Goal: Task Accomplishment & Management: Manage account settings

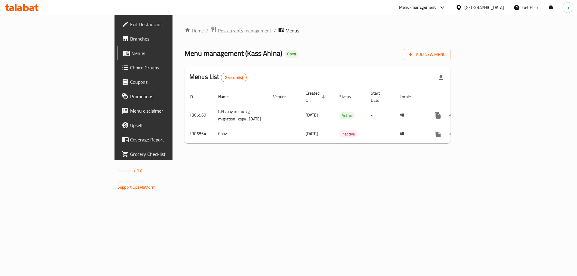
click at [451, 49] on div "Add New Menu" at bounding box center [427, 54] width 47 height 14
click at [446, 56] on span "Add New Menu" at bounding box center [427, 55] width 37 height 8
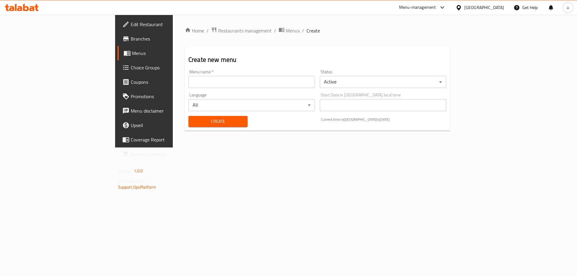
click at [188, 82] on input "text" at bounding box center [251, 82] width 127 height 12
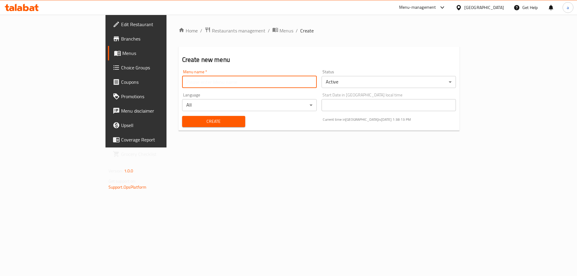
type input "Menu"
click at [374, 83] on body "​ Menu-management Iraq Get Help a Edit Restaurant Branches Menus Choice Groups …" at bounding box center [288, 145] width 577 height 261
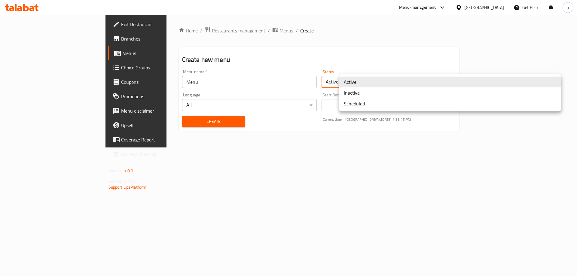
click at [359, 90] on li "Inactive" at bounding box center [450, 92] width 222 height 11
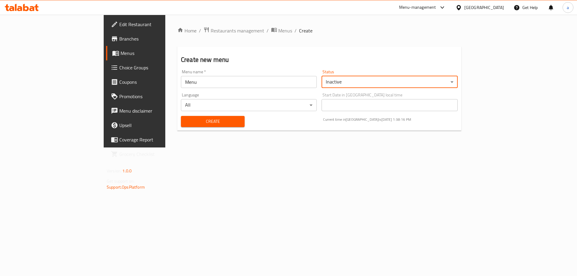
click at [186, 124] on span "Create" at bounding box center [213, 122] width 54 height 8
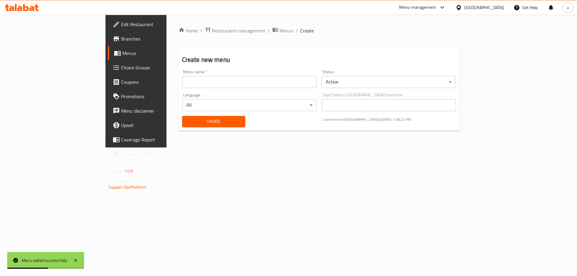
drag, startPoint x: 209, startPoint y: 37, endPoint x: 222, endPoint y: 17, distance: 24.1
click at [212, 32] on div "Home / Restaurants management / Menus / Create Create new menu Menu name   * Me…" at bounding box center [319, 81] width 281 height 109
click at [279, 27] on span "Menus" at bounding box center [286, 30] width 14 height 7
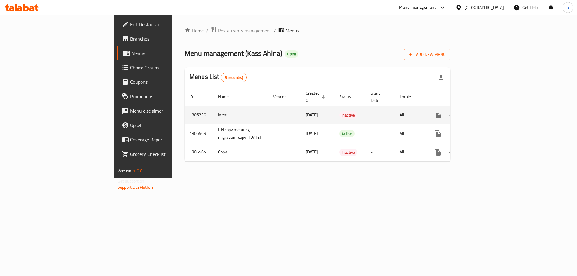
click at [484, 112] on icon "enhanced table" at bounding box center [480, 114] width 5 height 5
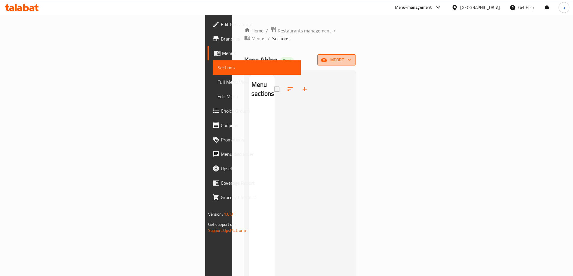
click at [351, 56] on span "import" at bounding box center [336, 60] width 29 height 8
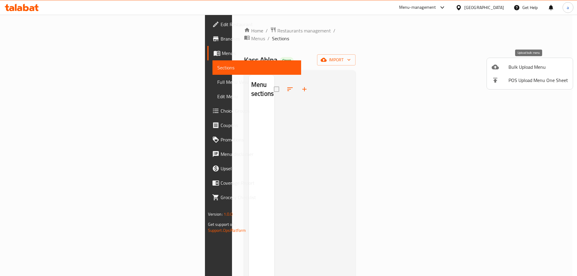
click at [523, 69] on span "Bulk Upload Menu" at bounding box center [539, 66] width 60 height 7
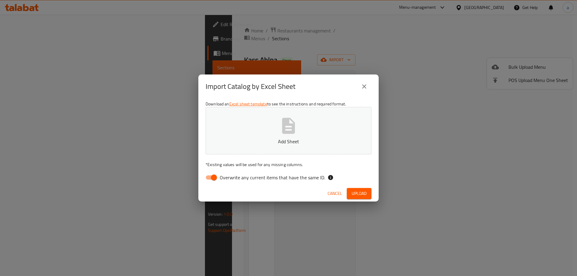
click at [214, 177] on input "Overwrite any current items that have the same ID." at bounding box center [214, 177] width 34 height 11
checkbox input "false"
click at [286, 127] on icon "button" at bounding box center [288, 125] width 19 height 19
click at [359, 188] on div "Cancel Upload" at bounding box center [288, 194] width 180 height 16
click at [352, 195] on span "Upload" at bounding box center [359, 194] width 15 height 8
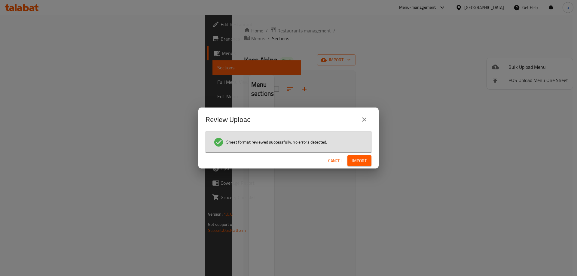
click at [359, 160] on span "Import" at bounding box center [359, 161] width 14 height 8
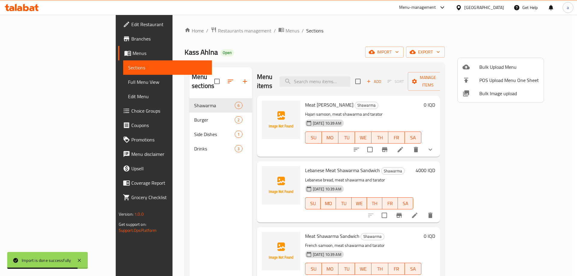
click at [414, 36] on div at bounding box center [288, 138] width 577 height 276
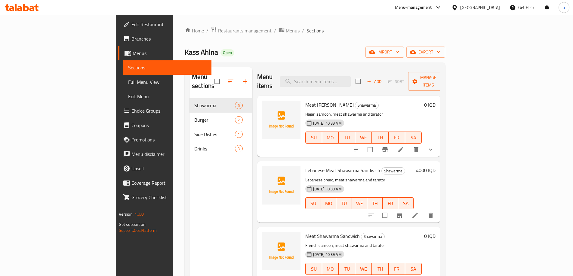
click at [123, 87] on link "Full Menu View" at bounding box center [167, 82] width 88 height 14
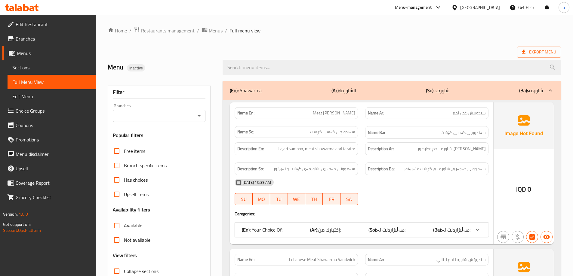
click at [203, 114] on div "Branches" at bounding box center [159, 116] width 93 height 12
click at [201, 114] on icon "Open" at bounding box center [198, 115] width 7 height 7
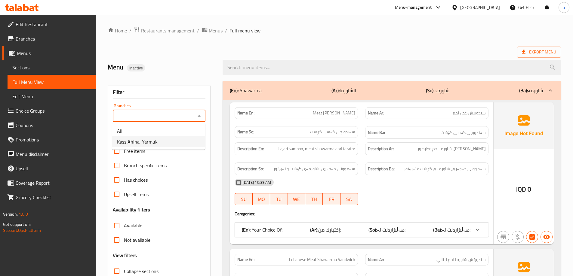
click at [163, 142] on li "Kass Ahlna, Yarmuk" at bounding box center [158, 141] width 93 height 11
type input "Kass Ahlna, Yarmuk"
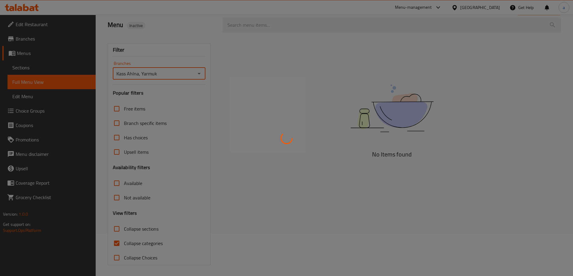
scroll to position [44, 0]
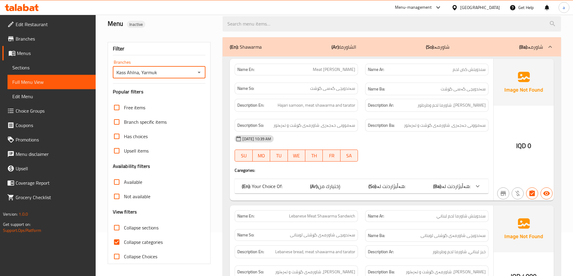
click at [117, 243] on input "Collapse categories" at bounding box center [116, 242] width 14 height 14
checkbox input "false"
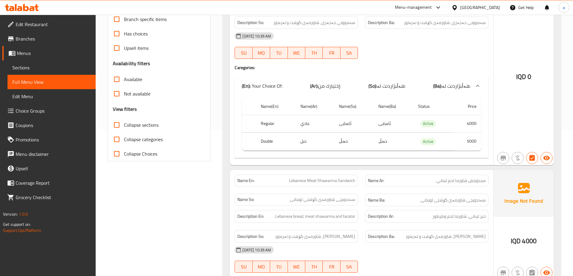
scroll to position [0, 0]
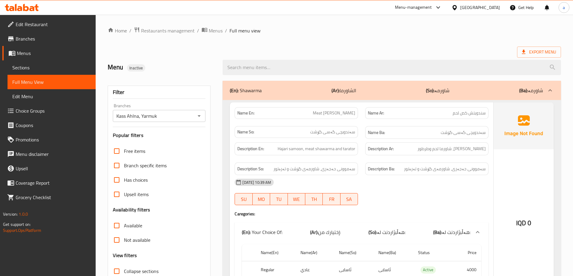
drag, startPoint x: 314, startPoint y: 136, endPoint x: 301, endPoint y: 54, distance: 83.7
click at [27, 56] on span "Menus" at bounding box center [54, 53] width 74 height 7
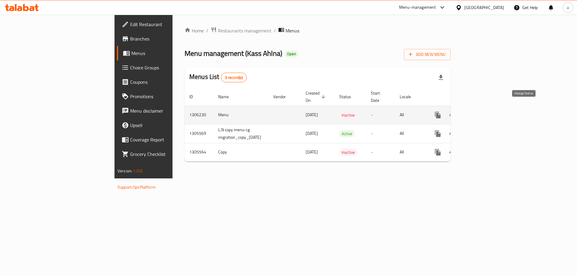
click at [456, 111] on icon "enhanced table" at bounding box center [452, 114] width 7 height 7
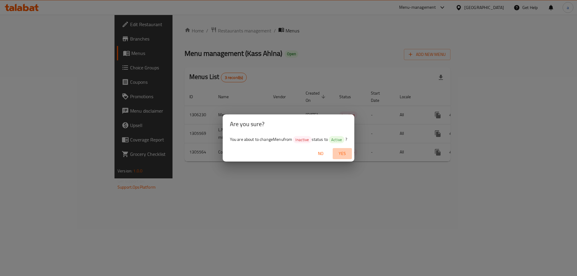
click at [341, 151] on span "Yes" at bounding box center [342, 154] width 14 height 8
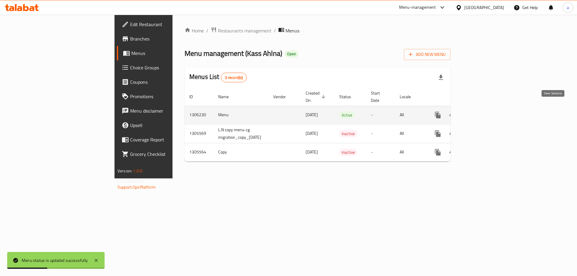
click at [485, 111] on icon "enhanced table" at bounding box center [481, 114] width 7 height 7
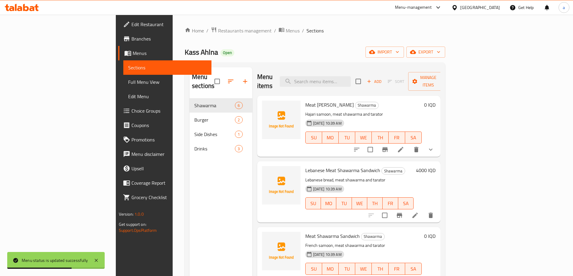
click at [128, 82] on span "Full Menu View" at bounding box center [167, 81] width 78 height 7
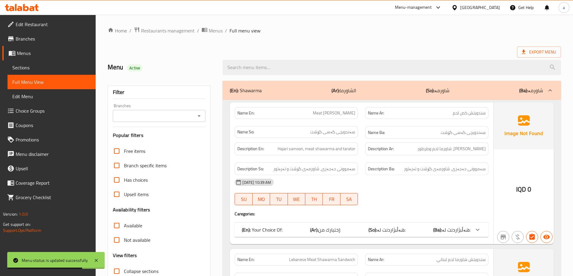
click at [201, 114] on icon "Open" at bounding box center [198, 115] width 7 height 7
click at [199, 116] on icon "Open" at bounding box center [198, 116] width 3 height 2
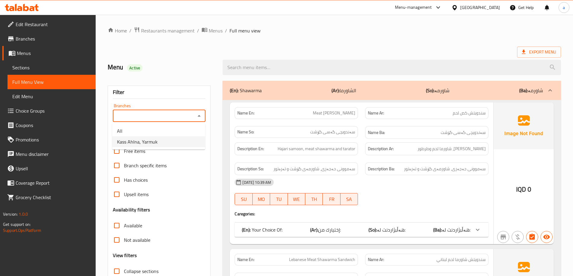
click at [160, 141] on li "Kass Ahlna, Yarmuk" at bounding box center [158, 141] width 93 height 11
type input "Kass Ahlna, Yarmuk"
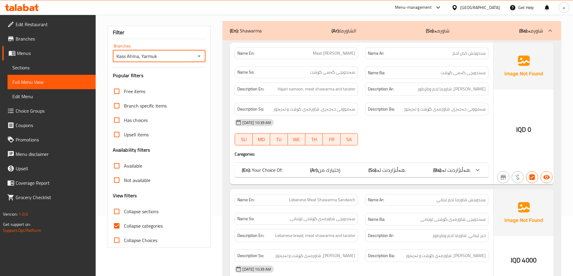
scroll to position [60, 0]
click at [118, 221] on input "Collapse categories" at bounding box center [116, 225] width 14 height 14
checkbox input "false"
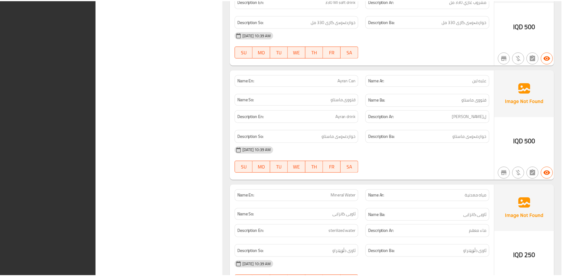
scroll to position [1762, 0]
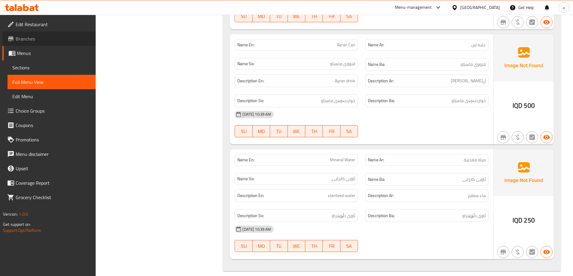
click at [22, 40] on span "Branches" at bounding box center [53, 38] width 75 height 7
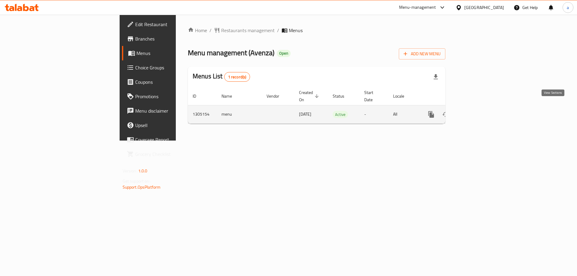
click at [478, 111] on icon "enhanced table" at bounding box center [474, 114] width 7 height 7
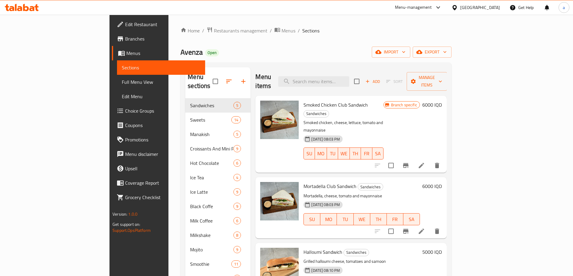
click at [348, 71] on div "Menu items Add Sort Manage items" at bounding box center [350, 81] width 191 height 29
click at [347, 78] on input "search" at bounding box center [313, 81] width 71 height 11
paste input "Classic Hot Chocolate"
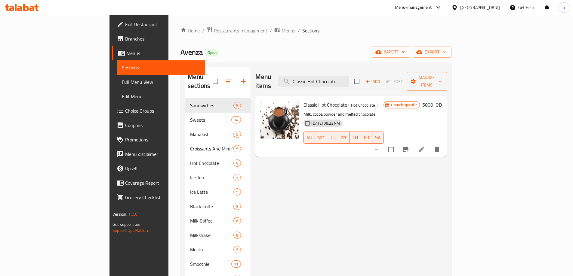
type input "Classic Hot Chocolate"
click at [117, 87] on link "Full Menu View" at bounding box center [161, 82] width 88 height 14
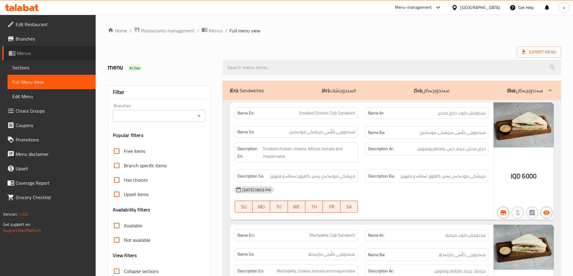
click at [19, 54] on span "Menus" at bounding box center [54, 53] width 74 height 7
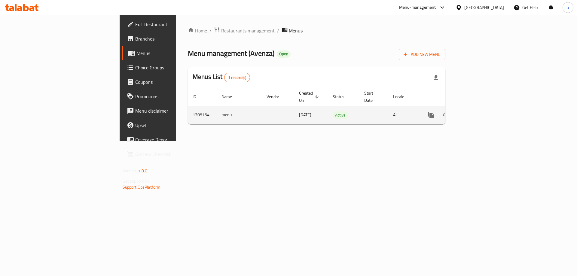
click at [478, 111] on icon "enhanced table" at bounding box center [474, 114] width 7 height 7
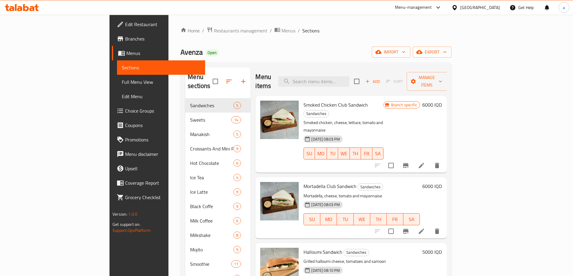
click at [122, 83] on span "Full Menu View" at bounding box center [161, 81] width 78 height 7
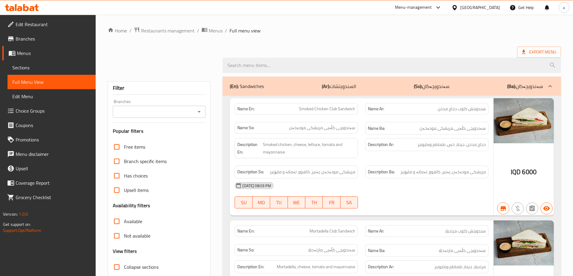
click at [199, 112] on icon "Open" at bounding box center [198, 112] width 3 height 2
click at [199, 111] on icon "Open" at bounding box center [198, 112] width 3 height 2
click at [170, 67] on div at bounding box center [161, 65] width 115 height 7
click at [200, 111] on icon "Open" at bounding box center [198, 112] width 3 height 2
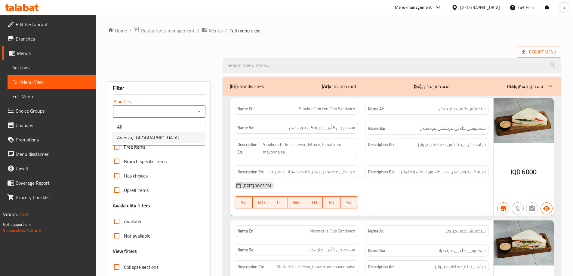
click at [154, 139] on li "Avenza, Vital City" at bounding box center [158, 137] width 93 height 11
type input "Avenza, Vital City"
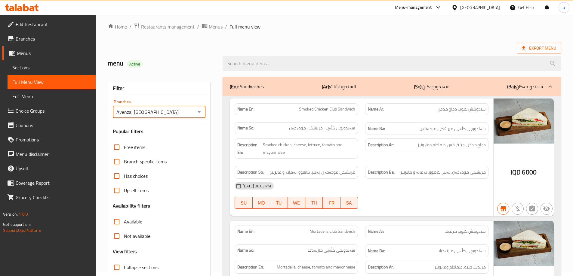
scroll to position [44, 0]
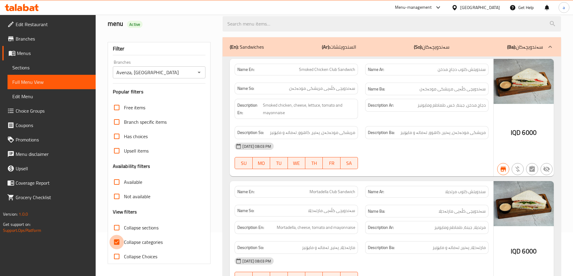
click at [115, 243] on input "Collapse categories" at bounding box center [116, 242] width 14 height 14
checkbox input "false"
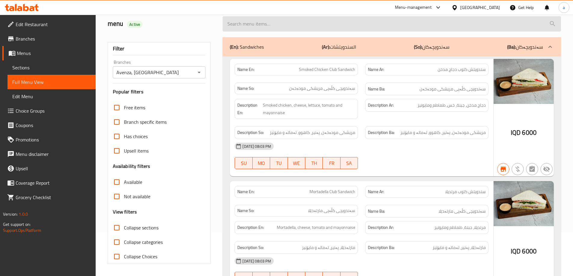
click at [268, 23] on input "search" at bounding box center [391, 23] width 338 height 15
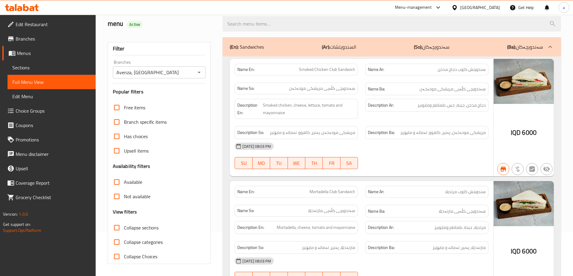
paste input "Classic Hot Chocolate"
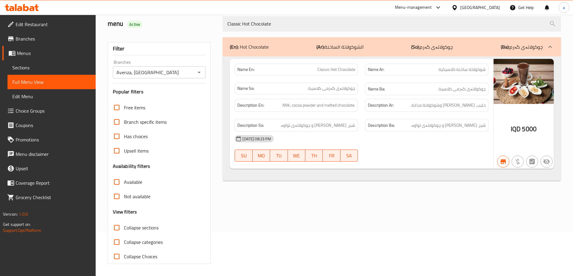
type input "Classic Hot Chocolate"
click at [24, 52] on span "Menus" at bounding box center [54, 53] width 74 height 7
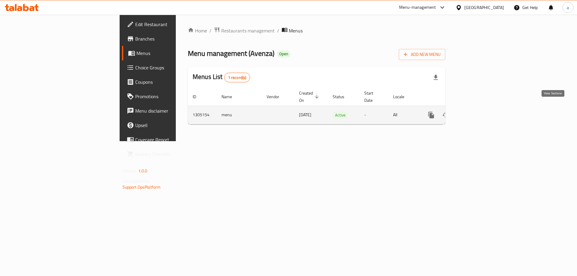
click at [478, 111] on icon "enhanced table" at bounding box center [474, 114] width 7 height 7
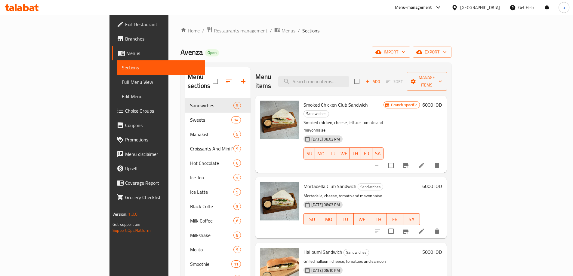
click at [122, 82] on span "Full Menu View" at bounding box center [161, 81] width 78 height 7
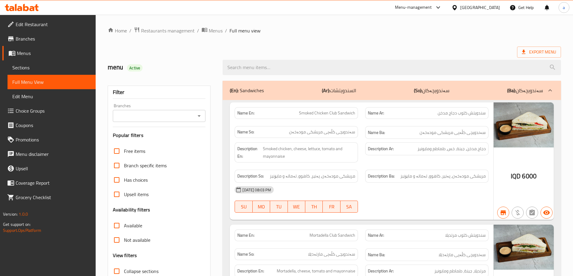
click at [199, 117] on icon "Open" at bounding box center [198, 115] width 7 height 7
click at [143, 140] on span "Avenza, Vital City" at bounding box center [148, 141] width 62 height 7
type input "Avenza, Vital City"
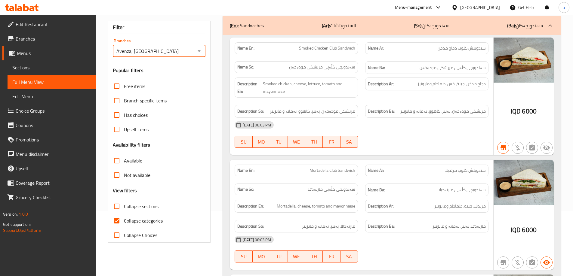
scroll to position [120, 0]
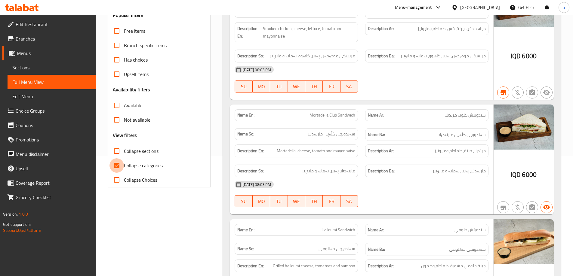
drag, startPoint x: 116, startPoint y: 166, endPoint x: 249, endPoint y: 151, distance: 133.7
click at [116, 166] on input "Collapse categories" at bounding box center [116, 165] width 14 height 14
checkbox input "false"
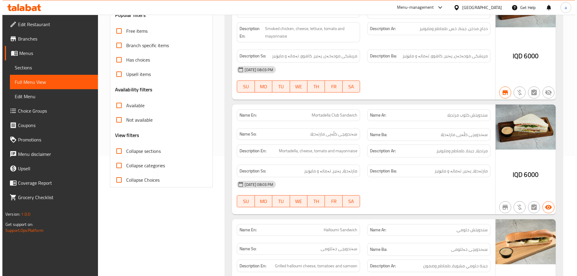
scroll to position [0, 0]
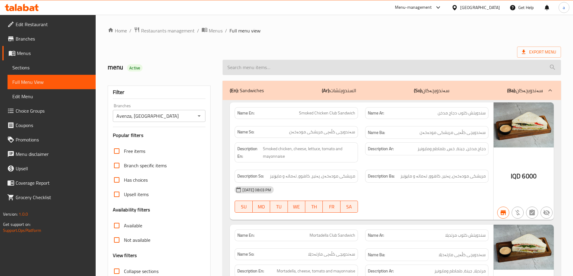
click at [275, 68] on input "search" at bounding box center [391, 67] width 338 height 15
paste input "Strawberry Hot Chocolate"
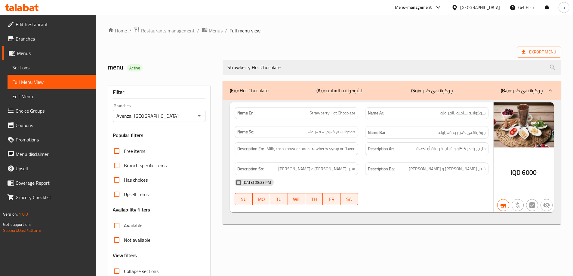
type input "Strawberry Hot Chocolate"
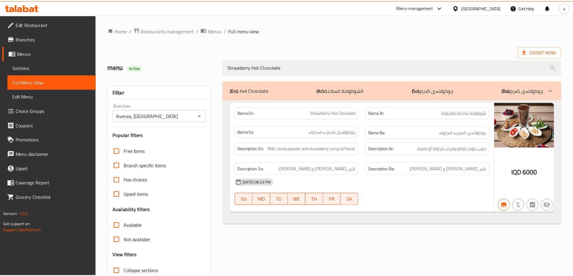
scroll to position [44, 0]
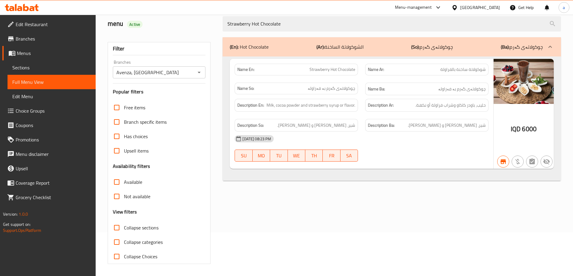
click at [22, 50] on span "Menus" at bounding box center [54, 53] width 74 height 7
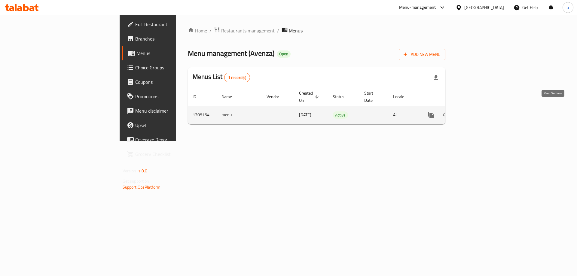
click at [478, 111] on icon "enhanced table" at bounding box center [474, 114] width 7 height 7
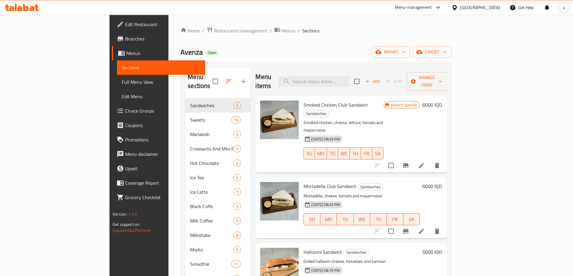
click at [117, 87] on link "Full Menu View" at bounding box center [161, 82] width 88 height 14
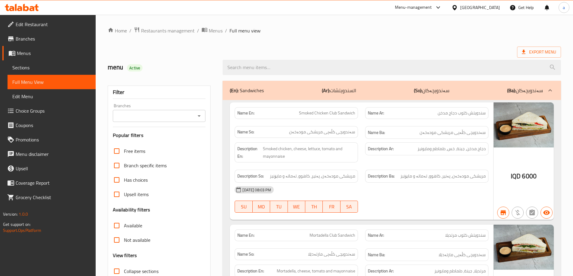
click at [199, 116] on icon "Open" at bounding box center [198, 116] width 3 height 2
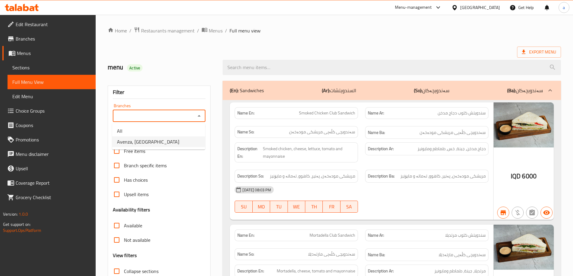
click at [171, 138] on li "Avenza, Vital City" at bounding box center [158, 141] width 93 height 11
type input "Avenza, Vital City"
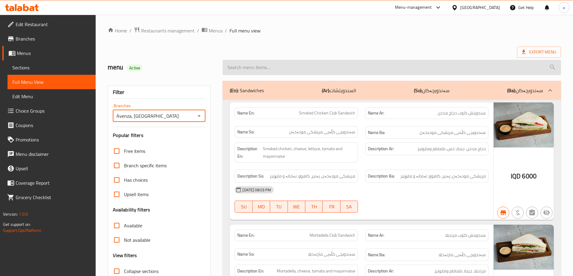
click at [322, 68] on input "search" at bounding box center [391, 67] width 338 height 15
paste input "Mint Hot Chocolate"
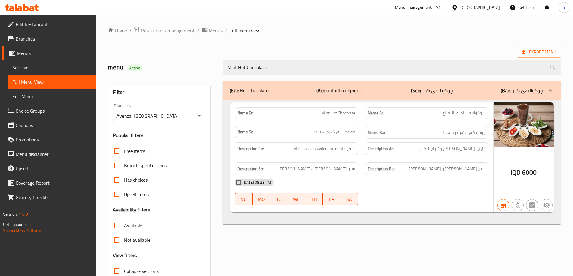
type input "Mint Hot Chocolate"
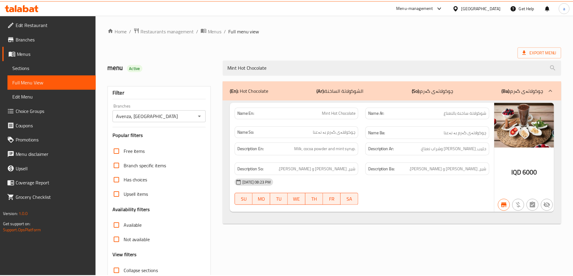
scroll to position [44, 0]
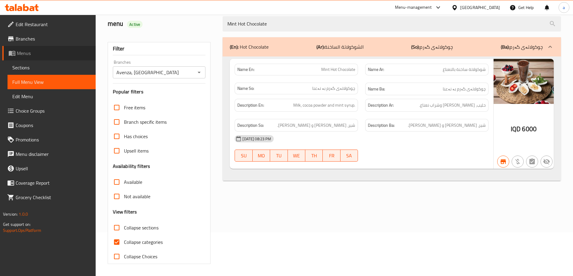
click at [20, 51] on span "Menus" at bounding box center [54, 53] width 74 height 7
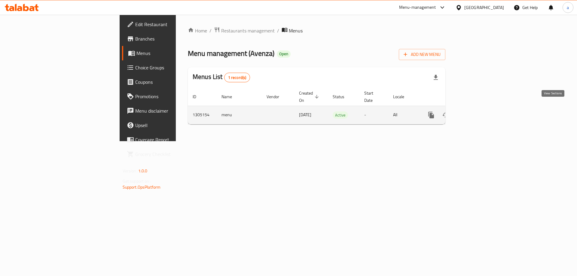
click at [482, 109] on link "enhanced table" at bounding box center [474, 115] width 14 height 14
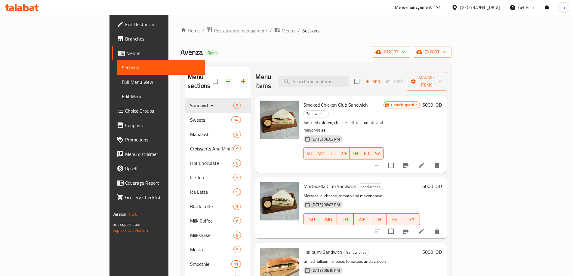
click at [122, 83] on span "Full Menu View" at bounding box center [161, 81] width 78 height 7
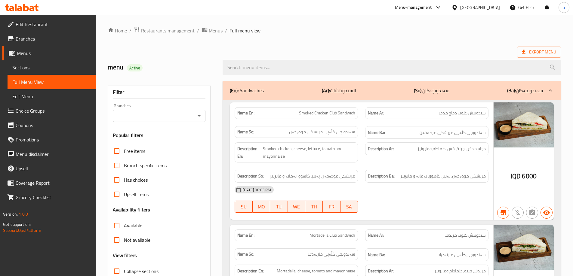
click at [197, 116] on icon "Open" at bounding box center [198, 115] width 7 height 7
click at [208, 71] on h2 "menu Active" at bounding box center [162, 67] width 108 height 9
click at [199, 119] on icon "Open" at bounding box center [198, 115] width 7 height 7
click at [200, 115] on icon "Close" at bounding box center [198, 115] width 7 height 7
click at [200, 115] on icon "Open" at bounding box center [198, 115] width 7 height 7
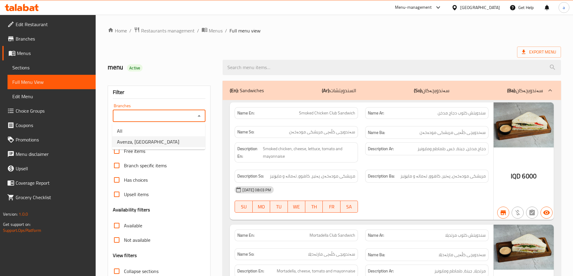
click at [171, 139] on li "Avenza, Vital City" at bounding box center [158, 141] width 93 height 11
type input "Avenza, Vital City"
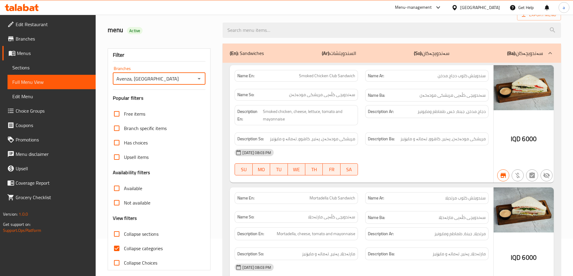
scroll to position [90, 0]
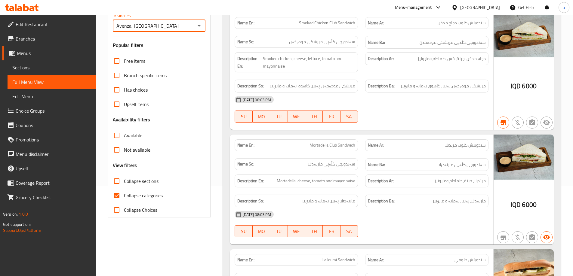
click at [115, 199] on input "Collapse categories" at bounding box center [116, 195] width 14 height 14
checkbox input "false"
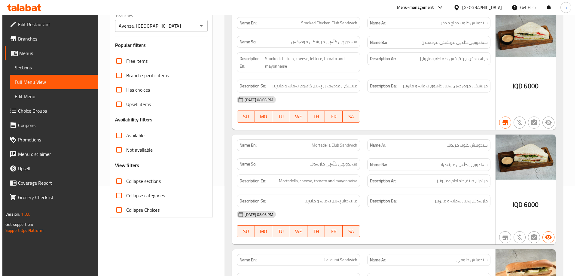
scroll to position [0, 0]
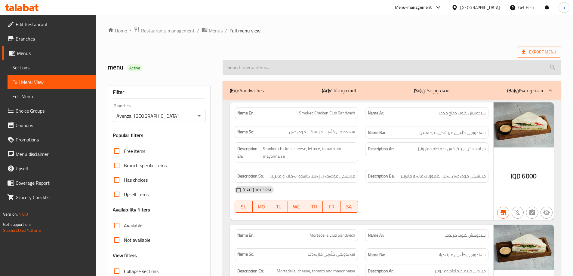
click at [306, 66] on input "search" at bounding box center [391, 67] width 338 height 15
paste input "Coconut Hot Chocolate"
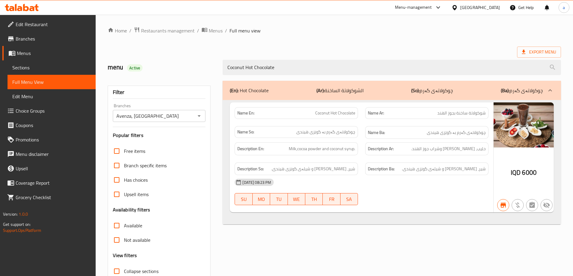
type input "Coconut Hot Chocolate"
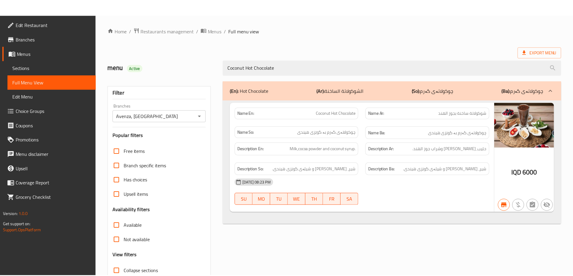
scroll to position [44, 0]
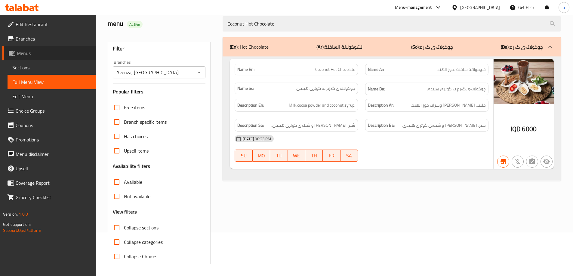
click at [25, 57] on span "Menus" at bounding box center [54, 53] width 74 height 7
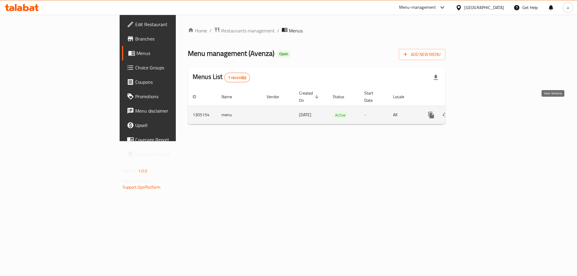
click at [478, 111] on icon "enhanced table" at bounding box center [474, 114] width 7 height 7
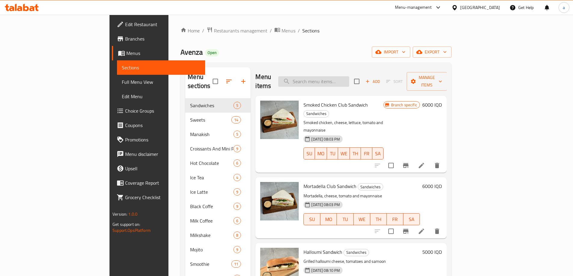
click at [349, 78] on input "search" at bounding box center [313, 81] width 71 height 11
paste input "Hazelnut Hot Chocolate"
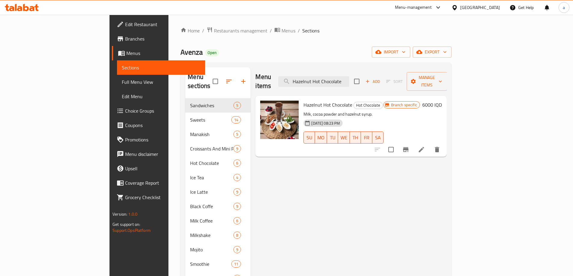
type input "Hazelnut Hot Chocolate"
click at [122, 80] on span "Full Menu View" at bounding box center [161, 81] width 78 height 7
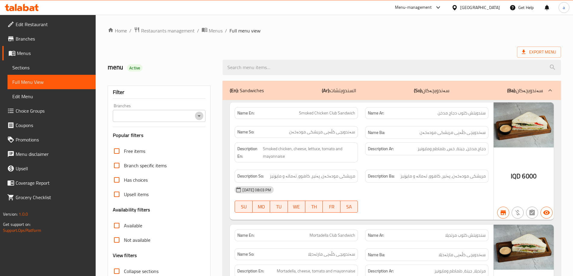
click at [200, 118] on icon "Open" at bounding box center [198, 115] width 7 height 7
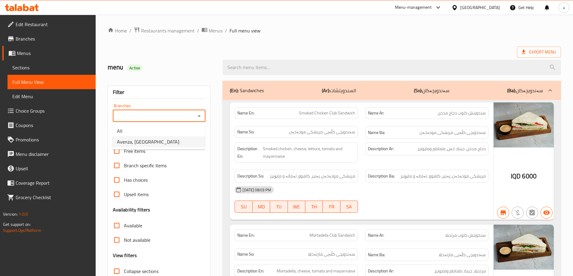
click at [161, 142] on li "Avenza, Vital City" at bounding box center [158, 141] width 93 height 11
type input "Avenza, Vital City"
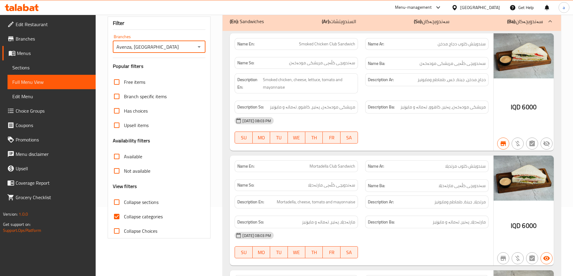
scroll to position [120, 0]
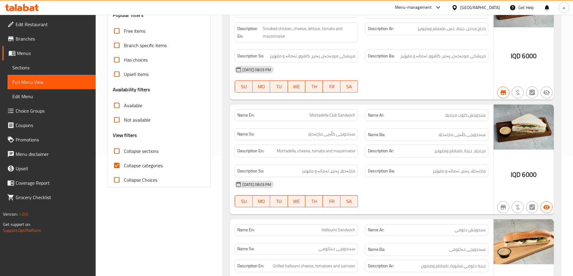
click at [118, 164] on input "Collapse categories" at bounding box center [116, 165] width 14 height 14
checkbox input "false"
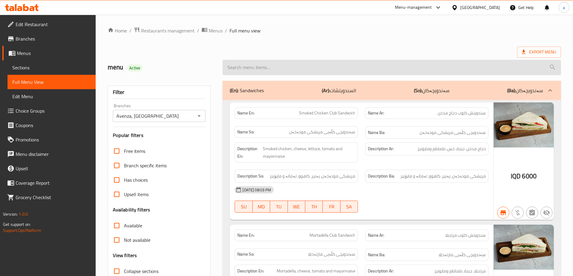
click at [295, 71] on input "search" at bounding box center [391, 67] width 338 height 15
paste input "Hazelnut Hot Chocolate"
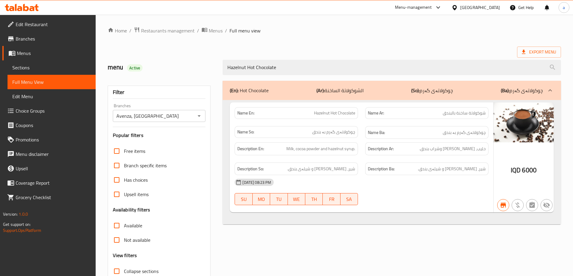
type input "Hazelnut Hot Chocolate"
click at [26, 51] on span "Menus" at bounding box center [54, 53] width 74 height 7
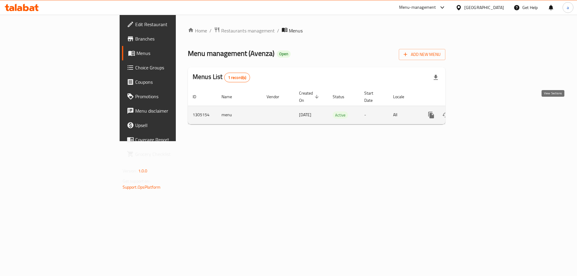
click at [482, 113] on link "enhanced table" at bounding box center [474, 115] width 14 height 14
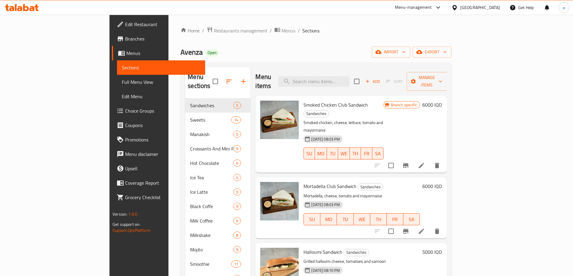
click at [117, 87] on link "Full Menu View" at bounding box center [161, 82] width 88 height 14
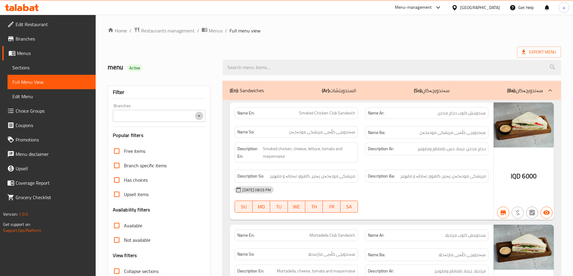
click at [199, 114] on icon "Open" at bounding box center [198, 115] width 7 height 7
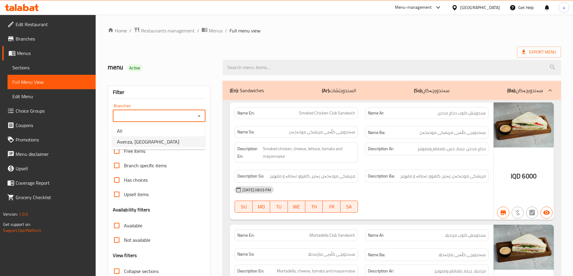
click at [141, 145] on span "Avenza, Vital City" at bounding box center [148, 141] width 62 height 7
type input "Avenza, Vital City"
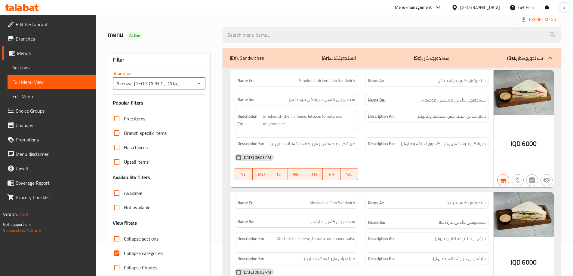
scroll to position [90, 0]
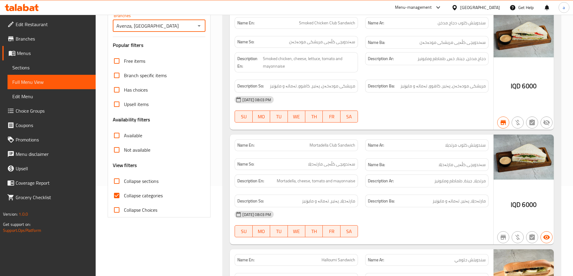
click at [121, 197] on input "Collapse categories" at bounding box center [116, 195] width 14 height 14
checkbox input "false"
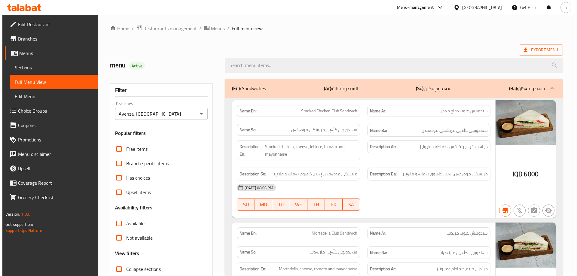
scroll to position [0, 0]
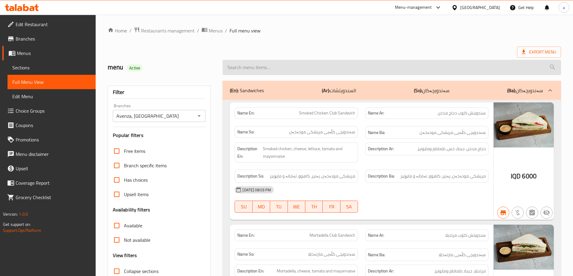
click at [312, 65] on input "search" at bounding box center [391, 67] width 338 height 15
paste input "Hazelnut Hot Chocolate"
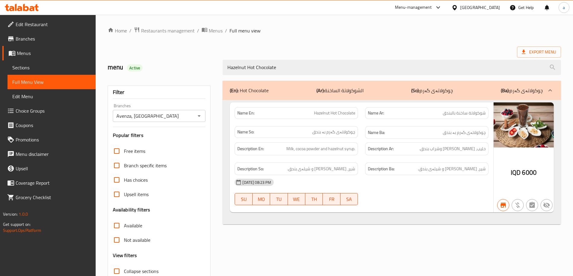
type input "Hazelnut Hot Chocolate"
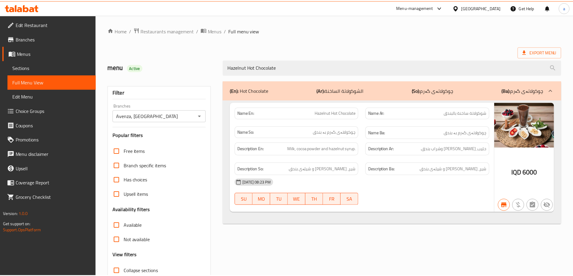
scroll to position [44, 0]
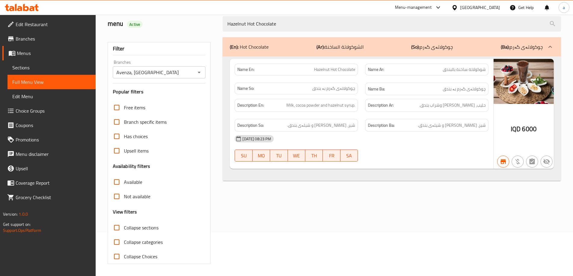
click at [11, 8] on icon at bounding box center [11, 8] width 5 height 5
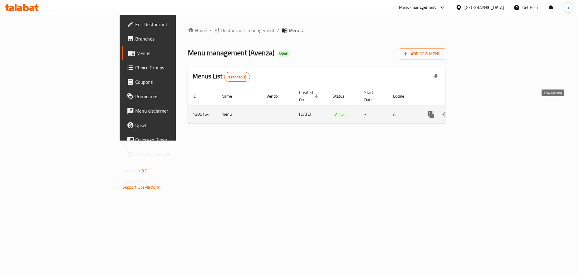
click at [477, 112] on icon "enhanced table" at bounding box center [474, 114] width 5 height 5
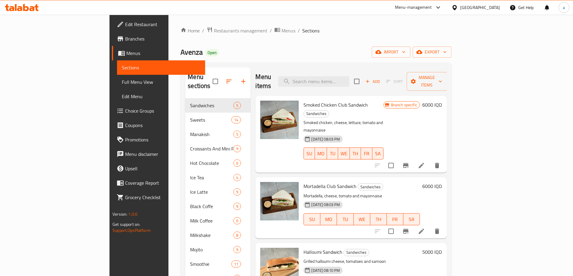
click at [122, 83] on span "Full Menu View" at bounding box center [161, 81] width 78 height 7
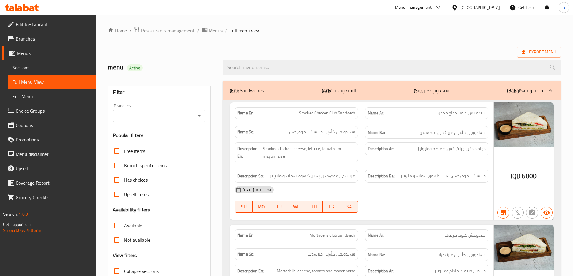
click at [200, 117] on icon "Open" at bounding box center [198, 115] width 7 height 7
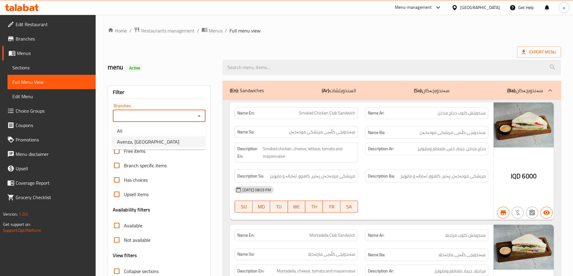
click at [140, 141] on span "Avenza, Vital City" at bounding box center [148, 141] width 62 height 7
type input "Avenza, Vital City"
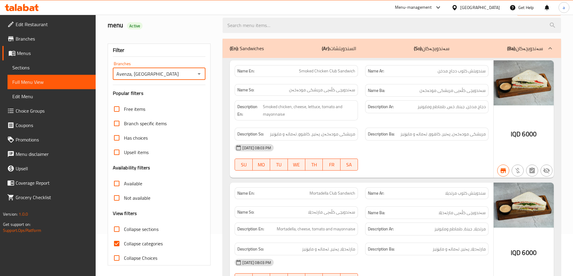
scroll to position [164, 0]
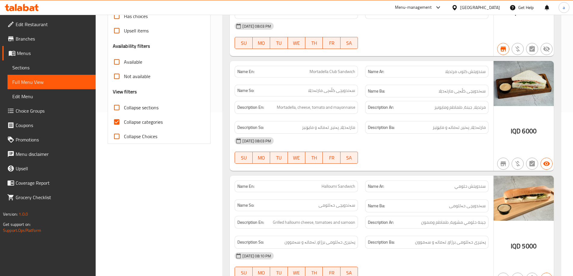
click at [119, 125] on input "Collapse categories" at bounding box center [116, 122] width 14 height 14
checkbox input "false"
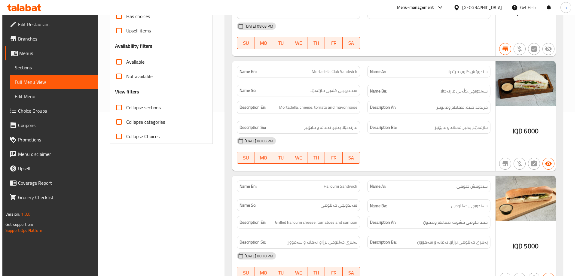
scroll to position [0, 0]
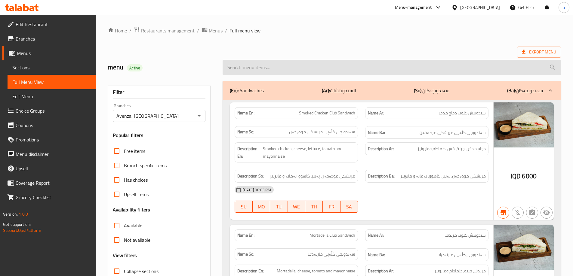
click at [275, 67] on input "search" at bounding box center [391, 67] width 338 height 15
paste input "Cinnamon Hot Chocolate"
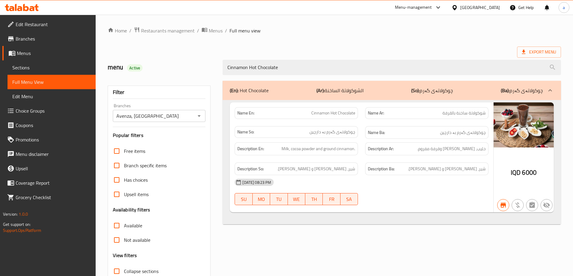
type input "Cinnamon Hot Chocolate"
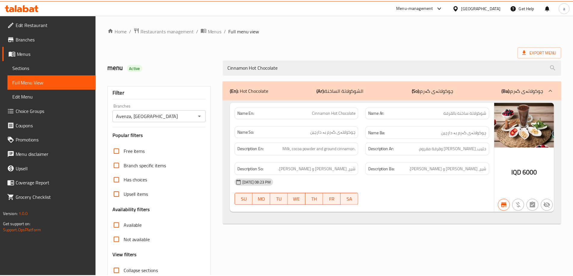
scroll to position [44, 0]
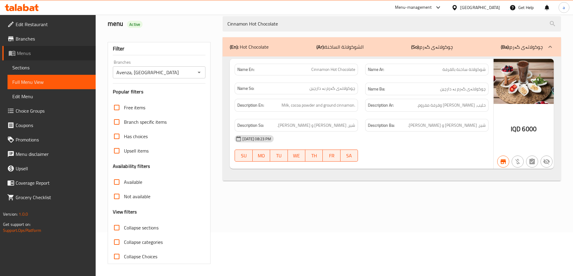
click at [25, 53] on span "Menus" at bounding box center [54, 53] width 74 height 7
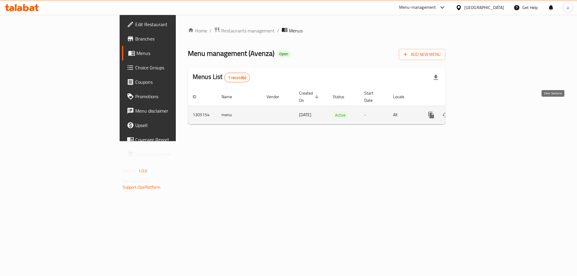
click at [478, 111] on icon "enhanced table" at bounding box center [474, 114] width 7 height 7
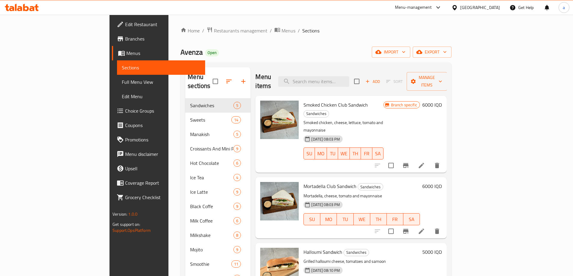
click at [117, 88] on link "Full Menu View" at bounding box center [161, 82] width 88 height 14
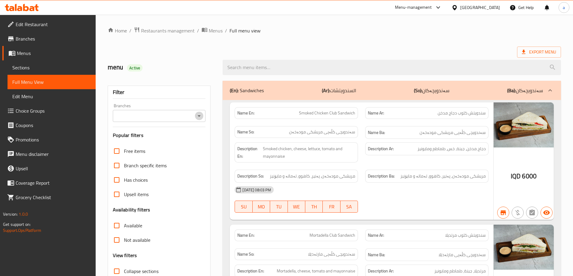
click at [200, 116] on icon "Open" at bounding box center [198, 115] width 7 height 7
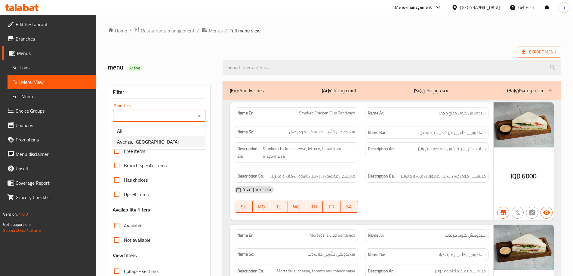
click at [146, 144] on span "Avenza, Vital City" at bounding box center [148, 141] width 62 height 7
type input "Avenza, Vital City"
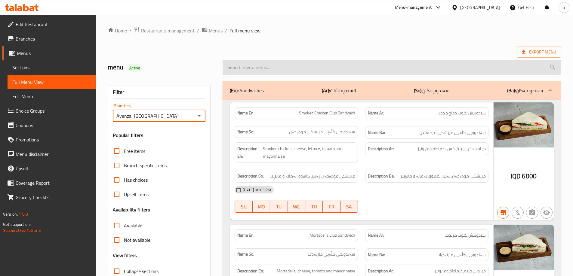
click at [253, 71] on input "search" at bounding box center [391, 67] width 338 height 15
paste input "Dalgona Iced Latte"
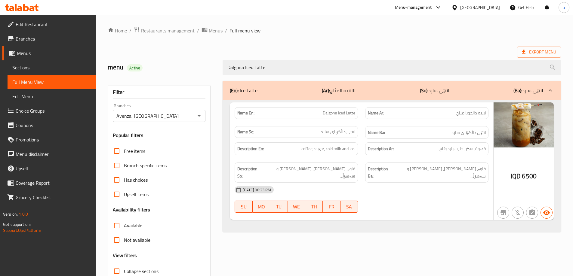
type input "Dalgona Iced Latte"
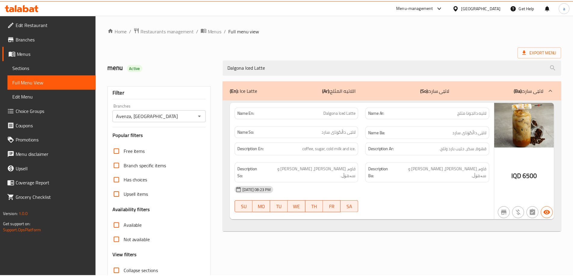
scroll to position [44, 0]
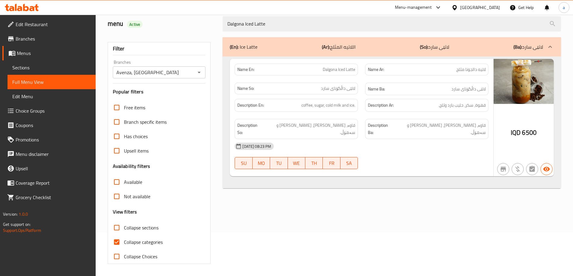
drag, startPoint x: 27, startPoint y: 50, endPoint x: 30, endPoint y: 53, distance: 3.7
click at [27, 50] on span "Menus" at bounding box center [54, 53] width 74 height 7
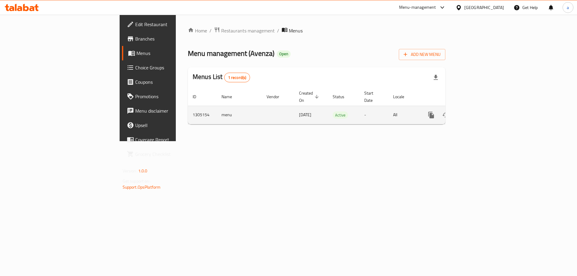
click at [478, 111] on icon "enhanced table" at bounding box center [474, 114] width 7 height 7
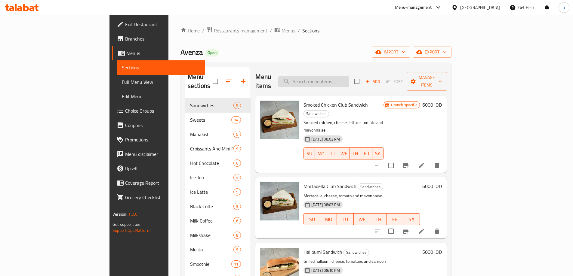
click at [342, 78] on input "search" at bounding box center [313, 81] width 71 height 11
paste input "Spanish Latte with Berry"
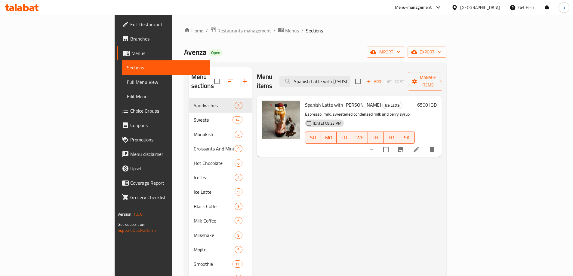
type input "Spanish Latte with Berry"
click at [420, 146] on icon at bounding box center [415, 149] width 7 height 7
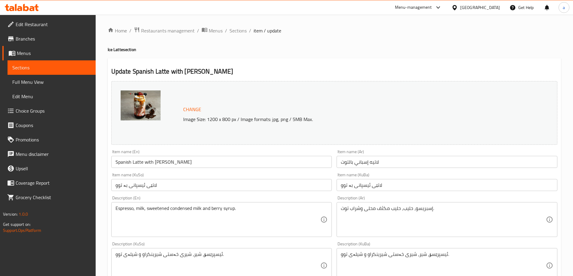
drag, startPoint x: 241, startPoint y: 32, endPoint x: 237, endPoint y: 41, distance: 9.7
click at [241, 32] on span "Sections" at bounding box center [237, 30] width 17 height 7
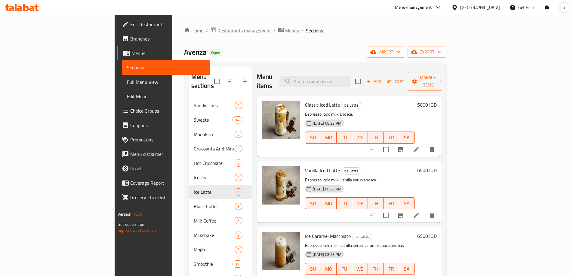
click at [131, 52] on span "Menus" at bounding box center [168, 53] width 74 height 7
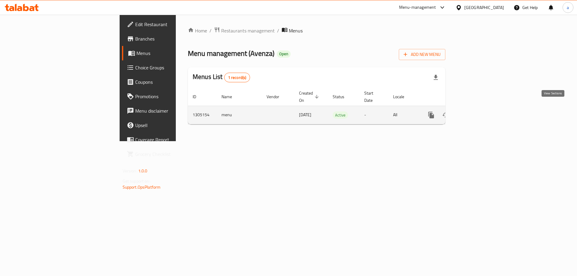
click at [478, 111] on icon "enhanced table" at bounding box center [474, 114] width 7 height 7
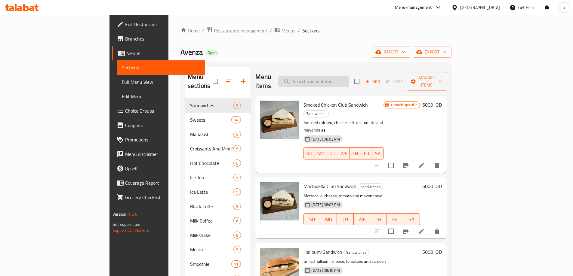
click at [345, 79] on input "search" at bounding box center [313, 81] width 71 height 11
paste input "Very Berry Spanish Latte"
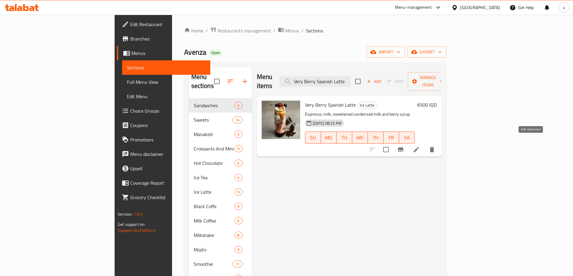
type input "Very Berry Spanish Latte"
click at [420, 146] on icon at bounding box center [415, 149] width 7 height 7
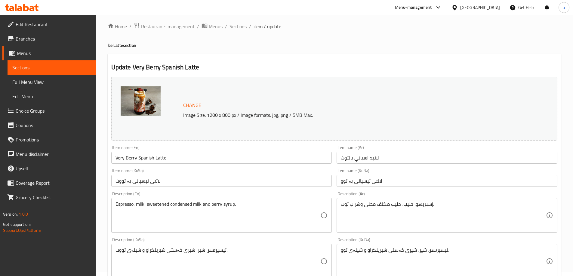
scroll to position [60, 0]
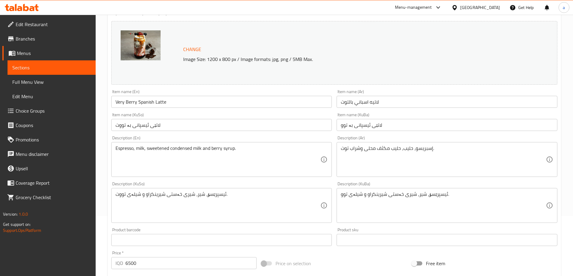
click at [182, 125] on input "لاتێی ئیسپانی بە تووت" at bounding box center [221, 125] width 221 height 12
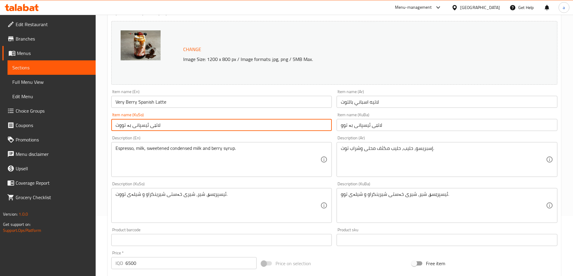
click at [181, 125] on input "لاتێی ئیسپانی بە تووت" at bounding box center [221, 125] width 221 height 12
type input "لاتێی ئیسپانی بە توو"
click at [355, 128] on input "لاتێی ئیسپانی بە توو" at bounding box center [446, 125] width 221 height 12
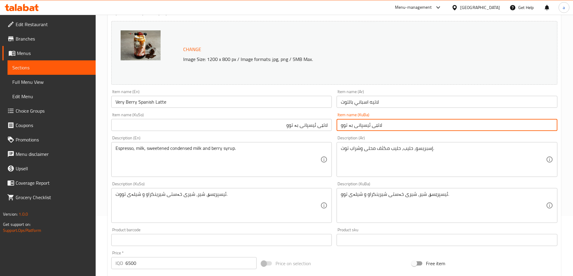
click at [355, 128] on input "لاتێی ئیسپانی بە توو" at bounding box center [446, 125] width 221 height 12
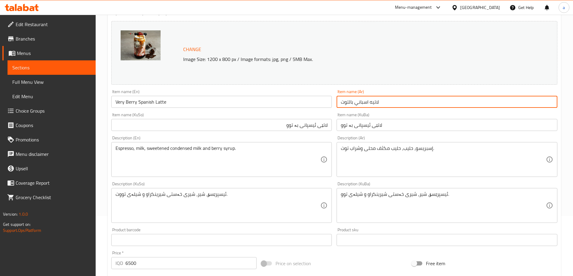
click at [360, 104] on input "لاتيه اسباني بالتوت" at bounding box center [446, 102] width 221 height 12
drag, startPoint x: 530, startPoint y: 102, endPoint x: 542, endPoint y: 108, distance: 13.6
click at [542, 108] on div "Item name (Ar) لاتيه سباني بالتوت Item name (Ar)" at bounding box center [446, 98] width 225 height 23
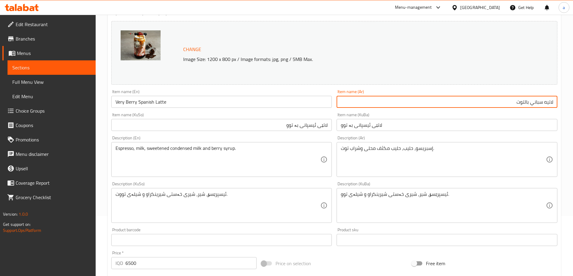
paste input "text"
type input "لاتيه أسباني بالتوت"
click at [144, 103] on input "Very Berry Spanish Latte" at bounding box center [221, 102] width 221 height 12
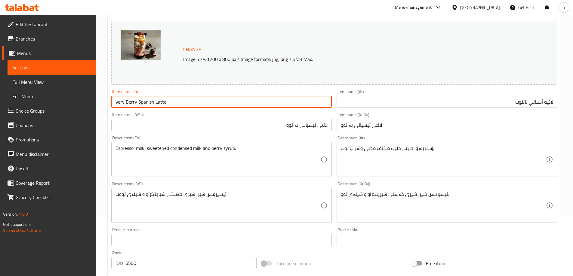
click at [125, 101] on input "Very Berry Spanish Latte" at bounding box center [221, 102] width 221 height 12
paste input "Berry"
type input "Spanish Latte With Berry"
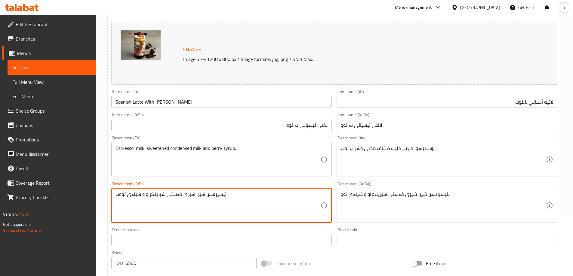
click at [190, 194] on textarea "ئیسپرێسۆ، شیر، شیری خەستی شیرینکراو و شیلەی تووت." at bounding box center [217, 205] width 205 height 29
click at [191, 194] on textarea "ئیسپرێسۆ، شیر، شیری خەستی شیرینکراو و شیلەی تووت." at bounding box center [217, 205] width 205 height 29
type textarea "ئیسپرێسۆ، شیر، شیری خەستی شیرینکراو و شیلەی توو"
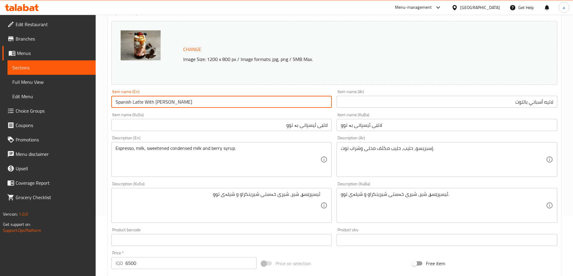
click at [143, 101] on input "Spanish Latte With Berry" at bounding box center [221, 102] width 221 height 12
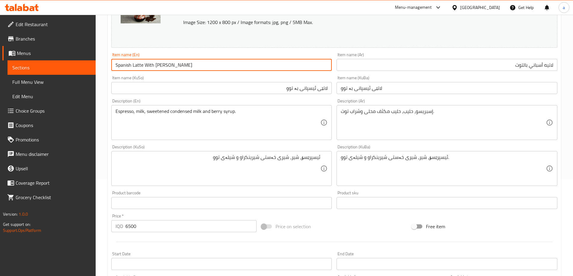
scroll to position [226, 0]
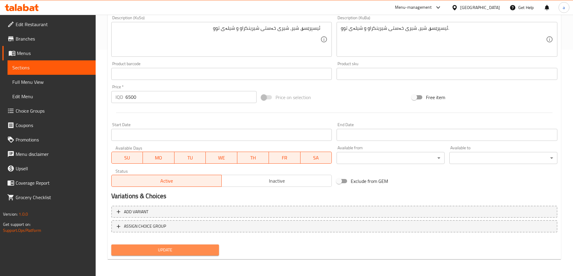
click at [173, 253] on span "Update" at bounding box center [165, 250] width 98 height 8
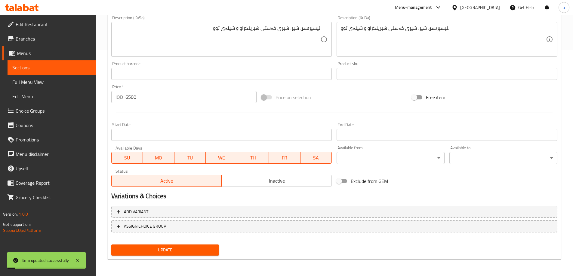
click at [163, 253] on span "Update" at bounding box center [165, 250] width 98 height 8
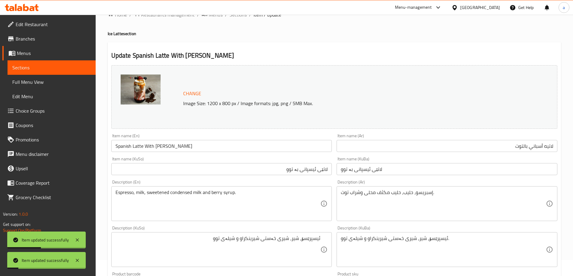
scroll to position [0, 0]
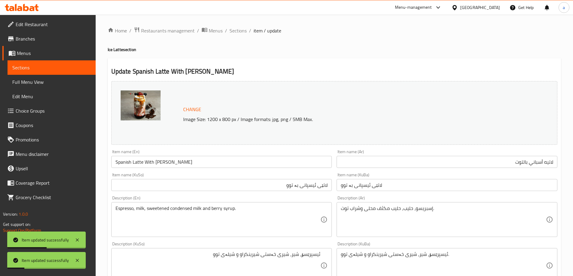
drag, startPoint x: 238, startPoint y: 23, endPoint x: 238, endPoint y: 26, distance: 3.1
click at [238, 26] on div "Home / Restaurants management / Menus / Sections / item / update Ice Latte sect…" at bounding box center [334, 259] width 477 height 488
click at [240, 27] on span "Sections" at bounding box center [237, 30] width 17 height 7
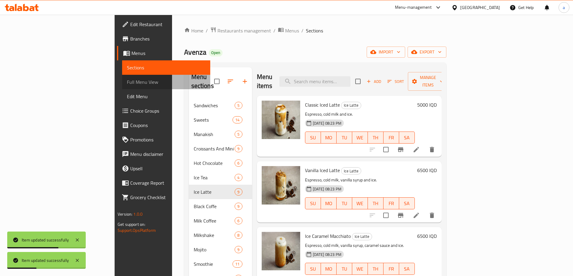
click at [127, 81] on span "Full Menu View" at bounding box center [166, 81] width 78 height 7
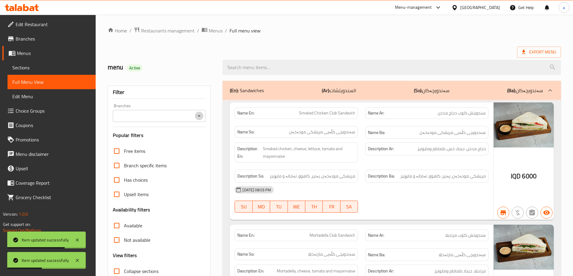
click at [198, 120] on button "Open" at bounding box center [199, 116] width 8 height 8
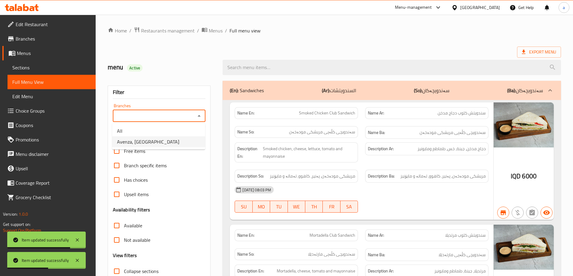
click at [151, 140] on li "Avenza, Vital City" at bounding box center [158, 141] width 93 height 11
type input "Avenza, Vital City"
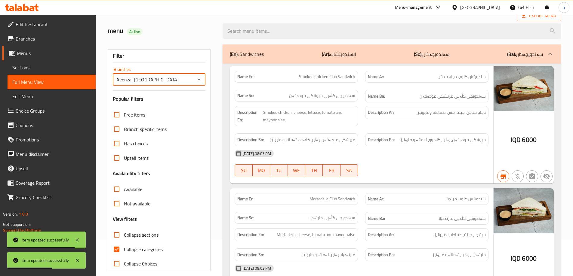
scroll to position [90, 0]
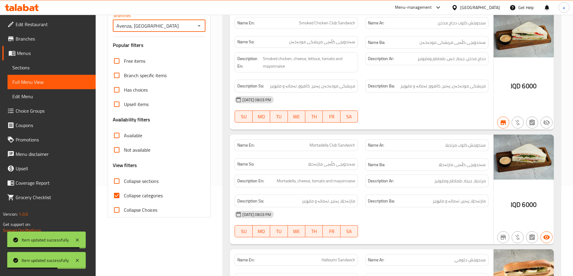
click at [115, 198] on input "Collapse categories" at bounding box center [116, 195] width 14 height 14
checkbox input "false"
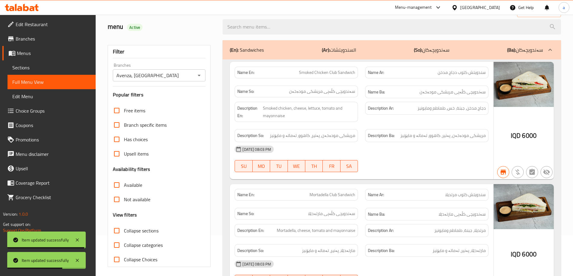
scroll to position [0, 0]
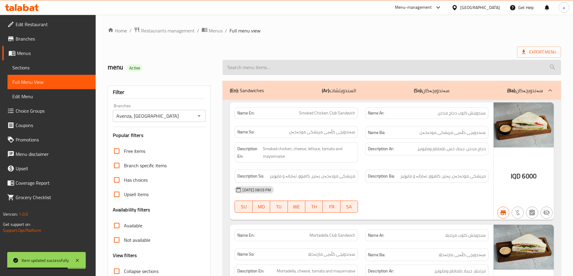
click at [293, 69] on input "search" at bounding box center [391, 67] width 338 height 15
paste input "Spanish Latte With Berry"
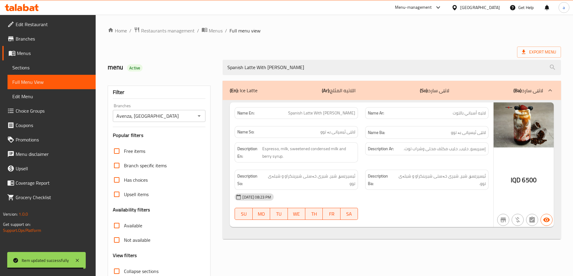
type input "Spanish Latte With Berry"
drag, startPoint x: 567, startPoint y: 137, endPoint x: 577, endPoint y: 167, distance: 31.9
click at [573, 167] on html "Item updated successfully ​ Menu-management Iraq Get Help a Edit Restaurant Bra…" at bounding box center [286, 138] width 573 height 276
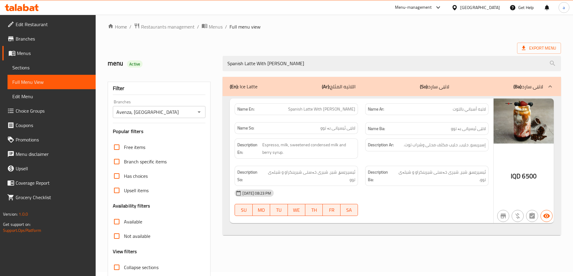
scroll to position [6, 0]
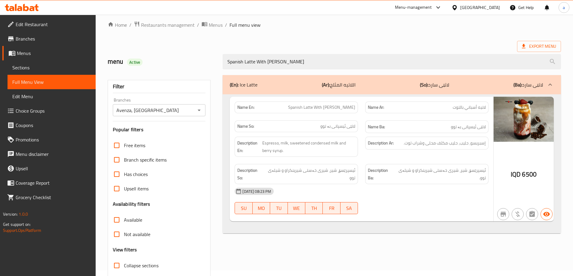
click at [490, 50] on div "menu Active Spanish Latte With Berry" at bounding box center [334, 61] width 460 height 27
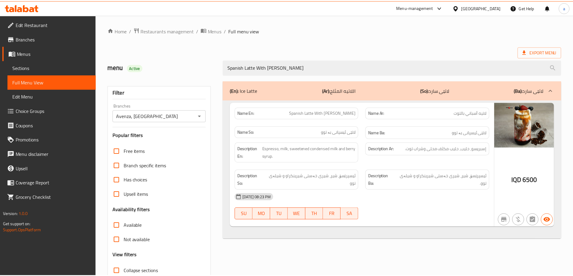
scroll to position [44, 0]
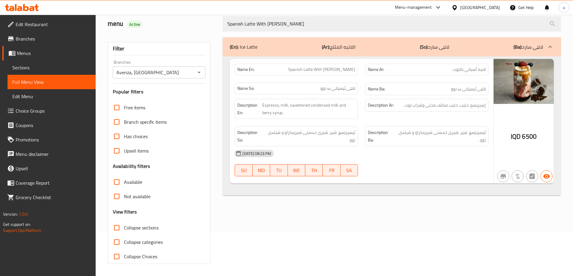
click at [22, 2] on div at bounding box center [22, 8] width 44 height 12
click at [23, 9] on icon at bounding box center [22, 7] width 34 height 7
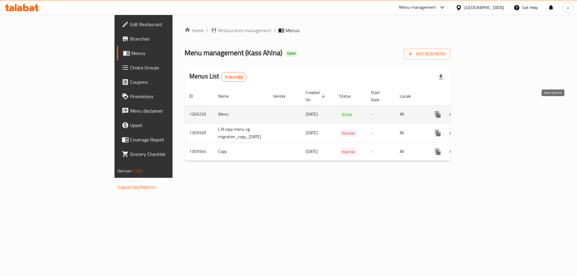
click at [485, 111] on icon "enhanced table" at bounding box center [481, 114] width 7 height 7
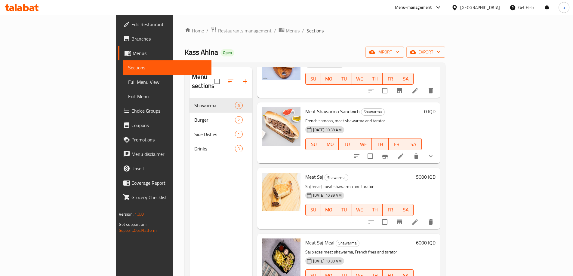
scroll to position [133, 0]
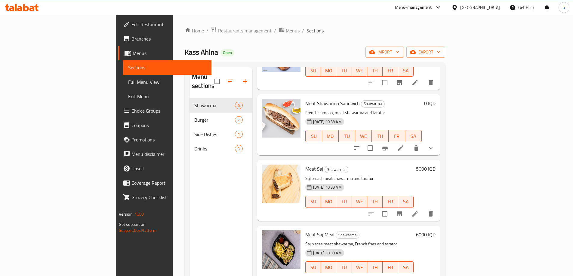
click at [133, 56] on span "Menus" at bounding box center [170, 53] width 74 height 7
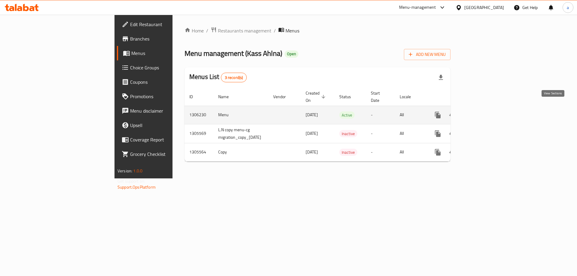
click at [484, 112] on icon "enhanced table" at bounding box center [480, 114] width 5 height 5
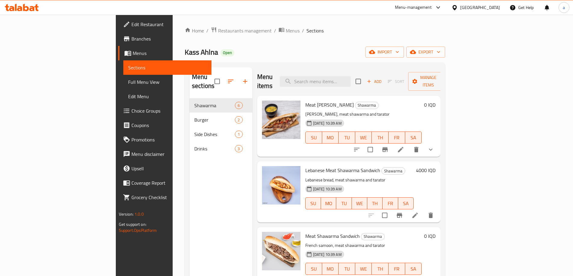
click at [23, 7] on icon at bounding box center [26, 7] width 6 height 7
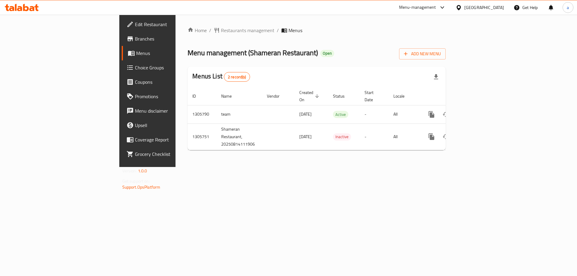
click at [135, 42] on span "Branches" at bounding box center [173, 38] width 76 height 7
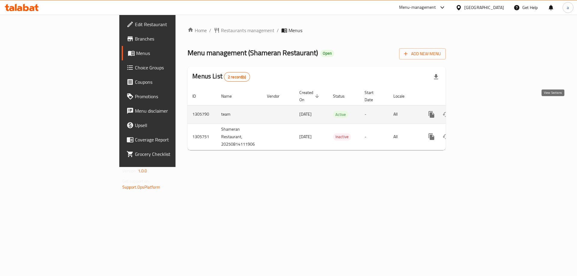
click at [478, 111] on icon "enhanced table" at bounding box center [474, 114] width 7 height 7
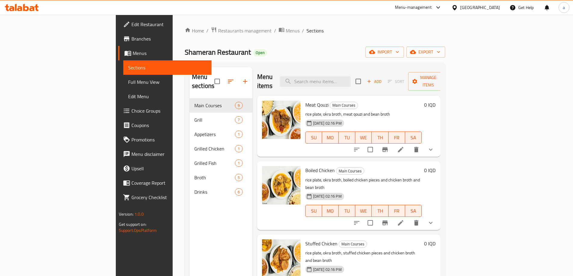
click at [438, 142] on button "show more" at bounding box center [430, 149] width 14 height 14
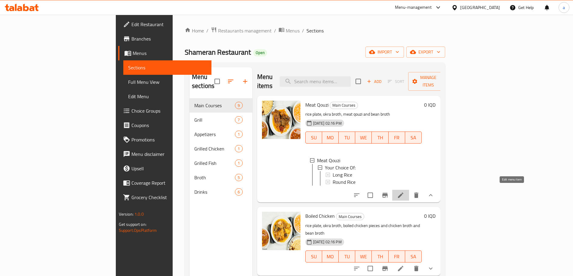
click at [404, 192] on icon at bounding box center [400, 195] width 7 height 7
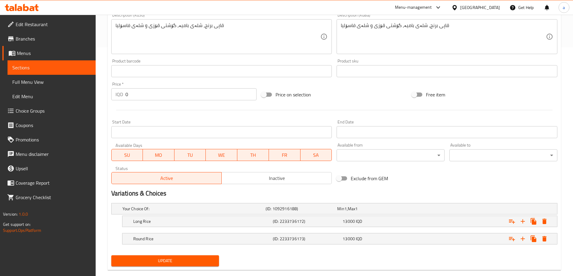
scroll to position [240, 0]
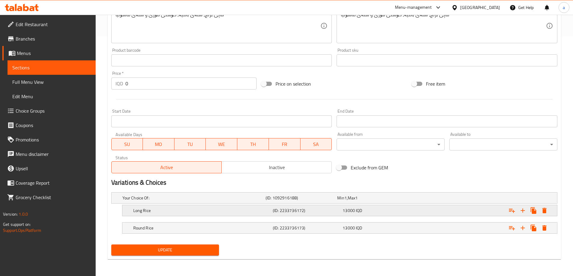
click at [334, 201] on h5 "(ID: 2233736172)" at bounding box center [299, 198] width 69 height 6
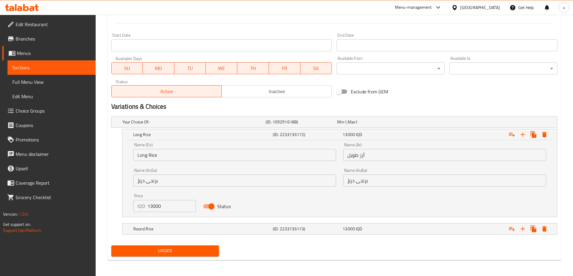
scroll to position [317, 0]
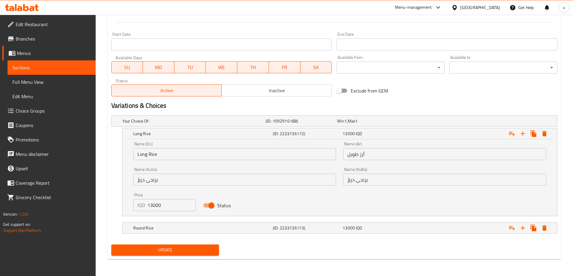
click at [154, 205] on input "13000" at bounding box center [171, 205] width 49 height 12
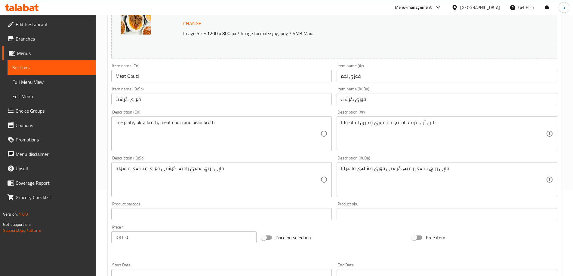
scroll to position [0, 0]
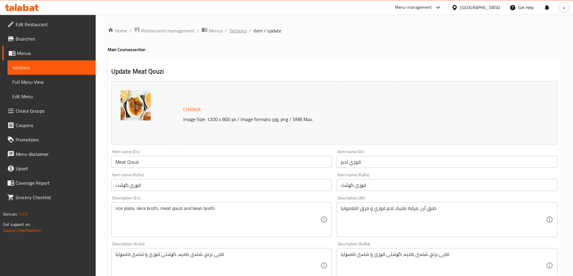
click at [239, 32] on span "Sections" at bounding box center [237, 30] width 17 height 7
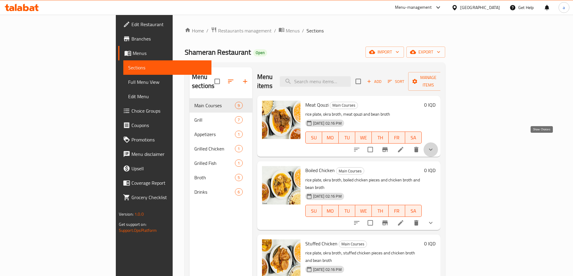
click at [434, 146] on icon "show more" at bounding box center [430, 149] width 7 height 7
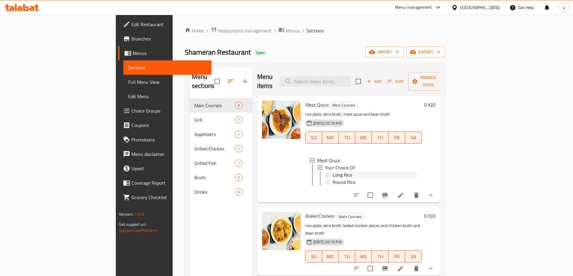
click at [332, 171] on span "Long Rice" at bounding box center [342, 174] width 20 height 7
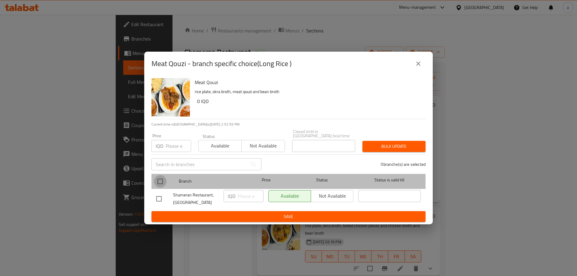
click at [157, 178] on input "checkbox" at bounding box center [160, 181] width 13 height 13
checkbox input "true"
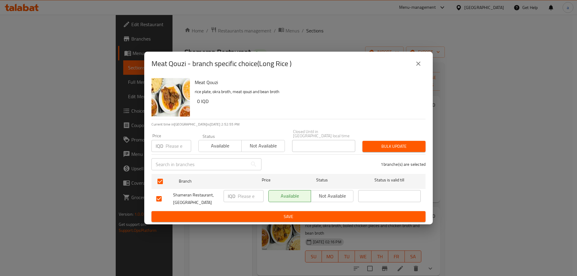
click at [240, 197] on input "number" at bounding box center [251, 196] width 26 height 12
paste input "15000"
type input "15000"
click at [275, 218] on span "Save" at bounding box center [288, 217] width 264 height 8
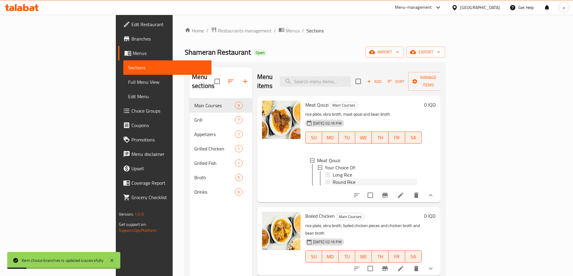
click at [332, 179] on span "Round Rice" at bounding box center [343, 182] width 23 height 7
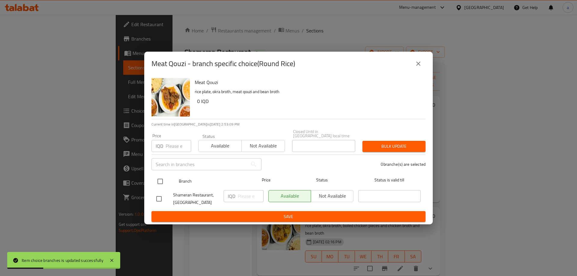
click at [160, 180] on input "checkbox" at bounding box center [160, 181] width 13 height 13
checkbox input "true"
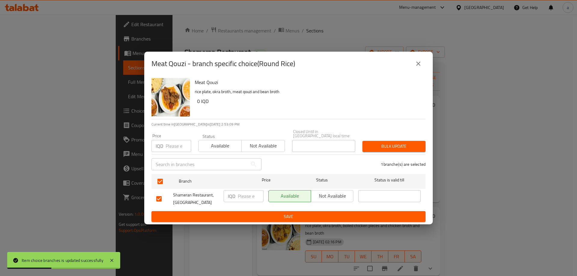
click at [249, 193] on input "number" at bounding box center [251, 196] width 26 height 12
paste input "15000"
type input "15000"
click at [269, 214] on span "Save" at bounding box center [288, 217] width 264 height 8
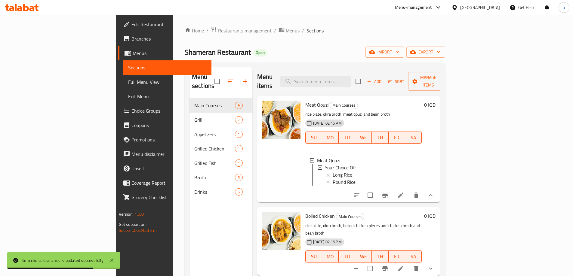
click at [425, 53] on div "Shameran Restaurant Open import export" at bounding box center [315, 52] width 260 height 11
click at [128, 79] on span "Full Menu View" at bounding box center [167, 81] width 78 height 7
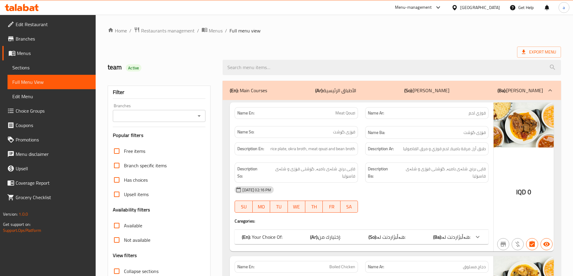
click at [203, 115] on icon "Open" at bounding box center [198, 115] width 7 height 7
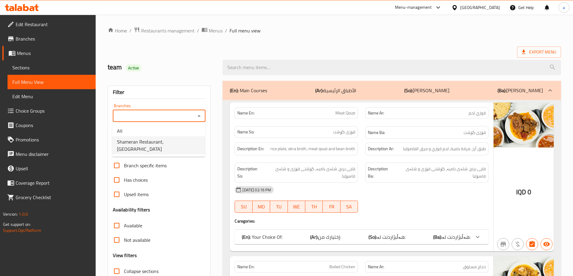
click at [151, 143] on span "Shameran Restaurant, Azadi" at bounding box center [158, 145] width 83 height 14
type input "Shameran Restaurant, Azadi"
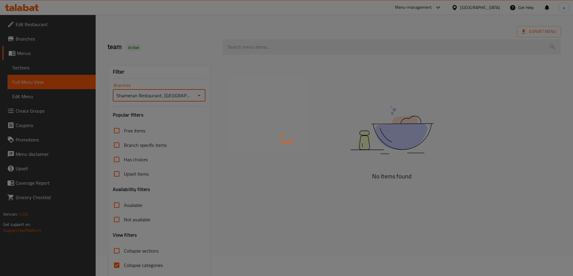
scroll to position [44, 0]
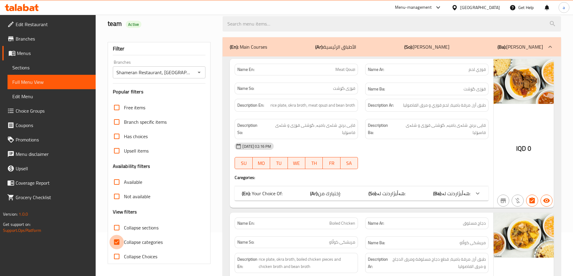
click at [114, 240] on input "Collapse categories" at bounding box center [116, 242] width 14 height 14
checkbox input "false"
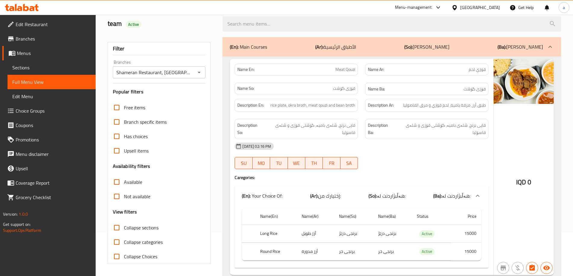
click at [23, 69] on span "Sections" at bounding box center [51, 67] width 78 height 7
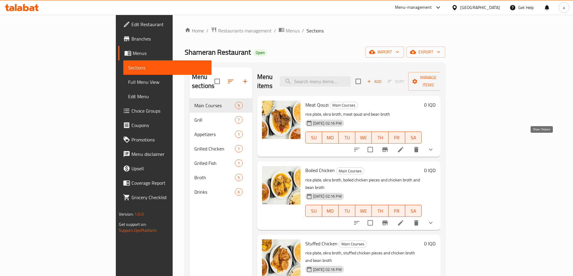
click at [434, 146] on icon "show more" at bounding box center [430, 149] width 7 height 7
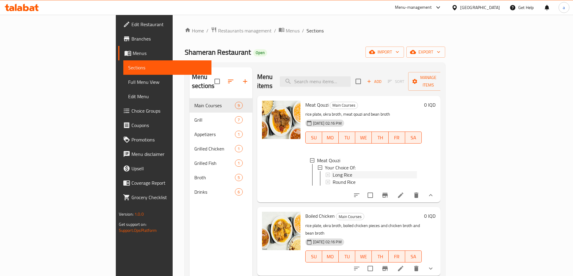
click at [332, 171] on span "Long Rice" at bounding box center [342, 174] width 20 height 7
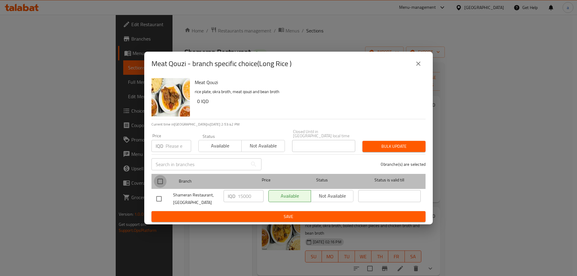
click at [159, 179] on input "checkbox" at bounding box center [160, 181] width 13 height 13
checkbox input "true"
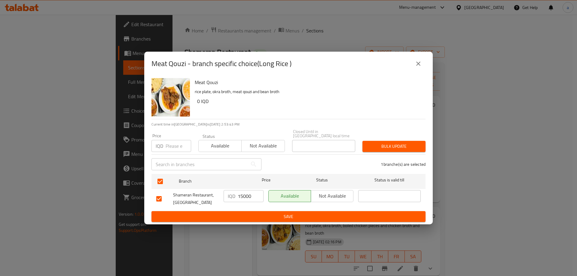
click at [241, 191] on input "15000" at bounding box center [251, 196] width 26 height 12
click at [242, 194] on input "15000" at bounding box center [251, 196] width 26 height 12
click at [246, 195] on input "13000" at bounding box center [251, 196] width 26 height 12
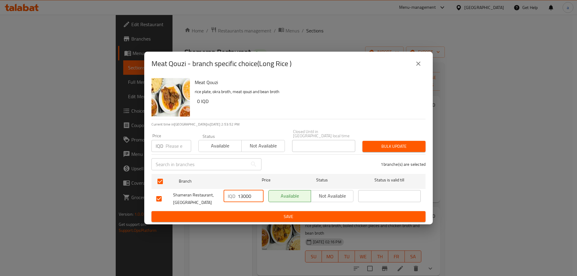
click at [246, 195] on input "13000" at bounding box center [251, 196] width 26 height 12
type input "13000"
click at [261, 214] on span "Save" at bounding box center [288, 217] width 264 height 8
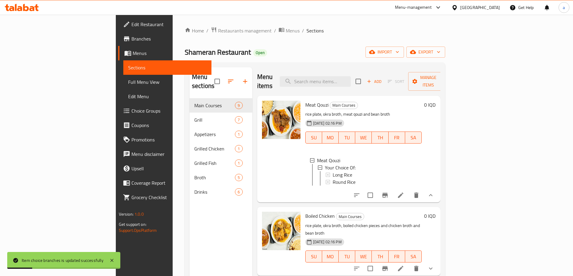
click at [332, 171] on span "Long Rice" at bounding box center [342, 174] width 20 height 7
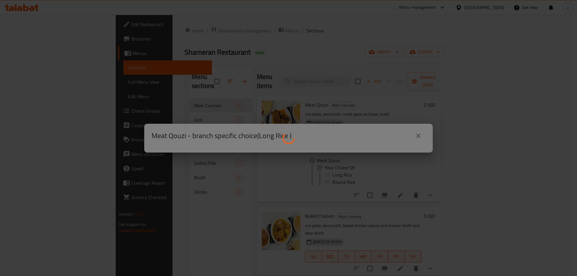
click at [163, 195] on div at bounding box center [288, 138] width 577 height 276
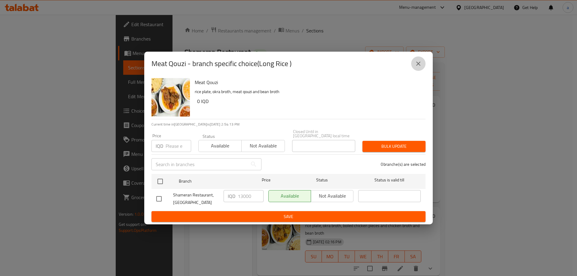
click at [415, 67] on icon "close" at bounding box center [418, 63] width 7 height 7
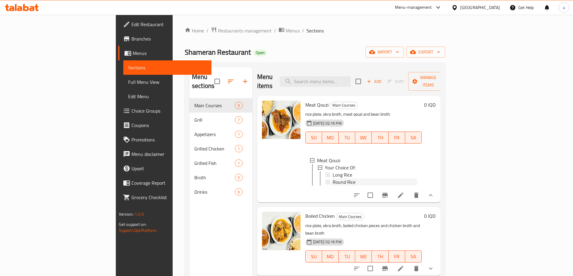
click at [332, 179] on span "Round Rice" at bounding box center [343, 182] width 23 height 7
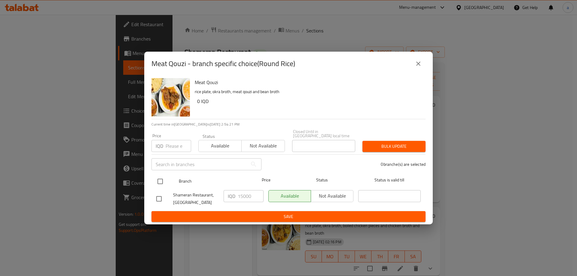
click at [160, 181] on input "checkbox" at bounding box center [160, 181] width 13 height 13
checkbox input "true"
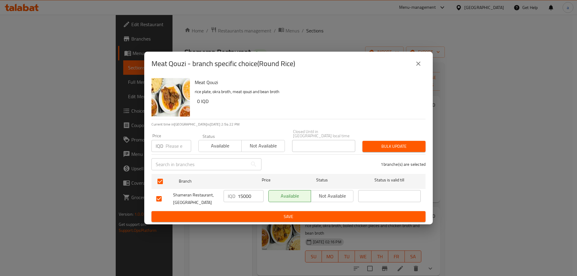
click at [245, 195] on input "15000" at bounding box center [251, 196] width 26 height 12
paste input "3"
type input "13000"
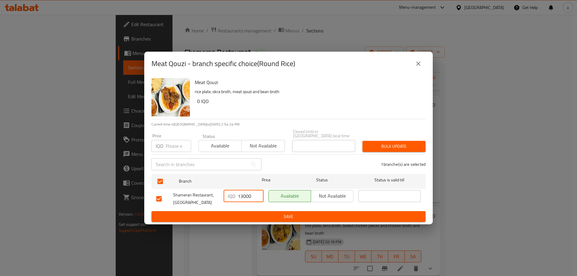
click at [264, 215] on span "Save" at bounding box center [288, 217] width 264 height 8
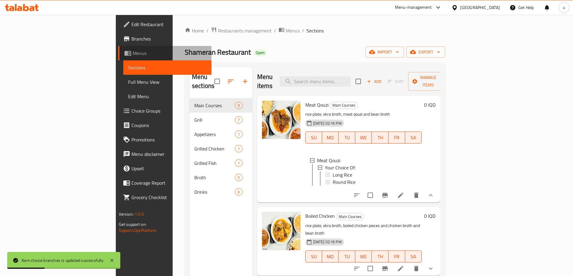
click at [133, 50] on span "Menus" at bounding box center [170, 53] width 74 height 7
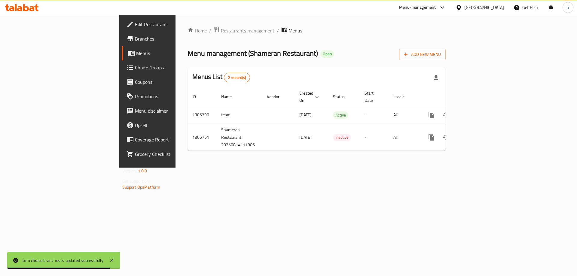
click at [261, 168] on div "Home / Restaurants management / Menus Menu management ( Shameran Restaurant ) O…" at bounding box center [317, 91] width 282 height 153
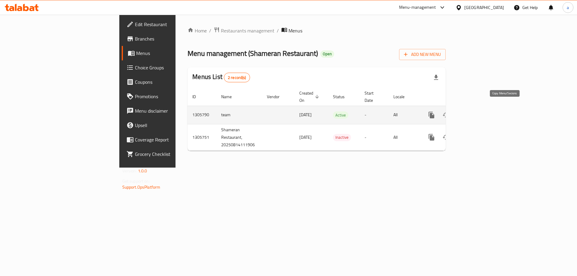
click at [435, 111] on icon "more" at bounding box center [431, 114] width 7 height 7
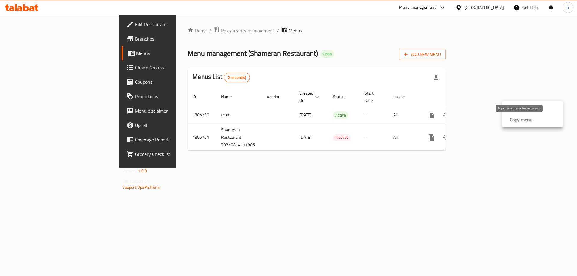
click at [525, 121] on strong "Copy menu" at bounding box center [521, 119] width 23 height 7
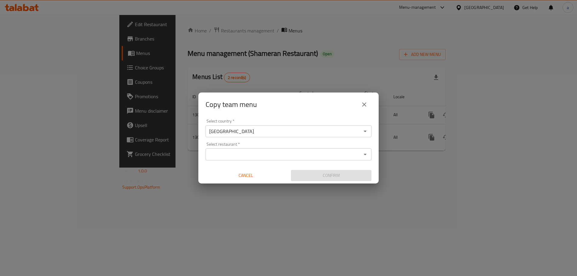
click at [237, 154] on input "Select restaurant   *" at bounding box center [283, 154] width 152 height 8
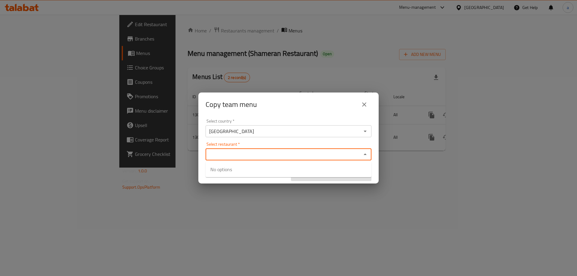
paste input "703857"
click at [249, 142] on div "Select restaurant   * 703857 Select restaurant *" at bounding box center [289, 151] width 166 height 18
type input "703857"
click at [290, 112] on div "Copy team menu" at bounding box center [288, 105] width 180 height 24
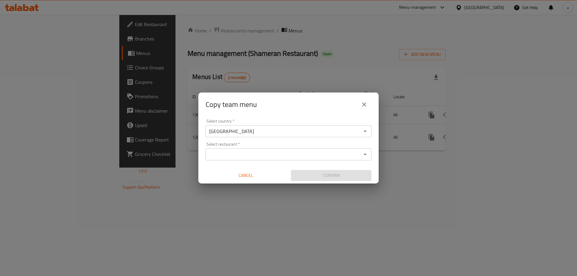
click at [267, 157] on input "Select restaurant   *" at bounding box center [283, 154] width 152 height 8
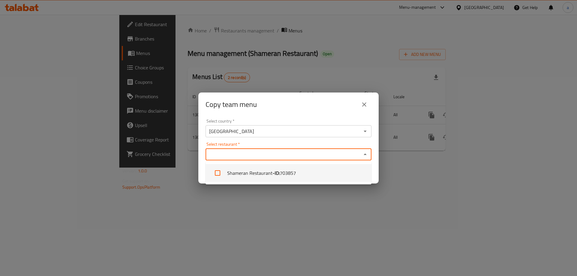
click at [225, 170] on li "Shameran Restaurant - ID: 703857" at bounding box center [289, 173] width 166 height 18
checkbox input "true"
click at [351, 204] on div "Copy team menu Select country   * Iraq Select country * Select restaurant   * S…" at bounding box center [288, 138] width 577 height 276
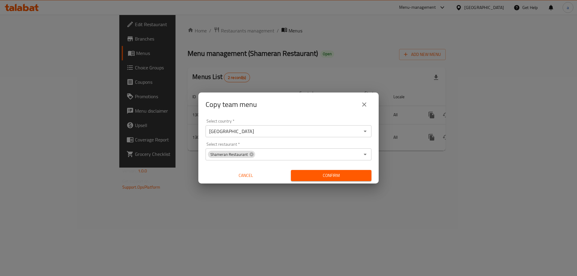
click at [338, 169] on div "Confirm" at bounding box center [331, 176] width 85 height 16
click at [334, 179] on span "Confirm" at bounding box center [331, 176] width 71 height 8
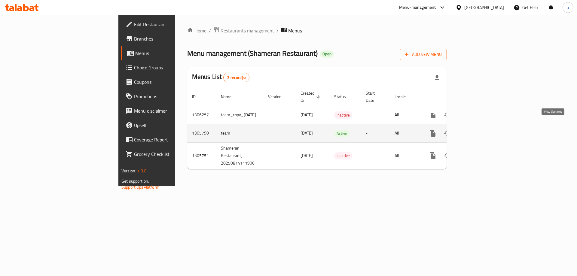
click at [483, 128] on link "enhanced table" at bounding box center [476, 133] width 14 height 14
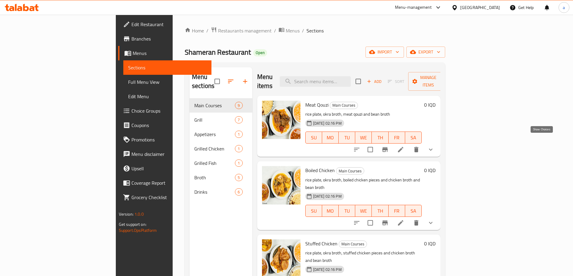
drag, startPoint x: 542, startPoint y: 139, endPoint x: 538, endPoint y: 144, distance: 5.5
click at [434, 146] on icon "show more" at bounding box center [430, 149] width 7 height 7
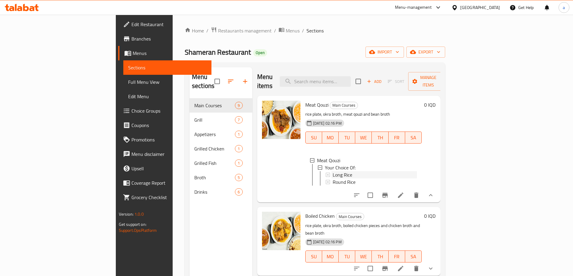
click at [332, 171] on span "Long Rice" at bounding box center [342, 174] width 20 height 7
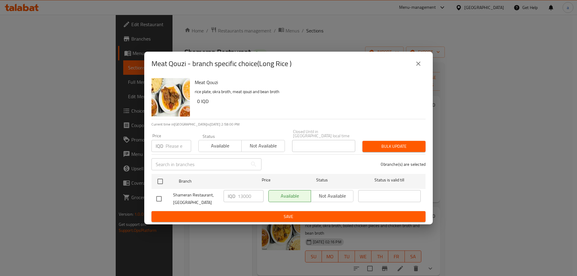
click at [419, 65] on icon "close" at bounding box center [418, 63] width 7 height 7
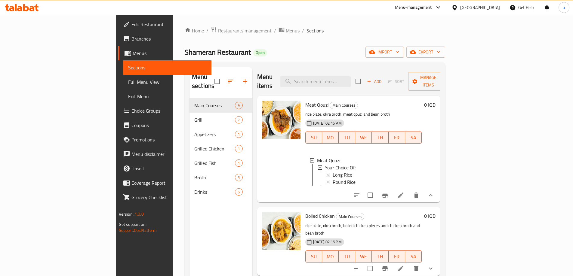
click at [332, 171] on span "Long Rice" at bounding box center [342, 174] width 20 height 7
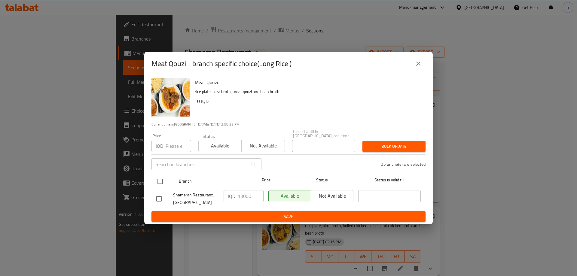
click at [159, 179] on input "checkbox" at bounding box center [160, 181] width 13 height 13
checkbox input "true"
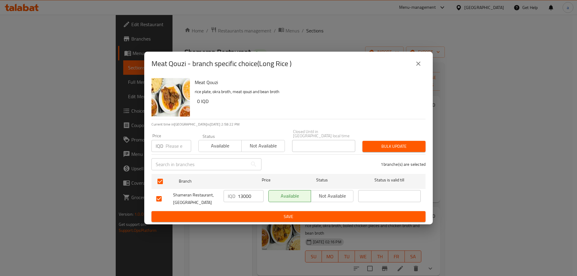
click at [247, 195] on input "13000" at bounding box center [251, 196] width 26 height 12
paste input "5"
type input "15000"
click at [254, 213] on span "Save" at bounding box center [288, 217] width 264 height 8
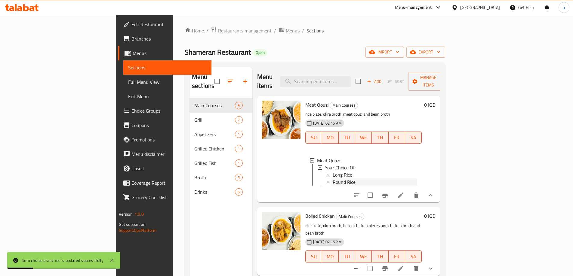
click at [334, 179] on div "Round Rice" at bounding box center [374, 182] width 84 height 7
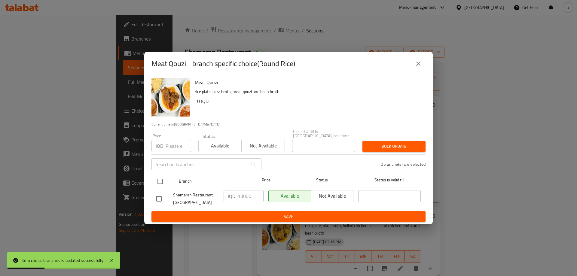
click at [162, 183] on input "checkbox" at bounding box center [160, 181] width 13 height 13
checkbox input "true"
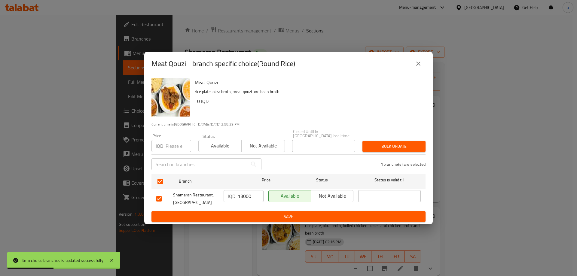
click at [249, 195] on input "13000" at bounding box center [251, 196] width 26 height 12
paste input "5"
type input "15000"
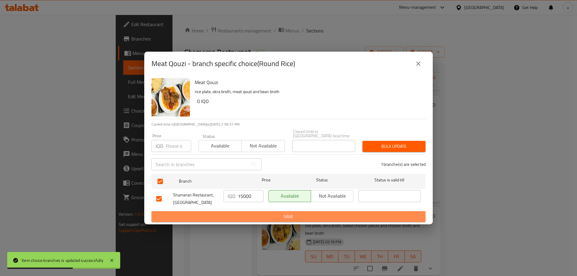
click at [257, 213] on span "Save" at bounding box center [288, 217] width 264 height 8
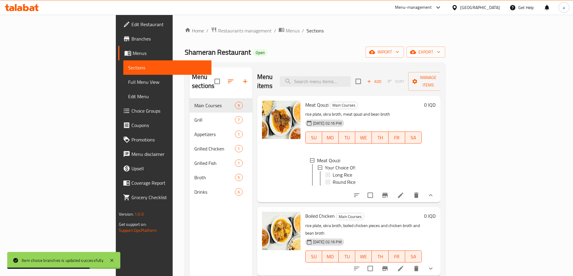
click at [133, 54] on span "Menus" at bounding box center [170, 53] width 74 height 7
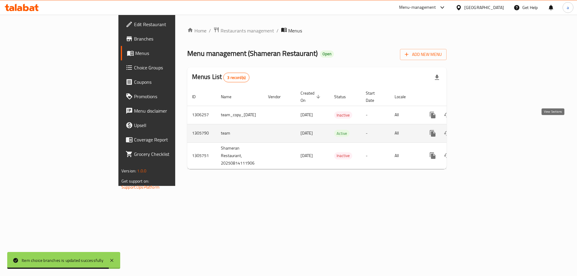
click at [479, 131] on icon "enhanced table" at bounding box center [475, 133] width 5 height 5
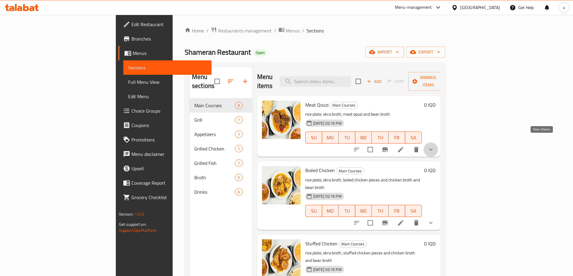
click at [434, 146] on icon "show more" at bounding box center [430, 149] width 7 height 7
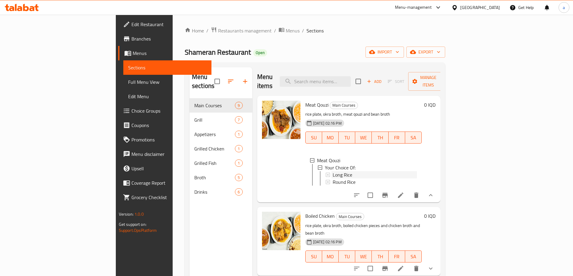
click at [332, 171] on span "Long Rice" at bounding box center [342, 174] width 20 height 7
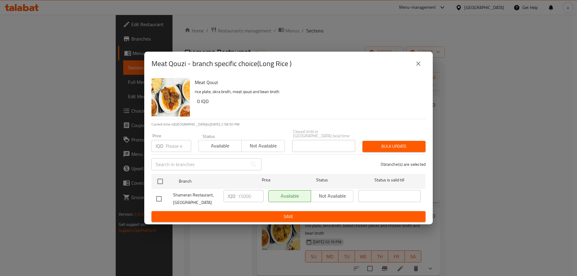
click at [416, 65] on icon "close" at bounding box center [418, 63] width 7 height 7
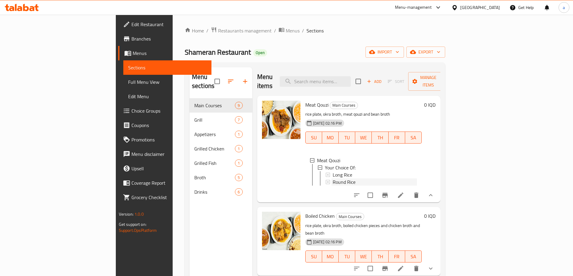
click at [332, 179] on span "Round Rice" at bounding box center [343, 182] width 23 height 7
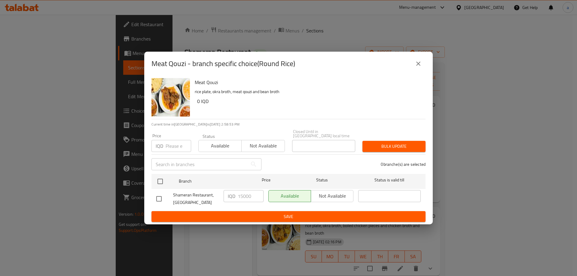
drag, startPoint x: 422, startPoint y: 65, endPoint x: 406, endPoint y: 87, distance: 27.4
click at [421, 66] on icon "close" at bounding box center [418, 63] width 7 height 7
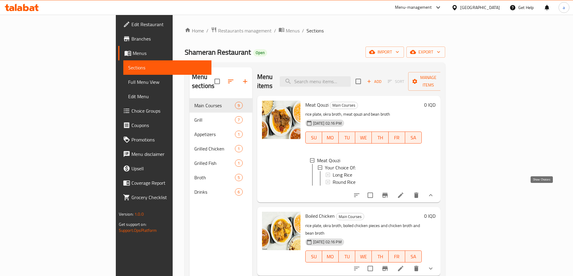
click at [434, 192] on icon "show more" at bounding box center [430, 195] width 7 height 7
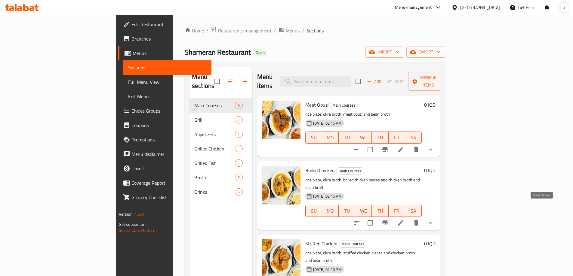
click at [434, 219] on icon "show more" at bounding box center [430, 222] width 7 height 7
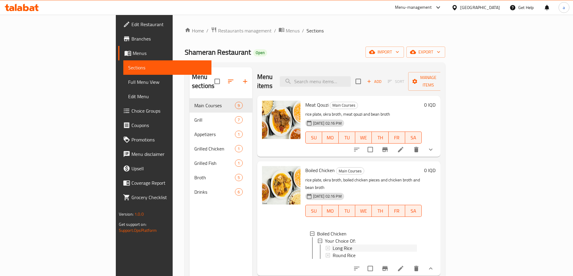
click at [332, 245] on span "Long Rice" at bounding box center [342, 248] width 20 height 7
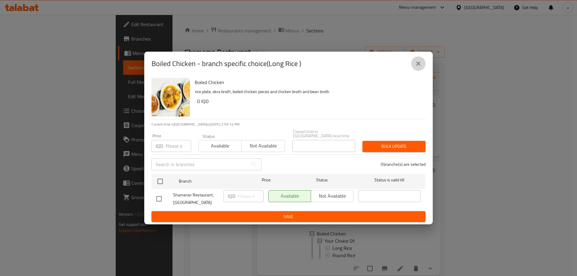
click at [421, 61] on button "close" at bounding box center [418, 64] width 14 height 14
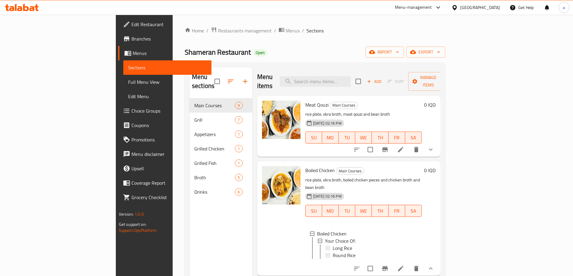
click at [409, 263] on li at bounding box center [400, 268] width 17 height 11
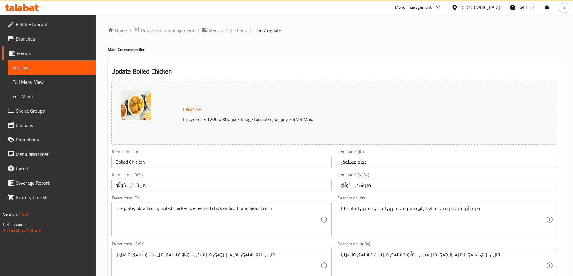
click at [237, 34] on span "Sections" at bounding box center [237, 30] width 17 height 7
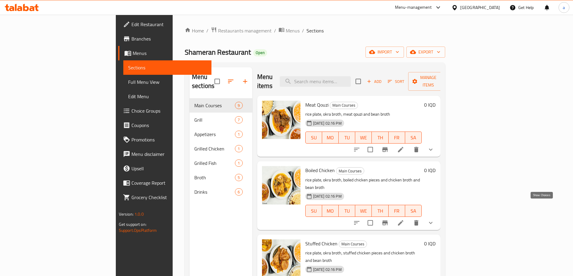
click at [434, 219] on icon "show more" at bounding box center [430, 222] width 7 height 7
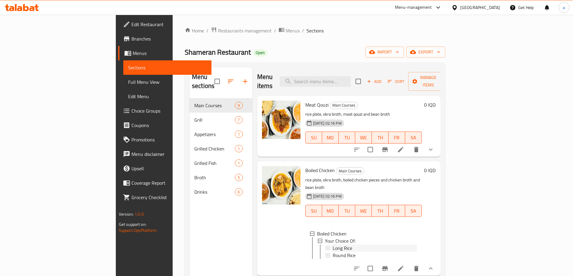
click at [332, 245] on span "Long Rice" at bounding box center [342, 248] width 20 height 7
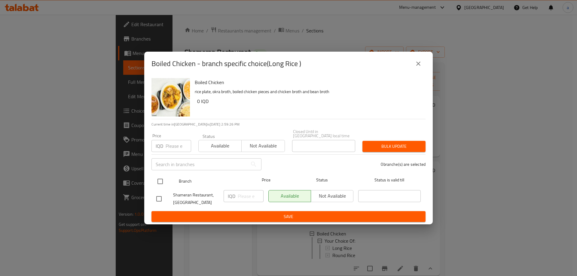
click at [161, 179] on input "checkbox" at bounding box center [160, 181] width 13 height 13
checkbox input "true"
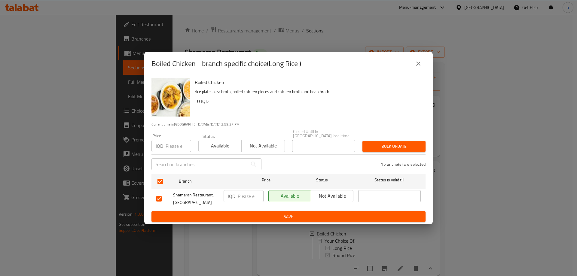
click at [247, 191] on input "number" at bounding box center [251, 196] width 26 height 12
paste input "9000"
type input "9000"
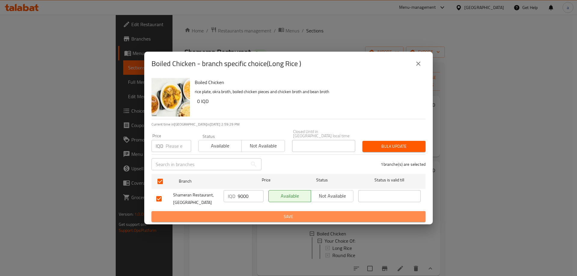
click at [270, 213] on span "Save" at bounding box center [288, 217] width 264 height 8
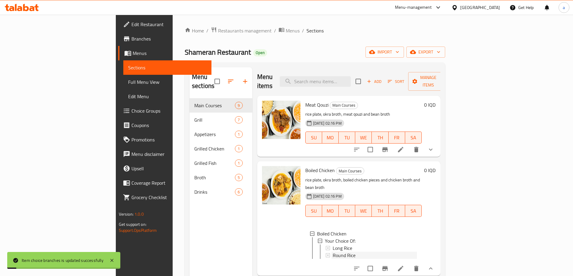
click at [332, 252] on span "Round Rice" at bounding box center [343, 255] width 23 height 7
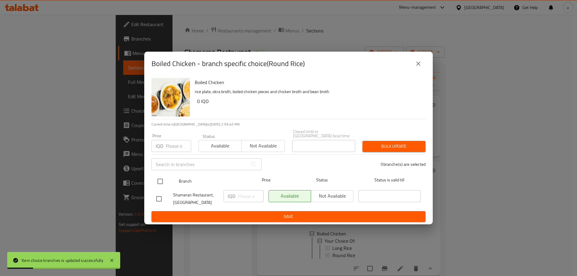
click at [163, 182] on input "checkbox" at bounding box center [160, 181] width 13 height 13
checkbox input "true"
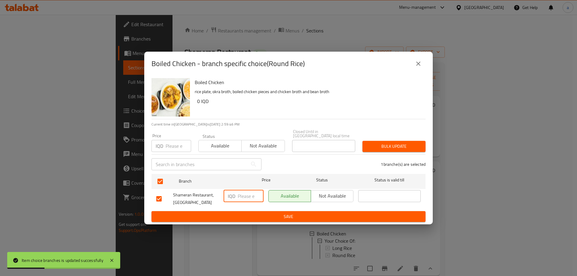
click at [253, 198] on input "number" at bounding box center [251, 196] width 26 height 12
paste input "9000"
type input "9000"
click at [261, 213] on span "Save" at bounding box center [288, 217] width 264 height 8
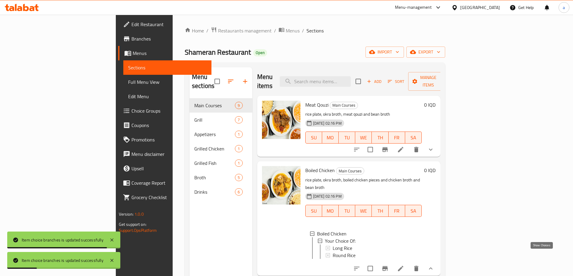
click at [434, 265] on icon "show more" at bounding box center [430, 268] width 7 height 7
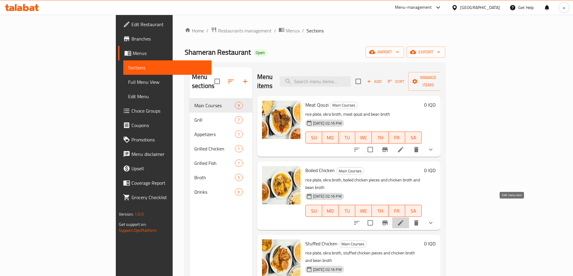
click at [403, 220] on icon at bounding box center [400, 222] width 5 height 5
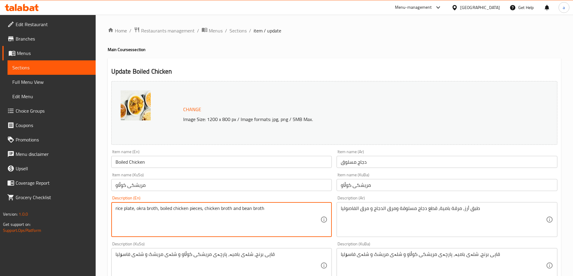
type textarea "rice plate, okra broth, boiled chicken pieces, chicken broth and bean broth"
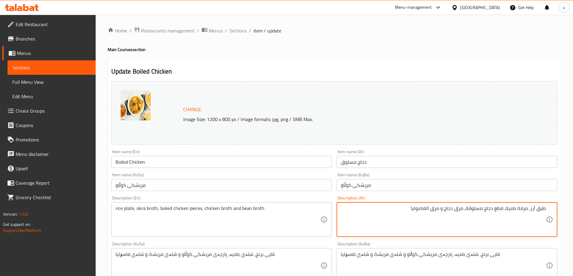
click at [429, 210] on textarea "طبق أرز، مرقة بامية، قطع دجاج مسلوقة، مرق دجاج و مرق الفاصوليا" at bounding box center [443, 220] width 205 height 29
type textarea "طبق أرز، مرقة بامية، قطع دجاج مسلوقة، مرق دجاج و مرق فاصوليا"
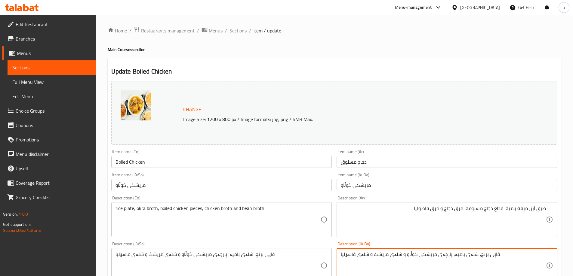
click at [400, 257] on textarea "قاپی برنج، شلەی بامیە، پارچەی مریشکی کوڵاو و شلەی مریشک و شلەی فاسۆلیا" at bounding box center [443, 266] width 205 height 29
type textarea "قاپی برنج، شلەی بامیە، پارچەی مریشکی کوڵاو، شلەی مریشک و شلەی فاسۆلیا"
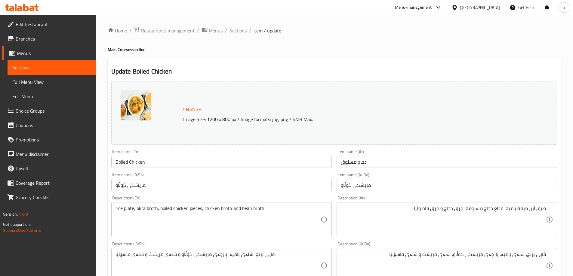
click at [214, 251] on div "قاپی برنج، شلەی بامیە، پارچەی مریشکی کوڵاو و شلەی مریشک و شلەی فاسۆلیا Descript…" at bounding box center [221, 265] width 221 height 35
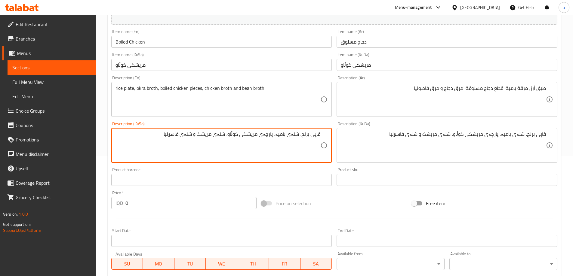
scroll to position [240, 0]
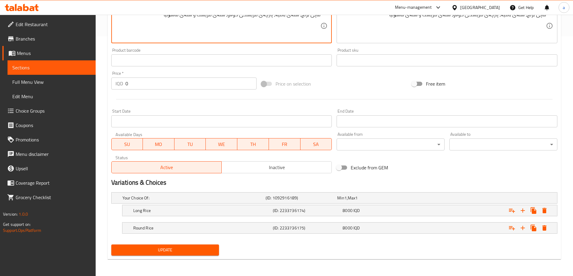
type textarea "قاپی برنج، شلەی بامیە، پارچەی مریشکی کوڵاو، شلەی مریشک و شلەی فاسۆلیا"
click at [172, 248] on span "Update" at bounding box center [165, 250] width 98 height 8
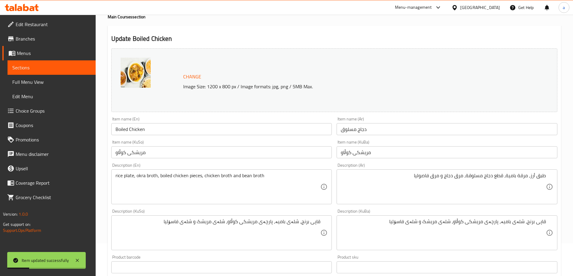
scroll to position [0, 0]
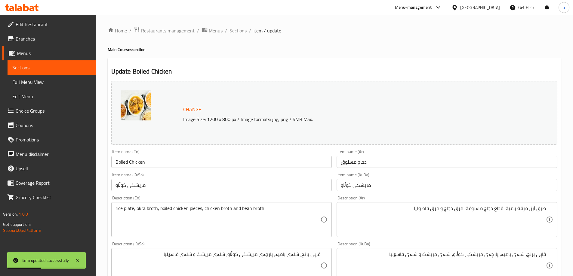
click at [234, 32] on span "Sections" at bounding box center [237, 30] width 17 height 7
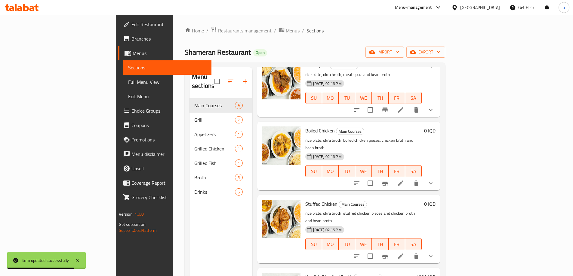
scroll to position [120, 0]
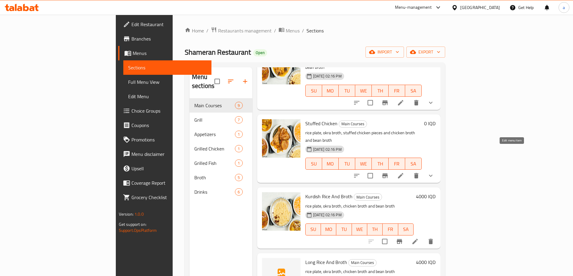
click at [403, 173] on icon at bounding box center [400, 175] width 5 height 5
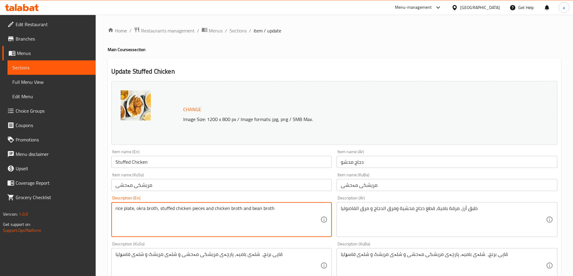
drag, startPoint x: 212, startPoint y: 209, endPoint x: 203, endPoint y: 209, distance: 9.0
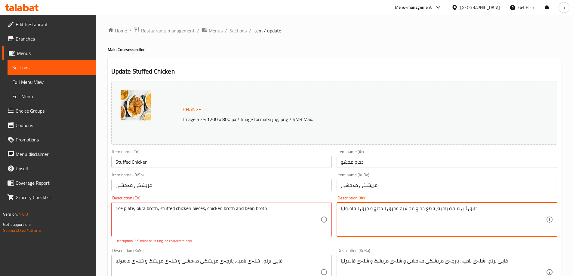
click at [388, 211] on textarea "طبق أرز، مرقة بامية، قطع دجاج محشية ومرق الدجاج و مرق الفاصوليا" at bounding box center [443, 220] width 205 height 29
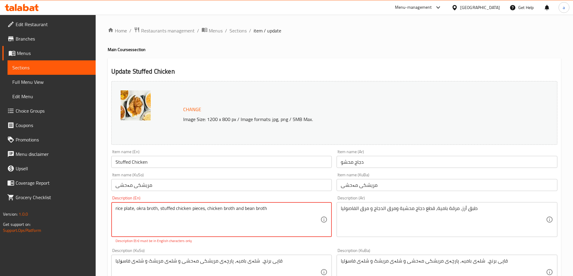
type textarea "rice plate, okra broth, stuffed chicken pieces, chicken broth and bean broth"
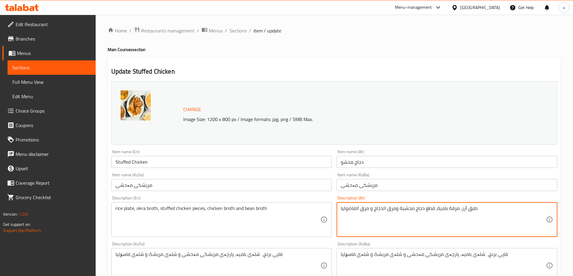
click at [374, 210] on textarea "طبق أرز، مرقة بامية، قطع دجاج محشية ومرق الدجاج و مرق الفاصوليا" at bounding box center [443, 220] width 205 height 29
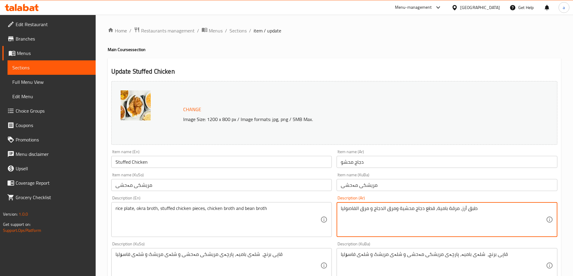
click at [374, 210] on textarea "طبق أرز، مرقة بامية، قطع دجاج محشية ومرق الدجاج و مرق الفاصوليا" at bounding box center [443, 220] width 205 height 29
type textarea "طبق أرز، مرقة بامية، قطع دجاج محشية، مرق دجاج و مرق فاصوليا"
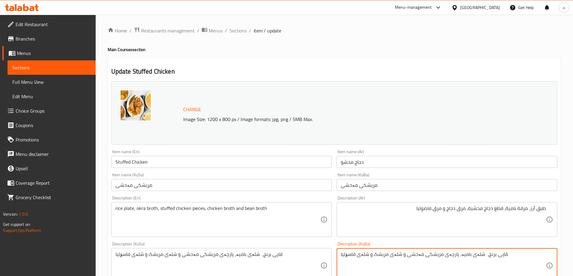
click at [410, 252] on textarea "قاپی برنج، شلەی بامیە، پارچەی مریشکی مەحشی و شلەی مریشک و شلەی فاسۆلیا" at bounding box center [443, 266] width 205 height 29
type textarea "قاپی برنج، شلەی بامیە، پارچەی مریشکی مەحشی، شلەی مریشک و شلەی فاسۆلیا"
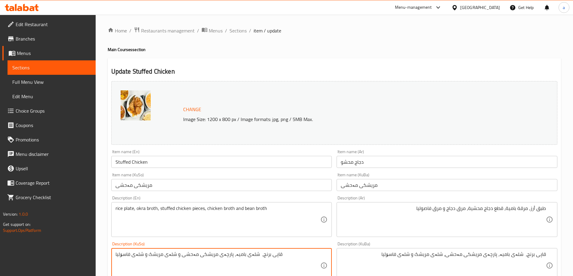
click at [177, 256] on textarea "قاپی برنج، شلەی بامیە، پارچەی مریشکی مەحشی و شلەی مریشک و شلەی فاسۆلیا" at bounding box center [217, 266] width 205 height 29
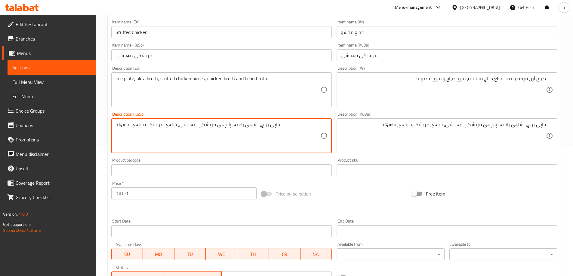
scroll to position [240, 0]
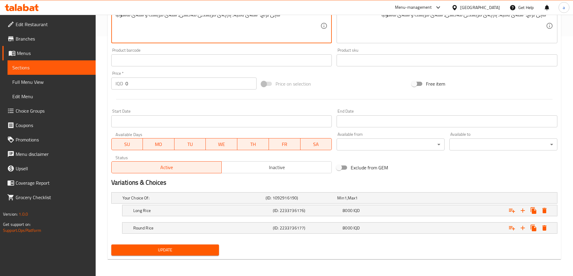
type textarea "قاپی برنج، شلەی بامیە، پارچەی مریشکی مەحشی، شلەی مریشک و شلەی فاسۆلیا"
click at [156, 249] on span "Update" at bounding box center [165, 250] width 98 height 8
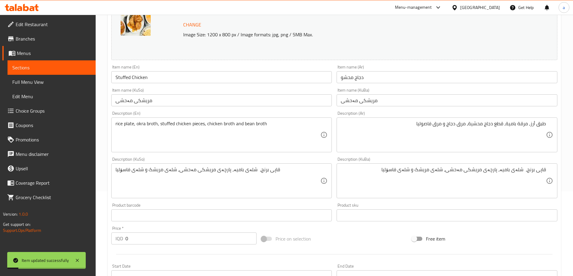
scroll to position [0, 0]
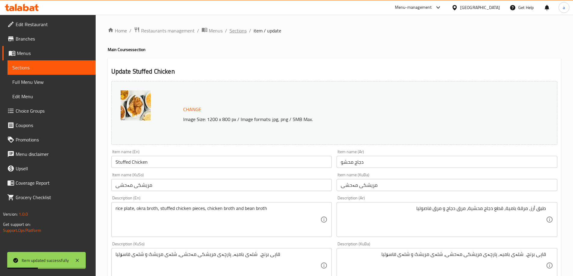
click at [238, 32] on span "Sections" at bounding box center [237, 30] width 17 height 7
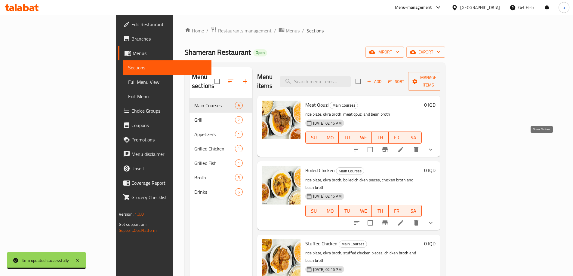
click at [434, 146] on icon "show more" at bounding box center [430, 149] width 7 height 7
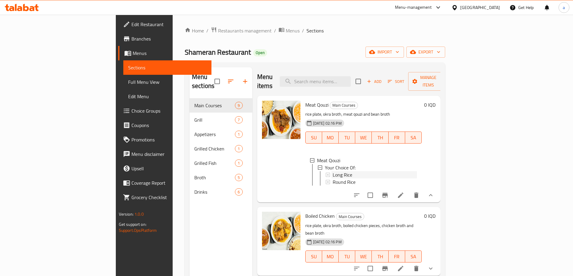
click at [332, 171] on span "Long Rice" at bounding box center [342, 174] width 20 height 7
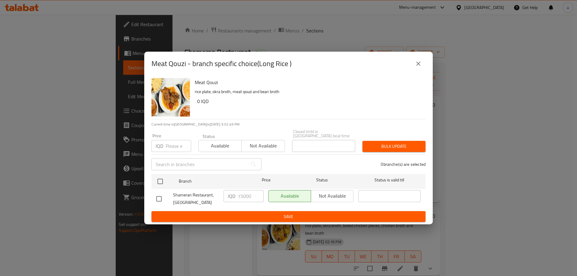
click at [420, 66] on icon "close" at bounding box center [418, 63] width 7 height 7
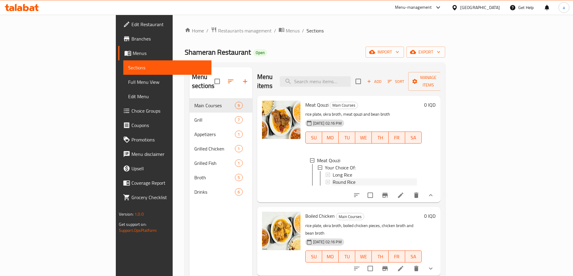
click at [332, 179] on span "Round Rice" at bounding box center [343, 182] width 23 height 7
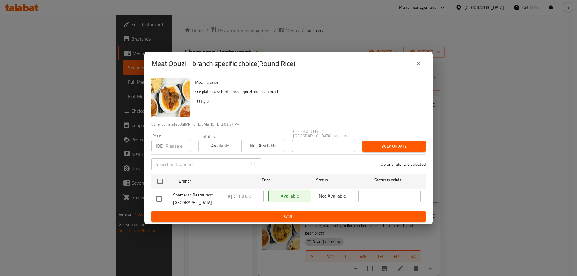
click at [420, 66] on icon "close" at bounding box center [418, 63] width 7 height 7
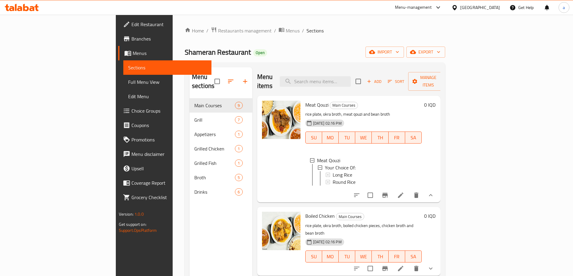
click at [432, 194] on icon "show more" at bounding box center [431, 195] width 4 height 2
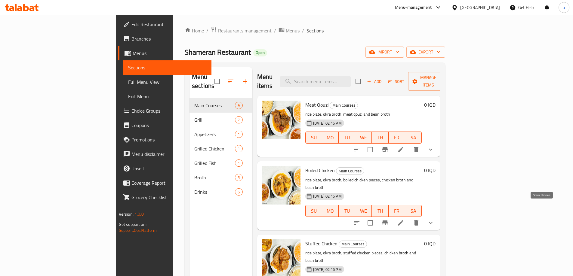
click at [434, 219] on icon "show more" at bounding box center [430, 222] width 7 height 7
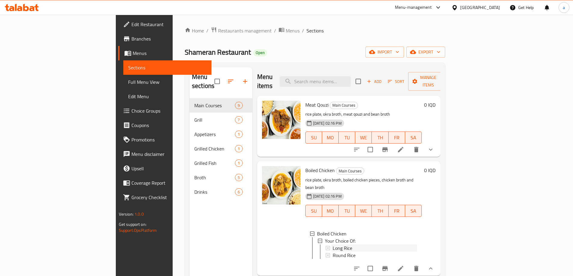
click at [332, 245] on span "Long Rice" at bounding box center [342, 248] width 20 height 7
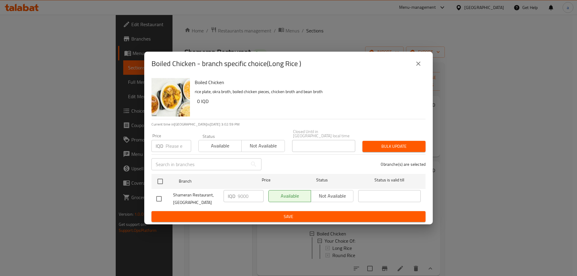
click at [420, 65] on icon "close" at bounding box center [418, 63] width 7 height 7
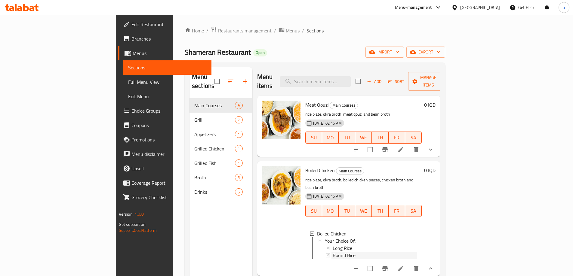
click at [332, 252] on span "Round Rice" at bounding box center [343, 255] width 23 height 7
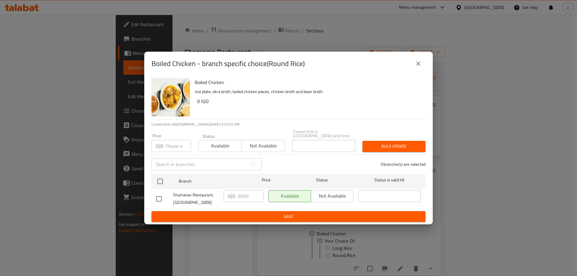
click at [419, 67] on icon "close" at bounding box center [418, 63] width 7 height 7
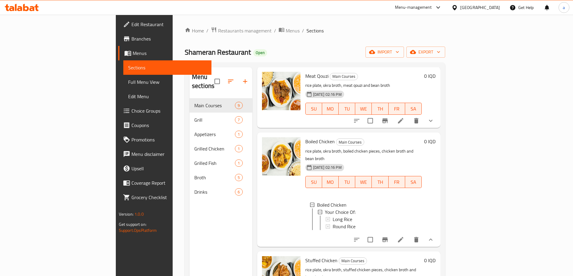
scroll to position [90, 0]
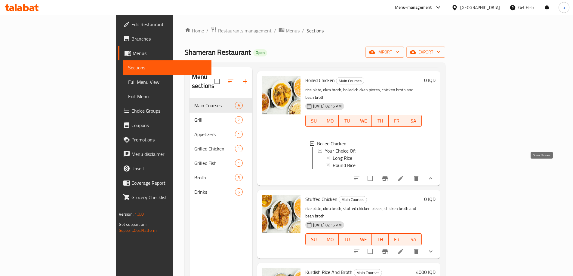
click at [434, 175] on icon "show more" at bounding box center [430, 178] width 7 height 7
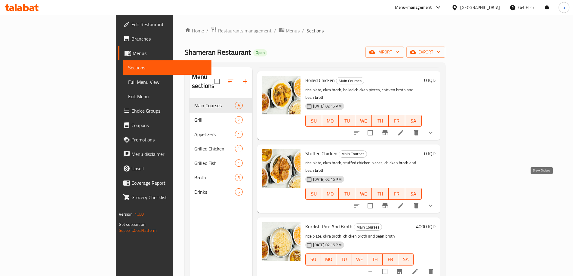
click at [434, 202] on icon "show more" at bounding box center [430, 205] width 7 height 7
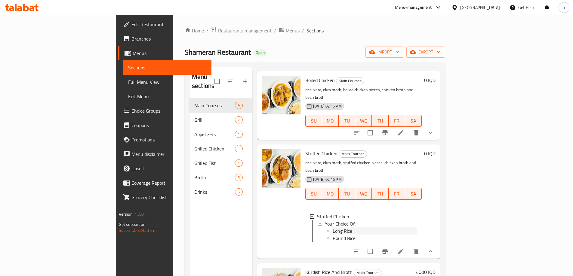
click at [332, 228] on span "Long Rice" at bounding box center [342, 231] width 20 height 7
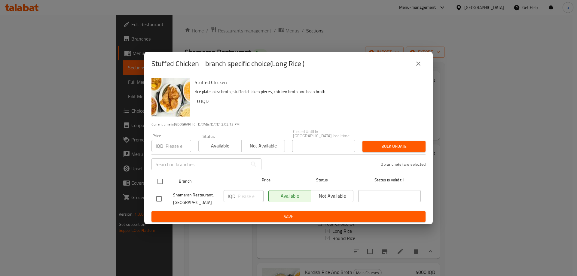
click at [154, 180] on div "Branch Price Status Status is valid till" at bounding box center [288, 181] width 274 height 15
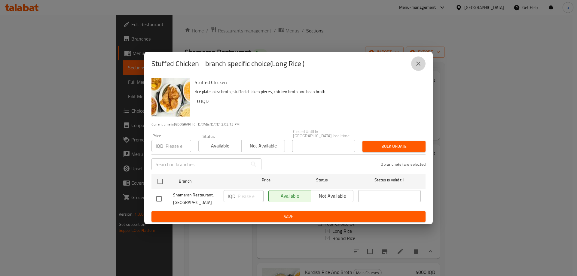
click at [416, 67] on icon "close" at bounding box center [418, 63] width 7 height 7
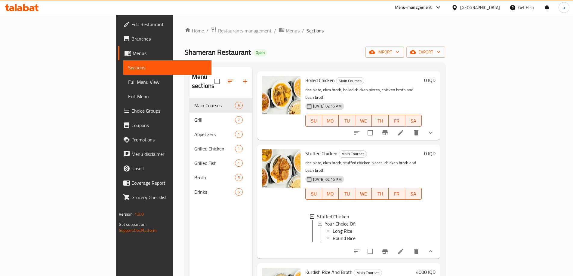
click at [403, 249] on icon at bounding box center [400, 251] width 5 height 5
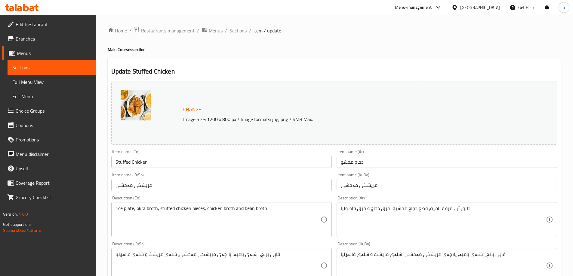
click at [236, 30] on span "Sections" at bounding box center [237, 30] width 17 height 7
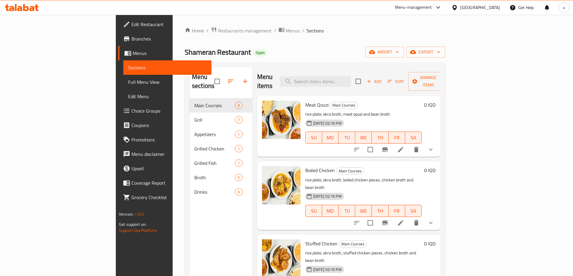
scroll to position [90, 0]
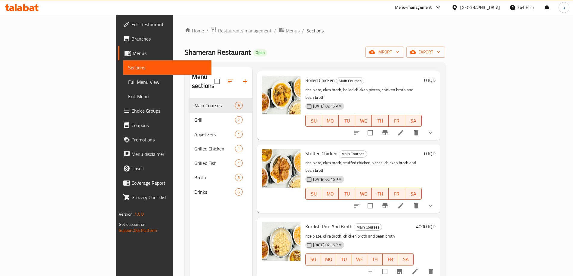
click at [434, 202] on icon "show more" at bounding box center [430, 205] width 7 height 7
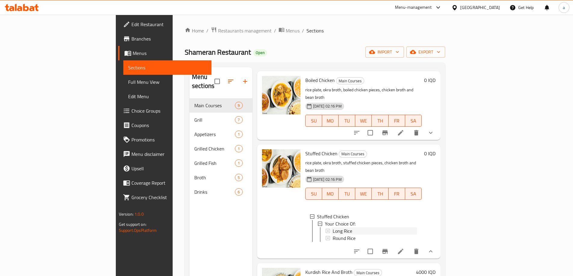
click at [332, 228] on span "Long Rice" at bounding box center [342, 231] width 20 height 7
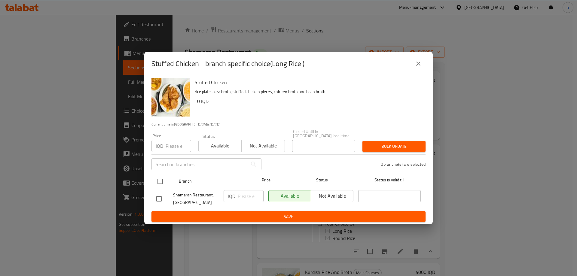
click at [163, 179] on input "checkbox" at bounding box center [160, 181] width 13 height 13
checkbox input "true"
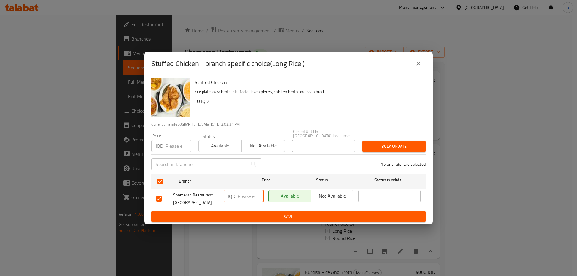
click at [245, 194] on input "number" at bounding box center [251, 196] width 26 height 12
paste input "9000"
type input "9000"
click at [255, 213] on span "Save" at bounding box center [288, 217] width 264 height 8
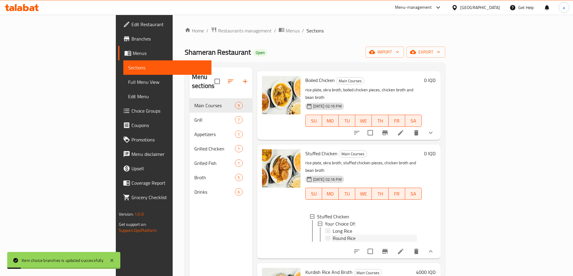
click at [332, 235] on span "Round Rice" at bounding box center [343, 238] width 23 height 7
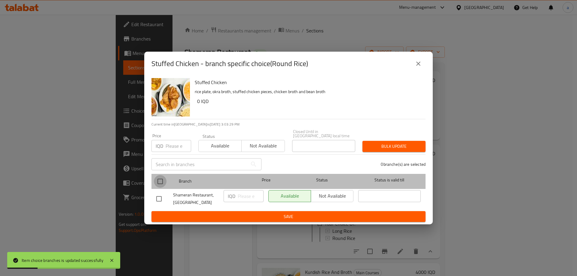
click at [160, 176] on input "checkbox" at bounding box center [160, 181] width 13 height 13
checkbox input "true"
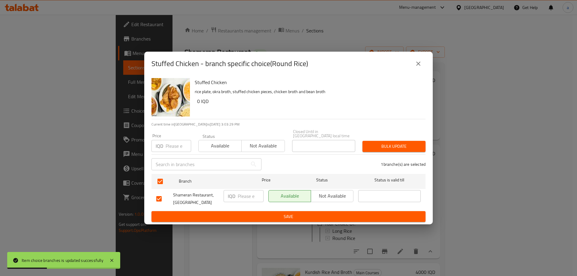
click at [246, 193] on input "number" at bounding box center [251, 196] width 26 height 12
paste input "9000"
type input "9000"
click at [250, 215] on span "Save" at bounding box center [288, 217] width 264 height 8
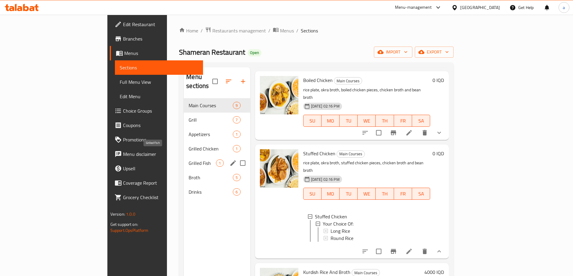
click at [188, 160] on span "Grilled Fish" at bounding box center [201, 163] width 27 height 7
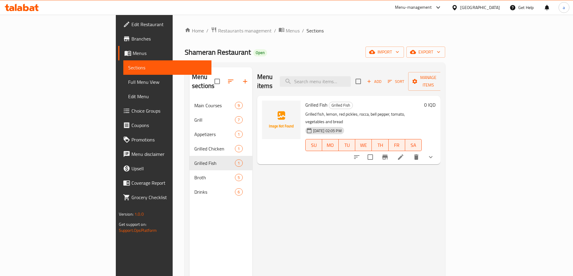
click at [438, 150] on button "show more" at bounding box center [430, 157] width 14 height 14
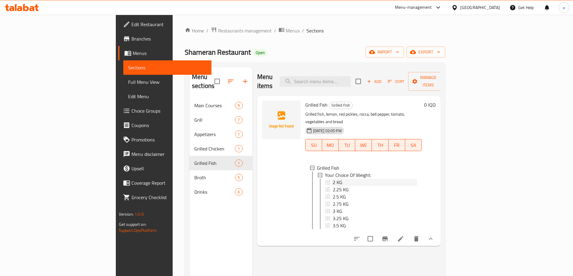
click at [332, 179] on span "2 KG" at bounding box center [337, 182] width 10 height 7
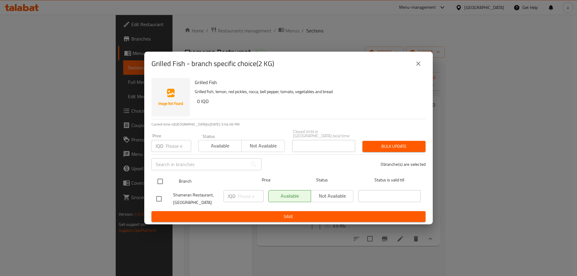
click at [158, 181] on input "checkbox" at bounding box center [160, 181] width 13 height 13
checkbox input "true"
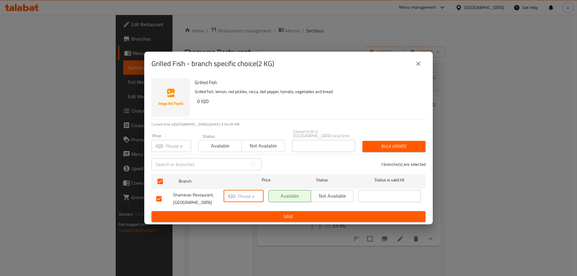
click at [248, 193] on input "number" at bounding box center [251, 196] width 26 height 12
paste input "24000"
type input "24000"
click at [255, 213] on span "Save" at bounding box center [288, 217] width 264 height 8
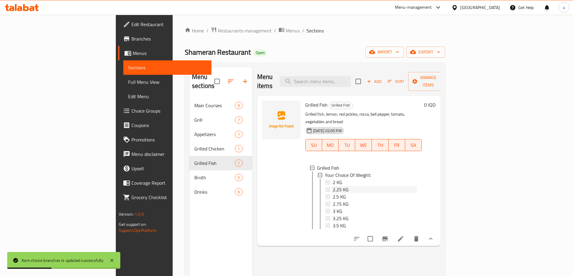
click at [332, 186] on span "2.25 KG" at bounding box center [340, 189] width 16 height 7
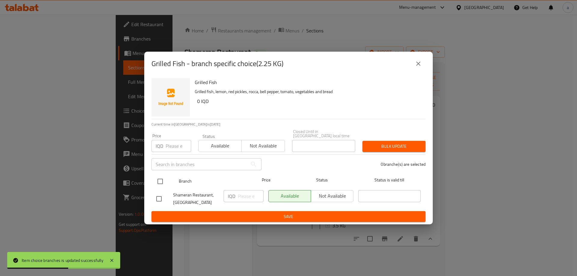
click at [161, 180] on input "checkbox" at bounding box center [160, 181] width 13 height 13
checkbox input "true"
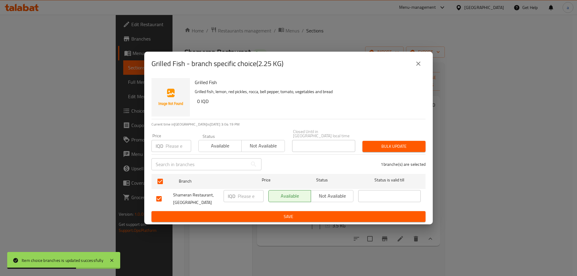
click at [242, 194] on input "number" at bounding box center [251, 196] width 26 height 12
paste input "33750"
type input "33750"
click at [419, 65] on icon "close" at bounding box center [418, 64] width 4 height 4
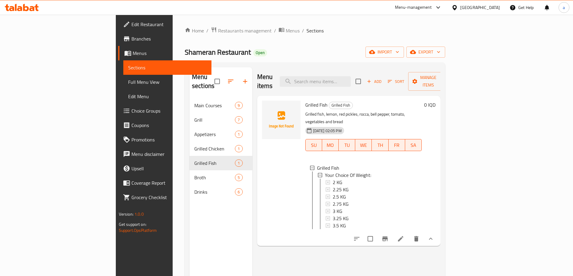
click at [332, 186] on span "2.25 KG" at bounding box center [340, 189] width 16 height 7
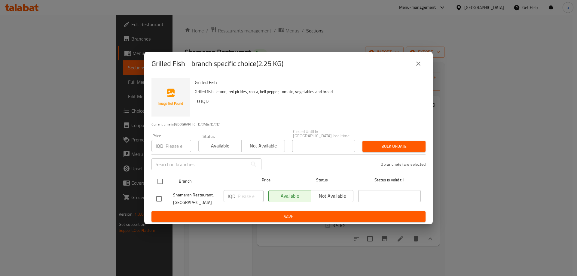
click at [158, 178] on input "checkbox" at bounding box center [160, 181] width 13 height 13
checkbox input "true"
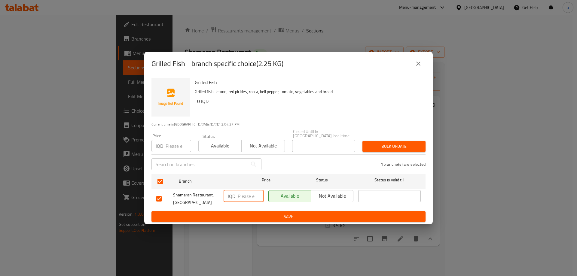
click at [249, 196] on input "number" at bounding box center [251, 196] width 26 height 12
paste input "33750"
type input "33750"
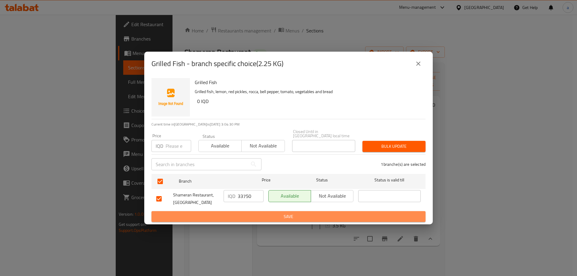
click at [256, 211] on button "Save" at bounding box center [288, 216] width 274 height 11
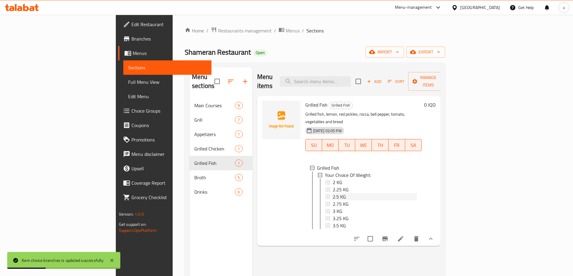
click at [332, 193] on span "2.5 KG" at bounding box center [338, 196] width 13 height 7
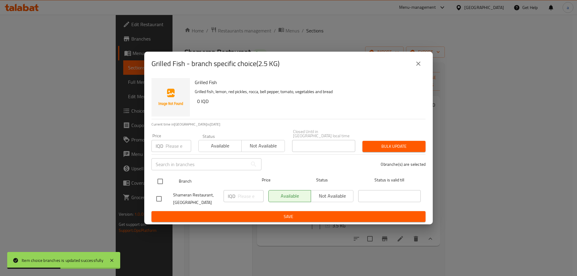
click at [161, 182] on input "checkbox" at bounding box center [160, 181] width 13 height 13
checkbox input "true"
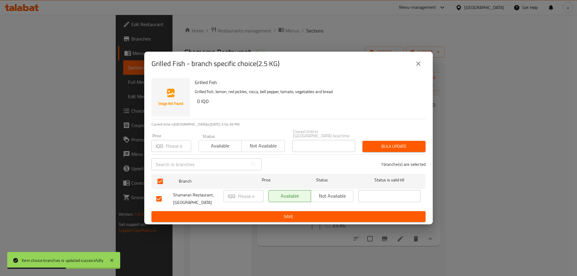
click at [249, 199] on input "number" at bounding box center [251, 196] width 26 height 12
paste input "37500"
type input "37500"
click at [250, 213] on span "Save" at bounding box center [288, 217] width 264 height 8
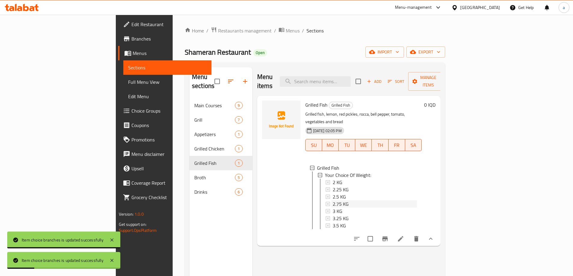
click at [332, 200] on span "2.75 KG" at bounding box center [340, 203] width 16 height 7
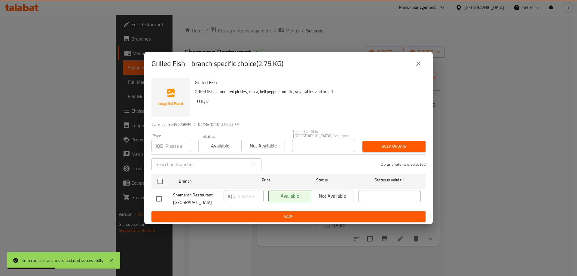
click at [157, 165] on input "text" at bounding box center [199, 164] width 96 height 12
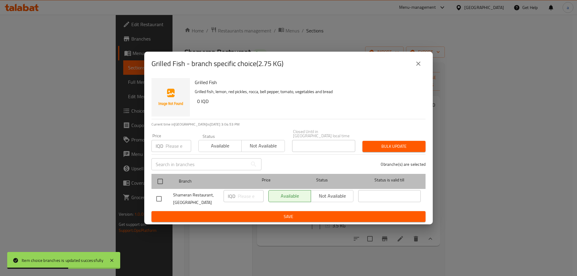
click at [167, 182] on div at bounding box center [165, 181] width 23 height 17
click at [167, 180] on div at bounding box center [165, 181] width 23 height 17
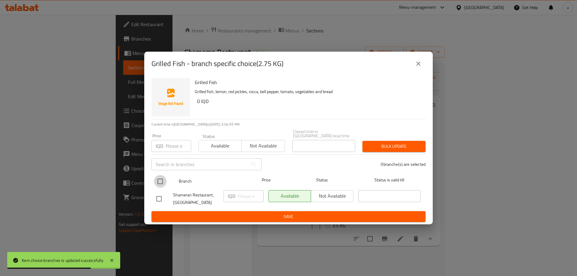
click at [161, 179] on input "checkbox" at bounding box center [160, 181] width 13 height 13
checkbox input "true"
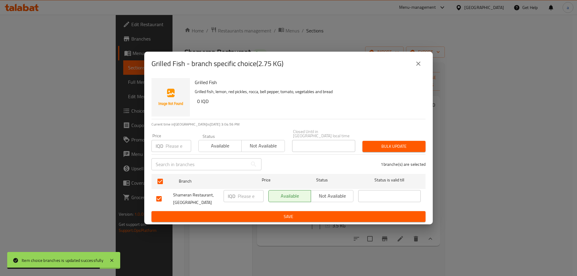
click at [243, 196] on input "number" at bounding box center [251, 196] width 26 height 12
paste input "41250"
type input "41250"
click at [251, 213] on span "Save" at bounding box center [288, 217] width 264 height 8
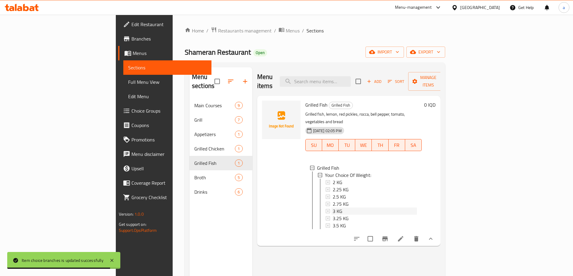
click at [332, 208] on span "3 KG" at bounding box center [337, 211] width 10 height 7
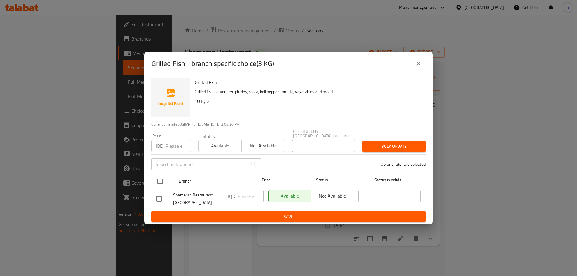
click at [159, 181] on input "checkbox" at bounding box center [160, 181] width 13 height 13
checkbox input "true"
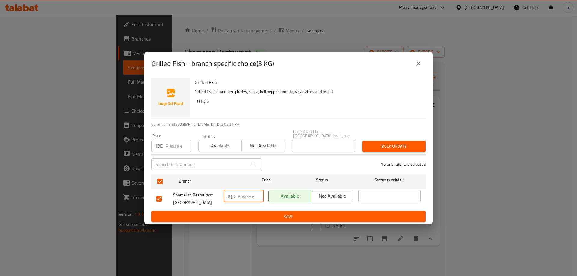
click at [246, 193] on input "number" at bounding box center [251, 196] width 26 height 12
paste input "45000"
type input "45000"
click at [257, 215] on span "Save" at bounding box center [288, 217] width 264 height 8
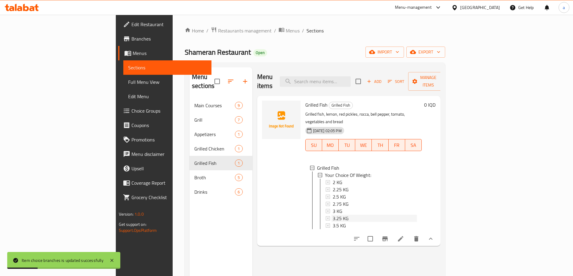
click at [332, 215] on span "3.25 KG" at bounding box center [340, 218] width 16 height 7
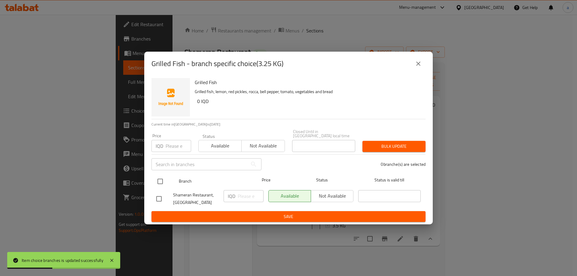
click at [169, 177] on div at bounding box center [165, 181] width 23 height 17
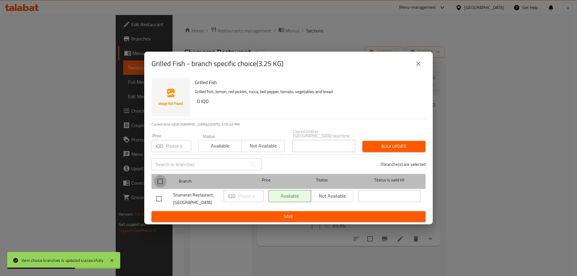
click at [156, 181] on input "checkbox" at bounding box center [160, 181] width 13 height 13
checkbox input "true"
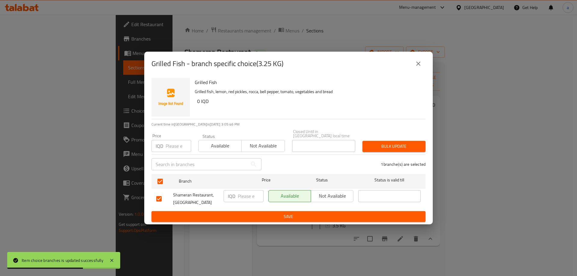
click at [241, 193] on input "number" at bounding box center [251, 196] width 26 height 12
paste input "48750"
type input "48750"
click at [247, 214] on span "Save" at bounding box center [288, 217] width 264 height 8
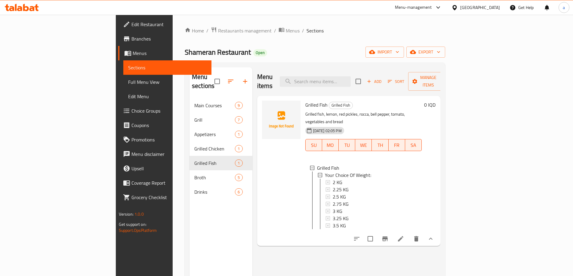
click at [332, 215] on span "3.25 KG" at bounding box center [340, 218] width 16 height 7
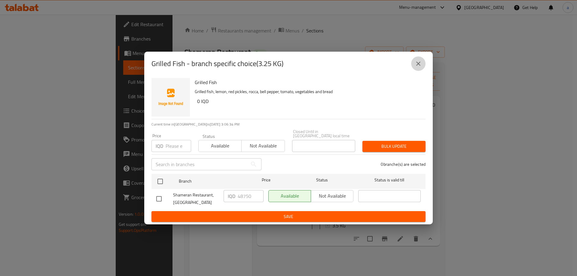
click at [414, 66] on button "close" at bounding box center [418, 64] width 14 height 14
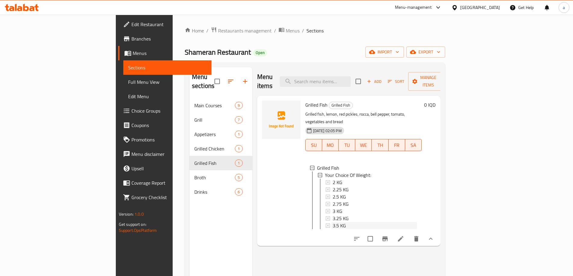
click at [332, 222] on span "3.5 KG" at bounding box center [338, 225] width 13 height 7
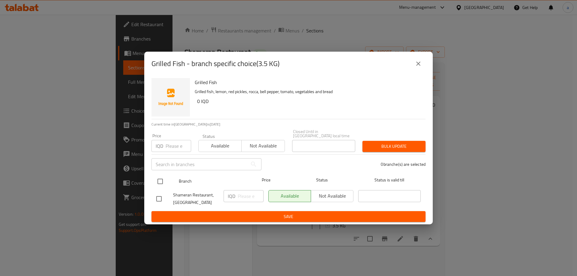
click at [161, 179] on input "checkbox" at bounding box center [160, 181] width 13 height 13
checkbox input "true"
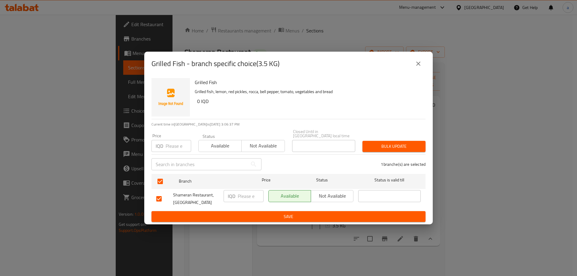
click at [254, 192] on input "number" at bounding box center [251, 196] width 26 height 12
paste input "52500"
type input "52500"
click at [252, 219] on button "Save" at bounding box center [288, 216] width 274 height 11
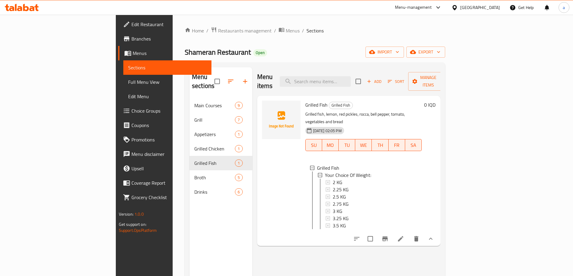
click at [422, 111] on p "Grilled fish, lemon, red pickles, rocca, bell pepper, tomato, vegetables and br…" at bounding box center [363, 118] width 117 height 15
click at [434, 235] on icon "show more" at bounding box center [430, 238] width 7 height 7
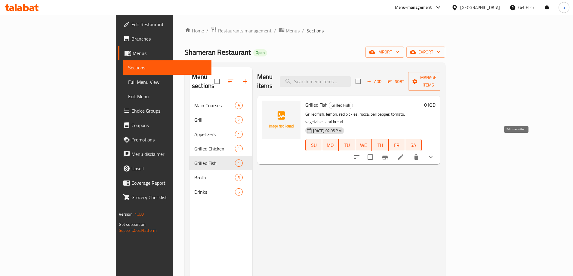
click at [404, 154] on icon at bounding box center [400, 157] width 7 height 7
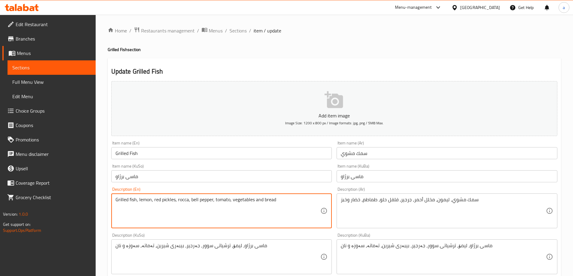
click at [174, 206] on textarea "Grilled fish, lemon, red pickles, rocca, bell pepper, tomato, vegetables and br…" at bounding box center [217, 211] width 205 height 29
click at [173, 206] on textarea "Grilled fish, lemon, red pickles, rocca, bell pepper, tomato, vegetables and br…" at bounding box center [217, 211] width 205 height 29
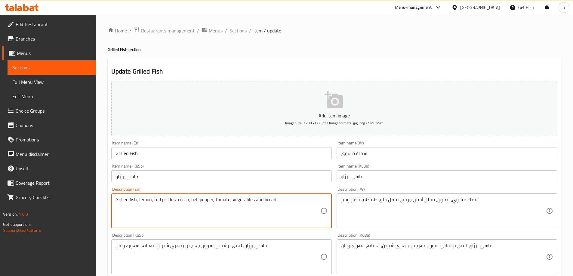
paste textarea "bulgar, spicy pepper, rocca, pepper, vegetables, tomato, lemon, onion, pickles"
type textarea "Grilled fish, bulgar, spicy pepper, rocca, pepper, vegetables, tomato, lemon, o…"
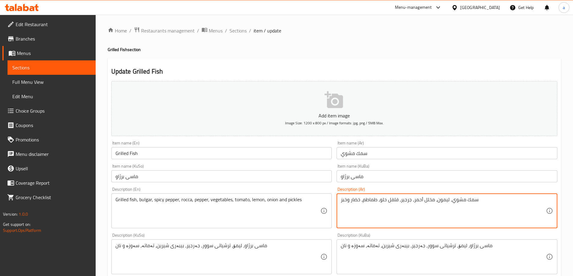
click at [435, 201] on textarea "سمك مشوي، ليمون، مخلل أحمر، جرجير، فلفل حلو، طماطم، خضار وخبز" at bounding box center [443, 211] width 205 height 29
paste textarea "برغل، فلفل حار، جرجير، فلفل، خضروات، طماطم، ليمون، بصل ومخلل"
type textarea "سمك مشوي، برغل، فلفل حار، جرجير، فلفل، خضروات، طماطم، ليمون، بصل ومخلل"
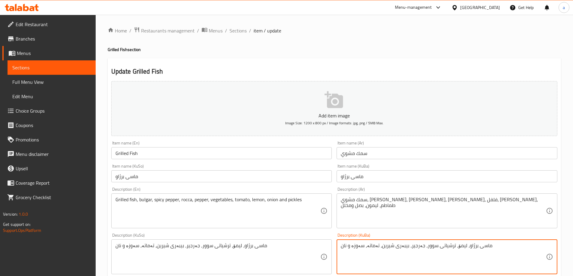
click at [431, 249] on textarea "ماسی برژاو، لیمۆ، ترشیاتی سوور، جەرجیر، بیبەری شیرین، تەماتە، سەوزە و نان" at bounding box center [443, 257] width 205 height 29
type textarea "ماسی برژاو، ساوەر، بیبەری تیژ، جەرجیر، بیبەر، سەوزەوات، تەماتە، لیمۆ، پیاز و تو…"
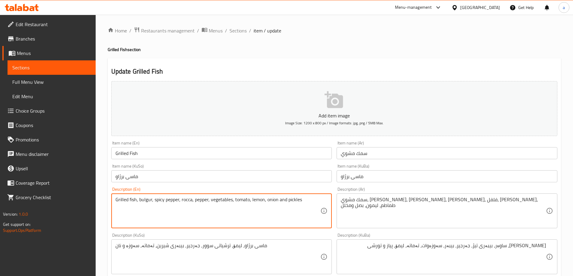
type textarea "Grilled fish, bulgur, spicy pepper, rocca, pepper, vegetables, tomato, lemon, o…"
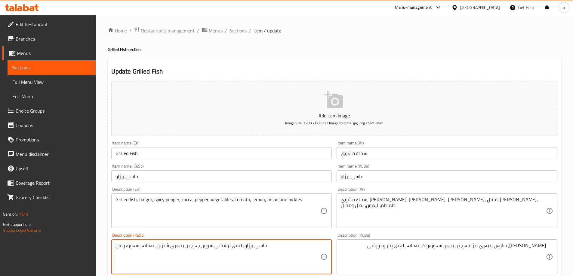
click at [261, 250] on textarea "ماسی برژاو، لیمۆ، ترشیاتی سوور، جەرجیر، بیبەری شیرین، تەماتە، سەوزە و نان" at bounding box center [217, 257] width 205 height 29
paste textarea "ساوەر، بیبەری تیژ، جەرجیر، بیبەر، سەوزەوات، تەماتە، لیمۆ، پیاز و تورشی"
type textarea "ماسی برژاو، ساوەر، بیبەری تیژ، جەرجیر، بیبەر، سەوزەوات، تەماتە، لیمۆ، پیاز و تو…"
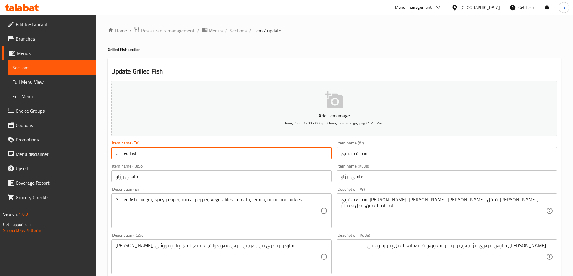
click at [131, 152] on input "Grilled Fish" at bounding box center [221, 153] width 221 height 12
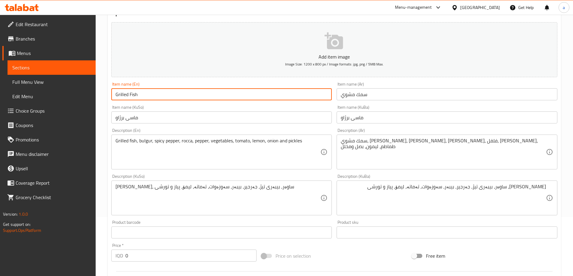
scroll to position [120, 0]
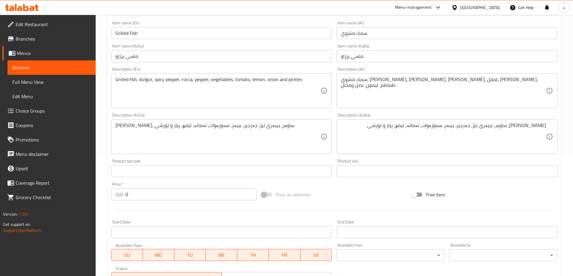
click at [108, 162] on div "Update Grilled Fish Add item image Image Size: 1200 x 800 px / Image formats: j…" at bounding box center [334, 197] width 453 height 519
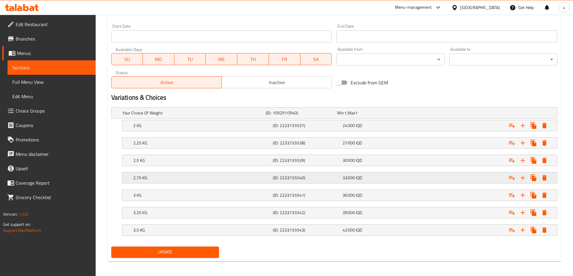
scroll to position [318, 0]
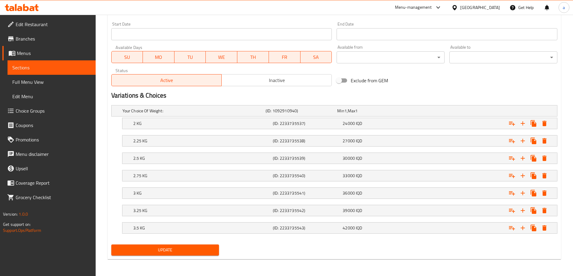
click at [168, 251] on span "Update" at bounding box center [165, 250] width 98 height 8
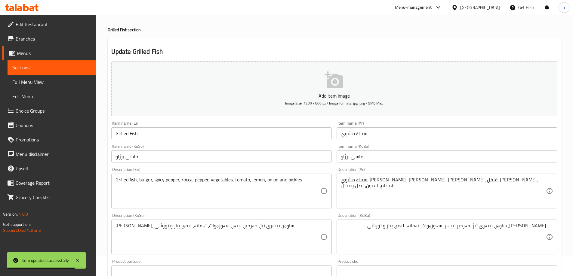
scroll to position [0, 0]
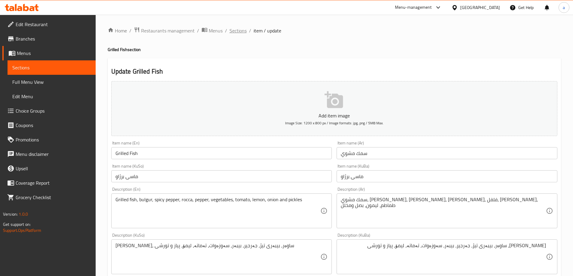
click at [239, 31] on span "Sections" at bounding box center [237, 30] width 17 height 7
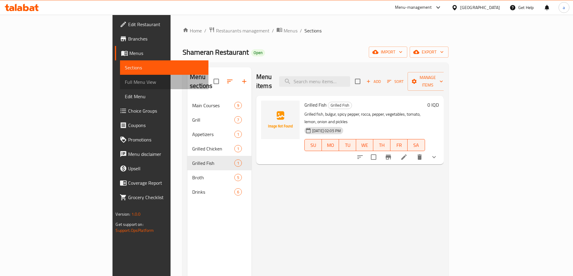
click at [125, 83] on span "Full Menu View" at bounding box center [164, 81] width 78 height 7
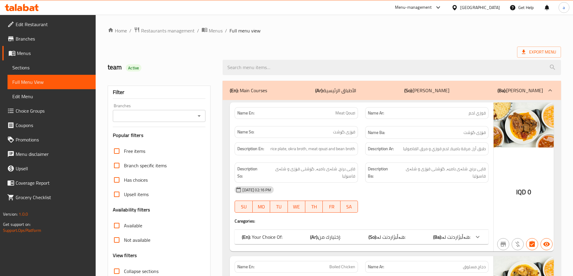
click at [198, 117] on icon "Open" at bounding box center [198, 115] width 7 height 7
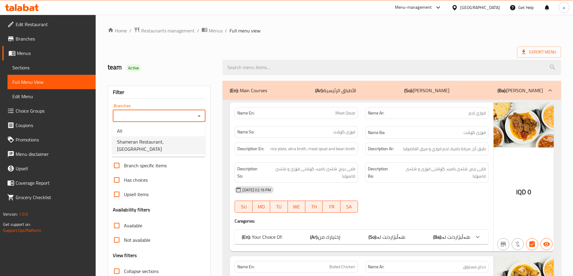
click at [148, 141] on span "Shameran Restaurant, Azadi" at bounding box center [158, 145] width 83 height 14
type input "Shameran Restaurant, Azadi"
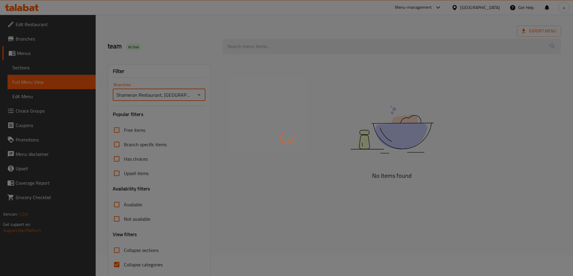
scroll to position [44, 0]
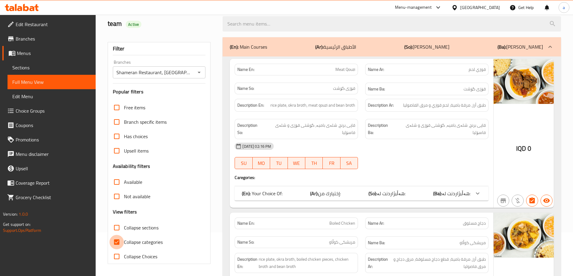
click at [119, 241] on input "Collapse categories" at bounding box center [116, 242] width 14 height 14
checkbox input "false"
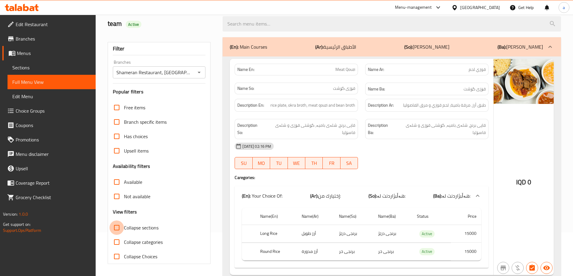
click at [117, 228] on input "Collapse sections" at bounding box center [116, 228] width 14 height 14
checkbox input "true"
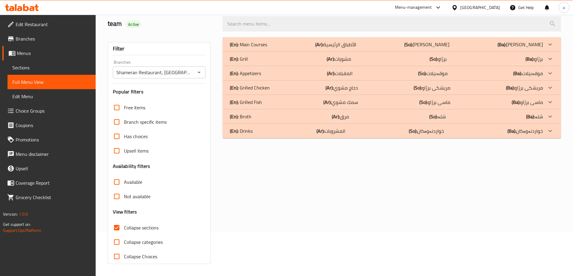
click at [247, 45] on p "(En): Main Courses" at bounding box center [248, 44] width 37 height 7
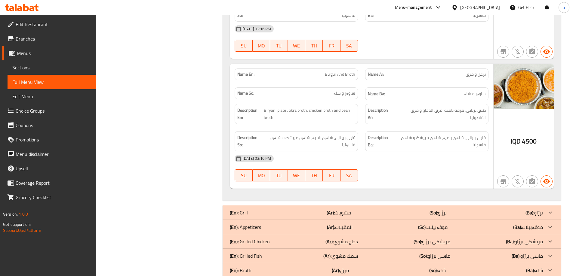
scroll to position [1434, 0]
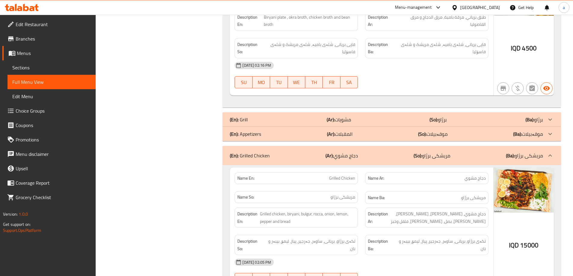
scroll to position [1580, 0]
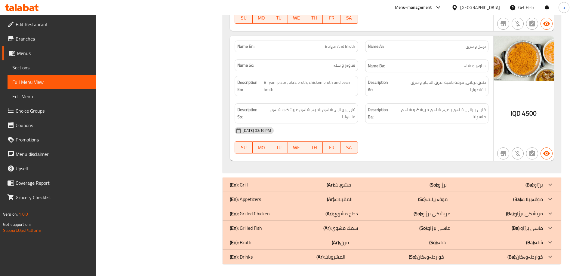
scroll to position [1434, 0]
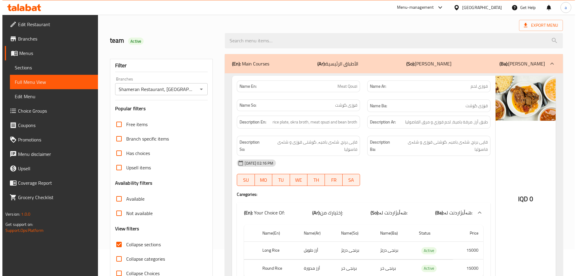
scroll to position [0, 0]
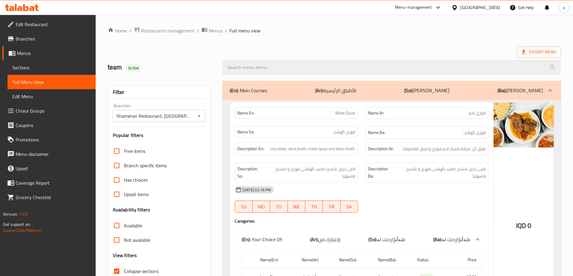
drag, startPoint x: 188, startPoint y: 161, endPoint x: 179, endPoint y: 99, distance: 62.6
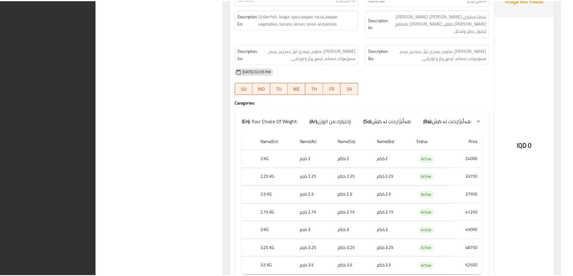
scroll to position [1768, 0]
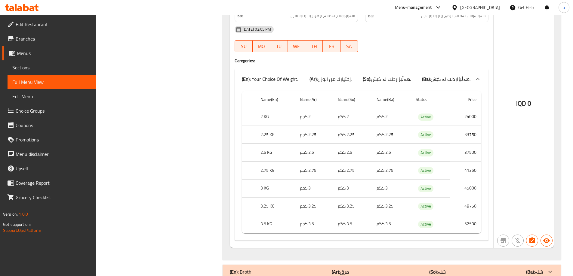
drag, startPoint x: 17, startPoint y: 35, endPoint x: 18, endPoint y: 39, distance: 4.0
click at [17, 35] on span "Branches" at bounding box center [53, 38] width 75 height 7
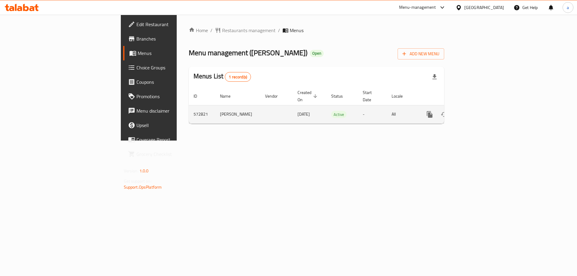
click at [480, 109] on link "enhanced table" at bounding box center [473, 114] width 14 height 14
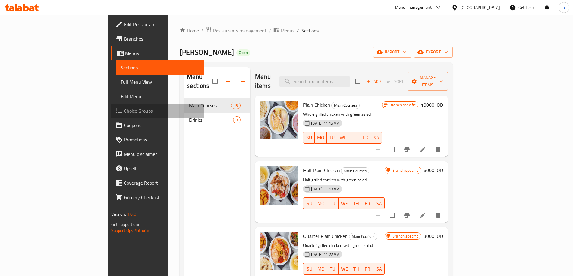
click at [111, 106] on link "Choice Groups" at bounding box center [157, 111] width 93 height 14
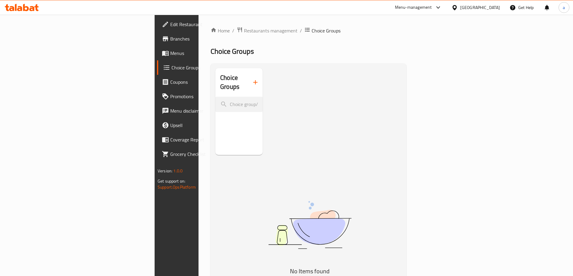
click at [252, 79] on icon "button" at bounding box center [255, 82] width 7 height 7
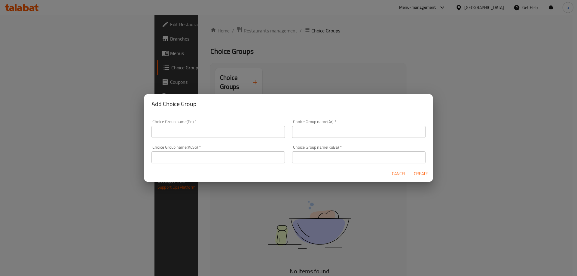
click at [232, 133] on input "text" at bounding box center [217, 132] width 133 height 12
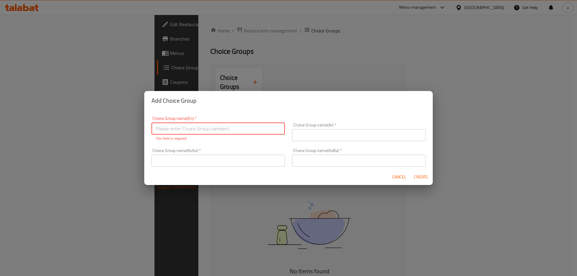
paste input "Your Choice Of Rice"
type input "Your Choice Of Rice:"
click at [314, 137] on input "text" at bounding box center [358, 135] width 133 height 12
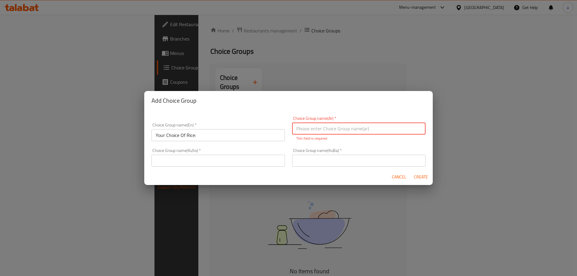
click at [323, 134] on input "text" at bounding box center [358, 129] width 133 height 12
paste input "اختيارك من أرز"
type input "اختيارك من أرز:"
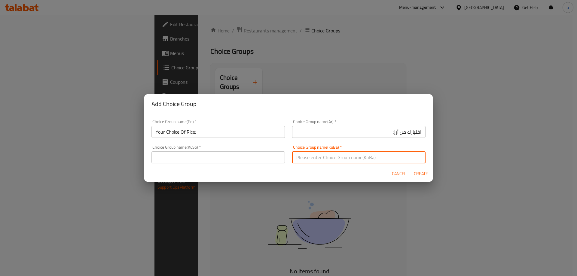
click at [365, 165] on div "Choice Group name(KuBa)   * Choice Group name(KuBa) *" at bounding box center [359, 155] width 141 height 26
type input "هەڵبژاردنت لە برنج:"
click at [227, 154] on input "text" at bounding box center [217, 157] width 133 height 12
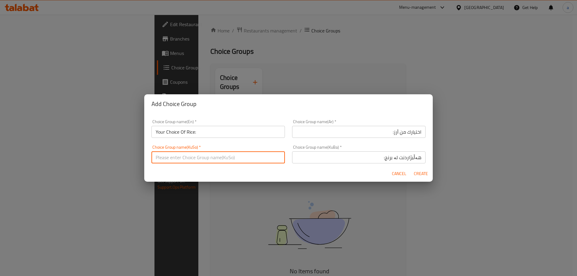
paste input "هەڵبژاردنت لە برنج:"
type input "هەڵبژاردنت لە برنج:"
click at [421, 172] on span "Create" at bounding box center [421, 174] width 14 height 8
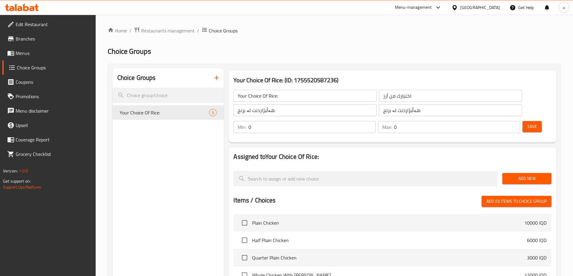
click at [540, 175] on span "Add New" at bounding box center [526, 179] width 39 height 8
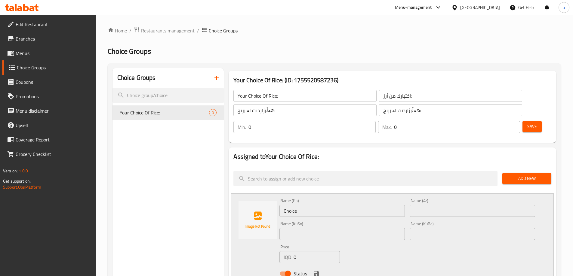
click at [308, 205] on input "Choice" at bounding box center [341, 211] width 125 height 12
paste input "Kurdish R"
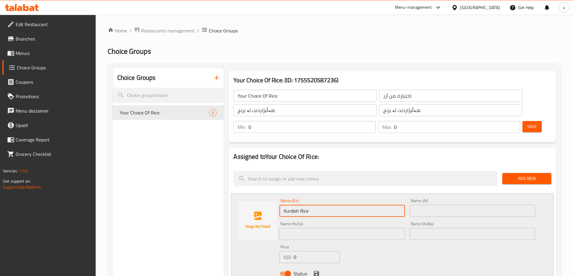
type input "Kurdish Rice"
click at [432, 205] on input "text" at bounding box center [471, 211] width 125 height 12
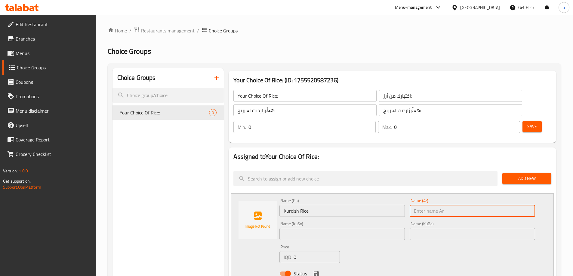
paste input "أرز كوردي"
type input "أرز كوردي"
click at [433, 228] on input "text" at bounding box center [471, 234] width 125 height 12
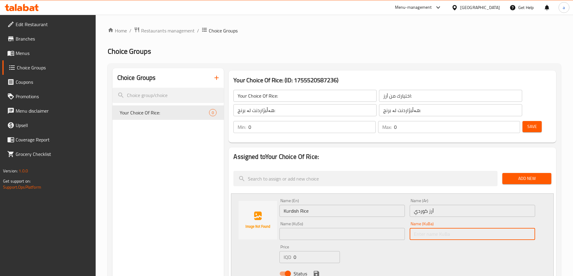
paste input "برنجی كوردى"
type input "برنجی كوردى"
click at [355, 228] on input "text" at bounding box center [341, 234] width 125 height 12
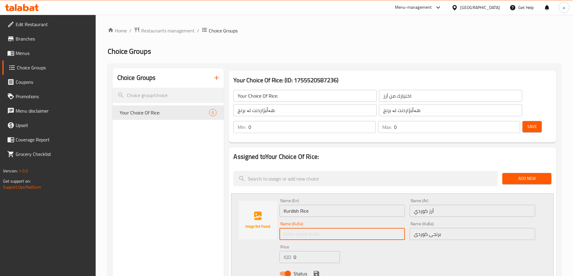
paste input "برنجی كوردى"
type input "برنجی كوردى"
click at [316, 270] on icon "save" at bounding box center [316, 273] width 7 height 7
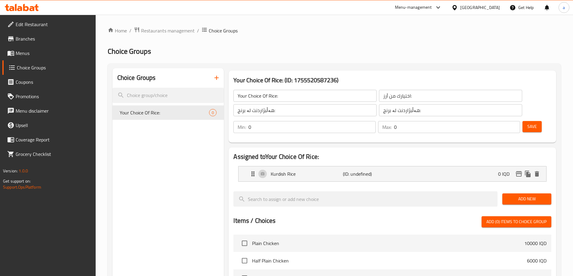
click at [524, 195] on span "Add New" at bounding box center [526, 199] width 39 height 8
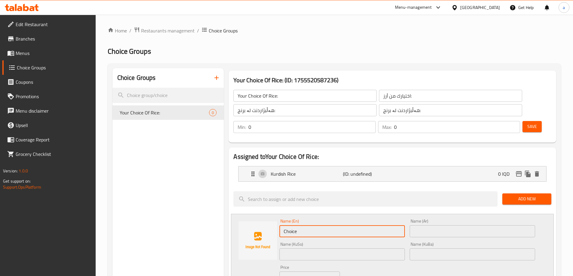
click at [305, 225] on input "Choice" at bounding box center [341, 231] width 125 height 12
paste input "Long R"
type input "Long Rice"
click at [328, 249] on input "text" at bounding box center [341, 255] width 125 height 12
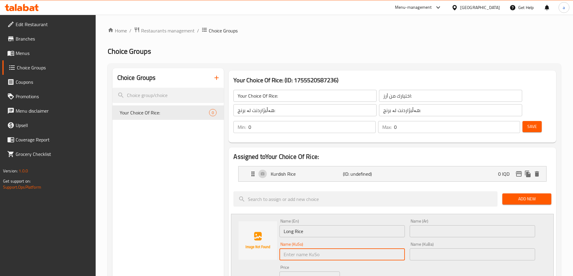
paste input "برنجی درێژ"
type input "برنجی درێژ"
click at [440, 249] on input "text" at bounding box center [471, 255] width 125 height 12
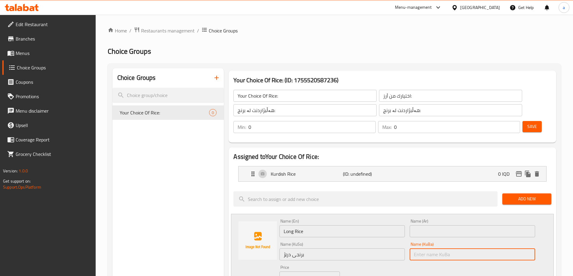
paste input "برنجی درێژ"
type input "برنجی درێژ"
click at [423, 225] on input "text" at bounding box center [471, 231] width 125 height 12
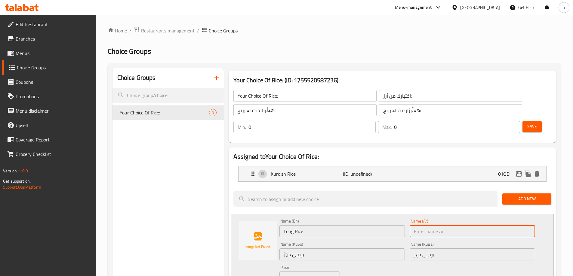
paste input "أرز طويلة"
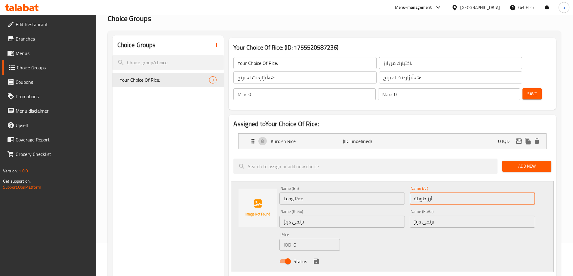
scroll to position [90, 0]
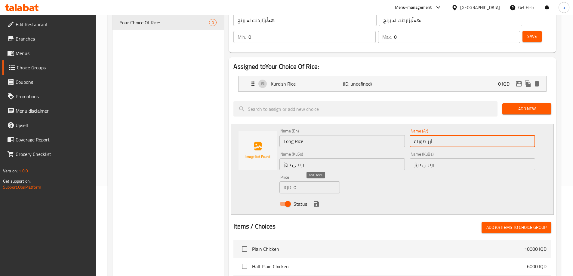
type input "أرز طويلة"
click at [316, 200] on icon "save" at bounding box center [316, 203] width 7 height 7
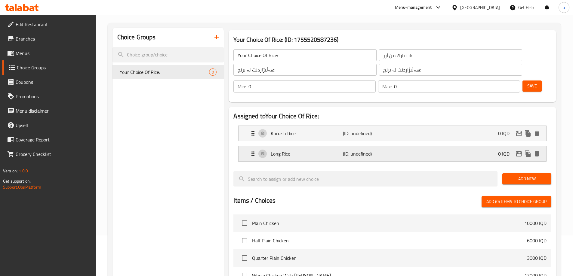
scroll to position [0, 0]
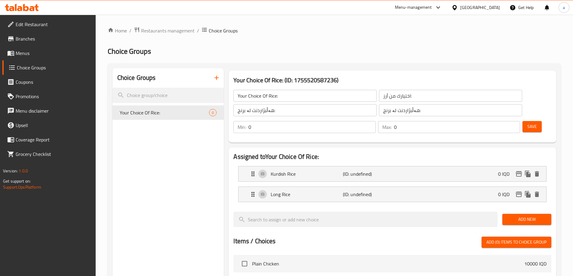
click at [527, 123] on span "Save" at bounding box center [532, 127] width 10 height 8
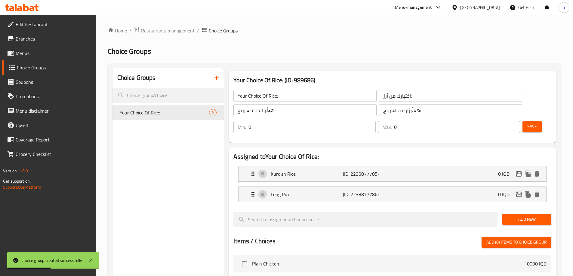
click at [216, 77] on icon "button" at bounding box center [216, 77] width 7 height 7
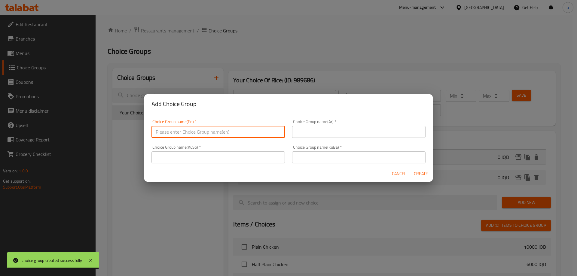
click at [179, 129] on input "text" at bounding box center [217, 132] width 133 height 12
paste input "Your Choice Of:"
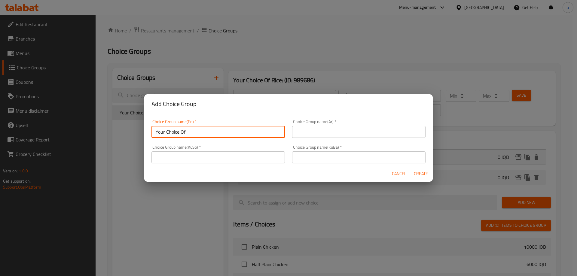
type input "Your Choice Of:"
click at [328, 128] on input "text" at bounding box center [358, 132] width 133 height 12
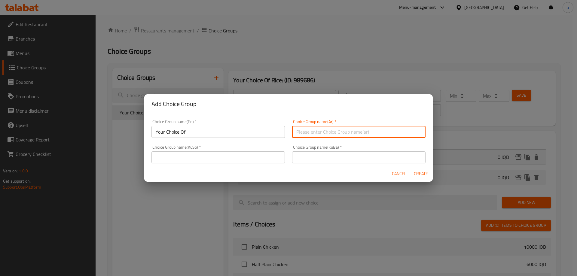
paste input "إختيارك من:"
type input "إختيارك من:"
click at [236, 154] on input "text" at bounding box center [217, 157] width 133 height 12
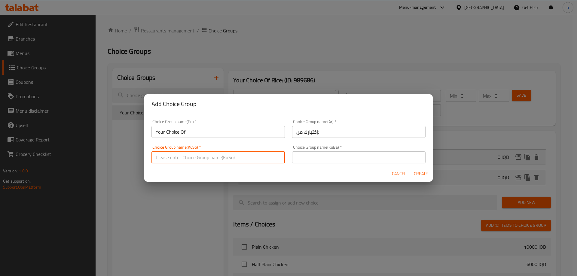
paste input "هەڵبژاردنت لە:"
type input "هەڵبژاردنت لە:"
click at [342, 159] on input "text" at bounding box center [358, 157] width 133 height 12
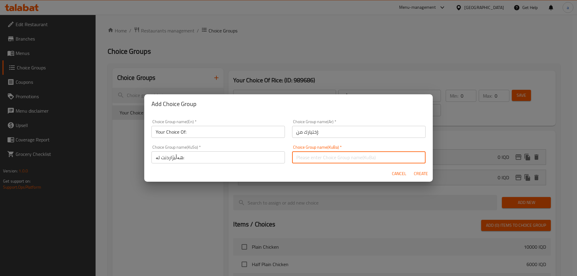
paste input "هەڵبژاردنت لە:"
type input "هەڵبژاردنت لە:"
click at [422, 172] on span "Create" at bounding box center [421, 174] width 14 height 8
type input "Your Choice Of:"
type input "إختيارك من:"
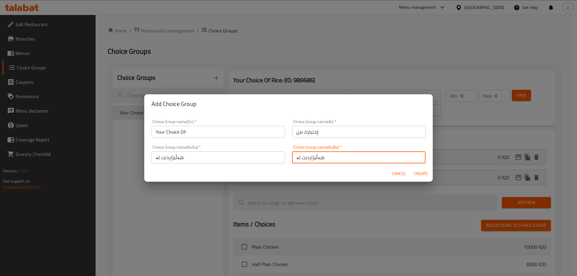
type input "هەڵبژاردنت لە:"
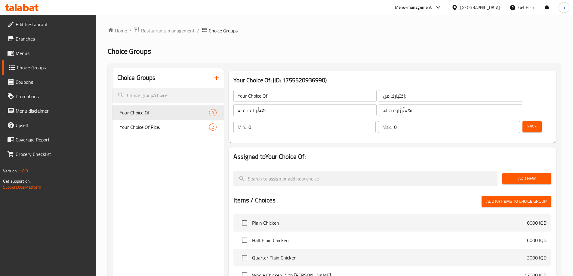
click at [519, 175] on span "Add New" at bounding box center [526, 179] width 39 height 8
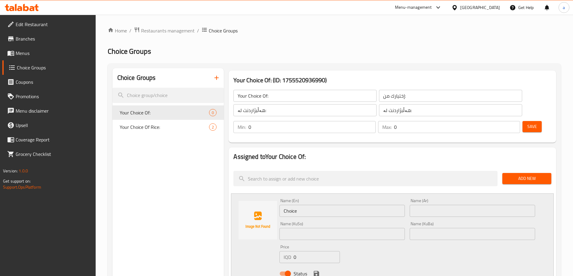
click at [291, 205] on input "Choice" at bounding box center [341, 211] width 125 height 12
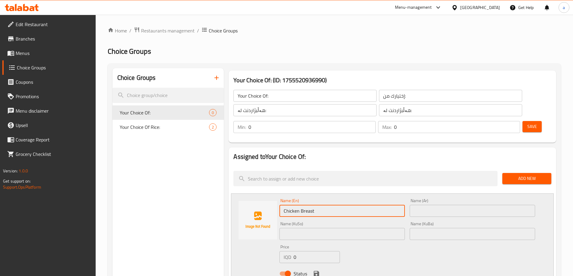
type input "Chicken Breast"
click at [445, 205] on input "text" at bounding box center [471, 211] width 125 height 12
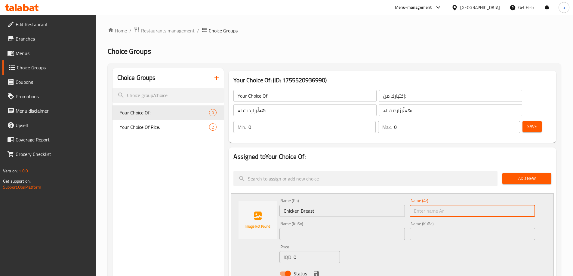
paste input "صدر دجاج"
type input "صدر دجاج"
click at [450, 228] on input "text" at bounding box center [471, 234] width 125 height 12
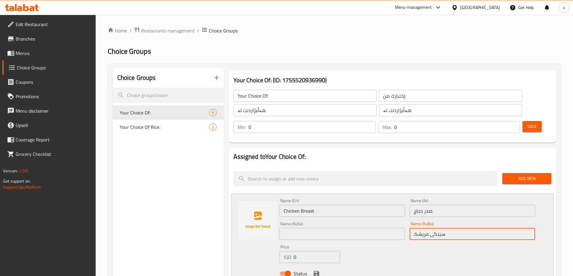
type input "سینگی مریشک"
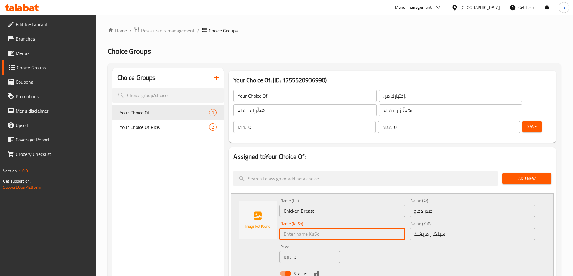
click at [346, 228] on input "text" at bounding box center [341, 234] width 125 height 12
paste input "سینگی مریشک"
type input "سینگی مریشک"
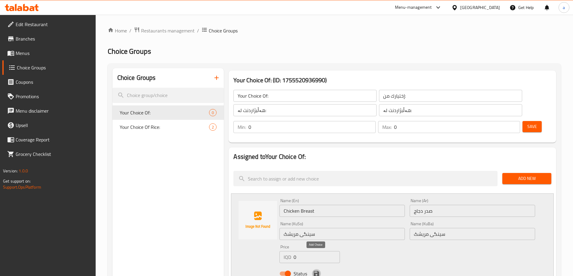
click at [317, 271] on icon "save" at bounding box center [315, 273] width 5 height 5
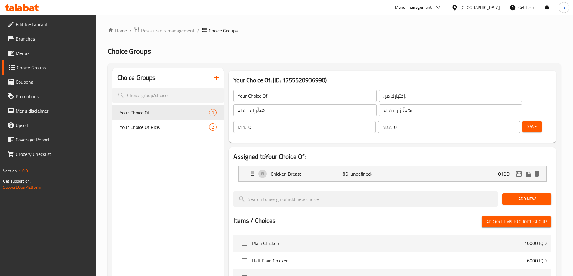
drag, startPoint x: 531, startPoint y: 180, endPoint x: 524, endPoint y: 182, distance: 6.9
click at [531, 195] on span "Add New" at bounding box center [526, 199] width 39 height 8
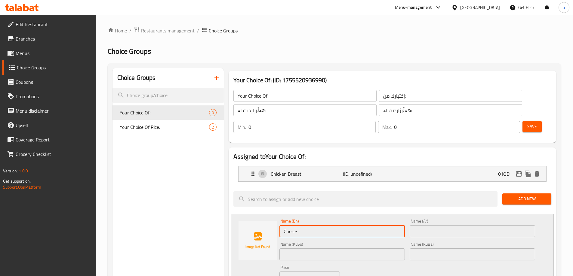
click at [307, 225] on input "Choice" at bounding box center [341, 231] width 125 height 12
type input "Chicken Thighs"
click at [436, 225] on input "text" at bounding box center [471, 231] width 125 height 12
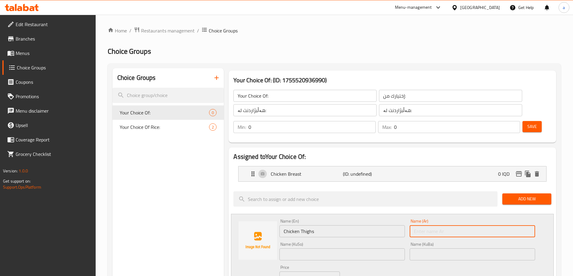
paste input "أفخاذ دجاج"
type input "أفخاذ دجاج"
click at [453, 249] on input "text" at bounding box center [471, 255] width 125 height 12
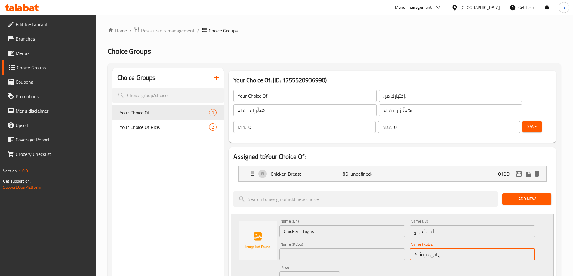
type input "ڕانی مریشک"
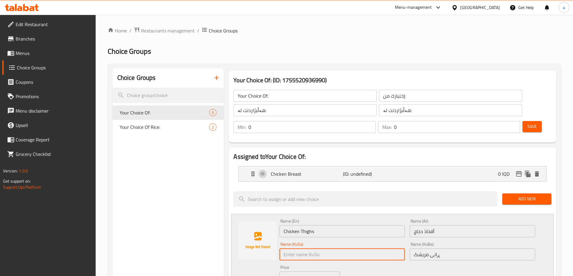
click at [307, 249] on input "text" at bounding box center [341, 255] width 125 height 12
paste input "ڕانی مریشک"
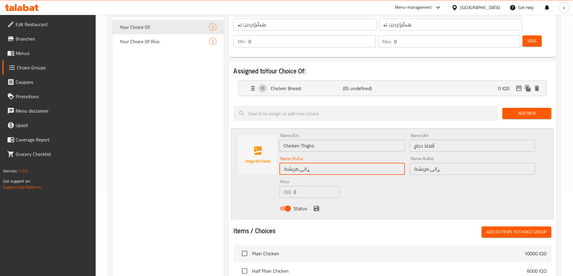
scroll to position [90, 0]
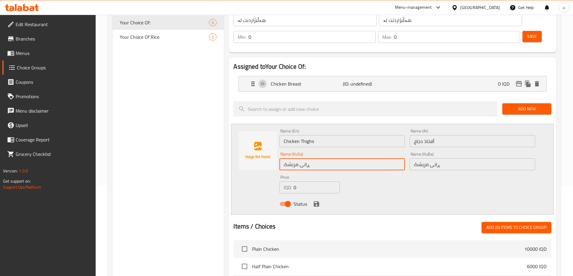
type input "ڕانی مریشک"
click at [317, 201] on icon "save" at bounding box center [315, 203] width 5 height 5
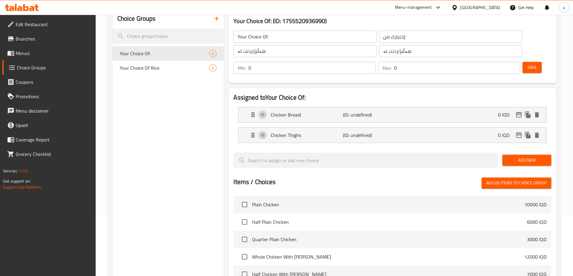
scroll to position [30, 0]
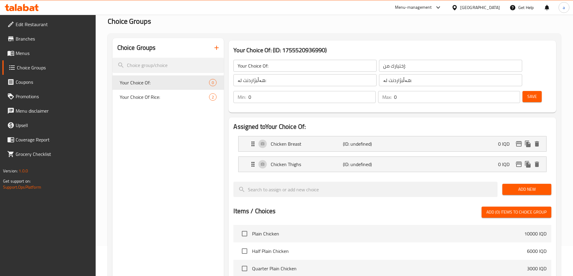
click at [527, 93] on span "Save" at bounding box center [532, 97] width 10 height 8
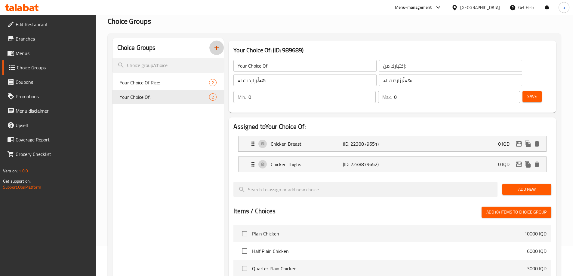
click at [219, 49] on icon "button" at bounding box center [216, 47] width 7 height 7
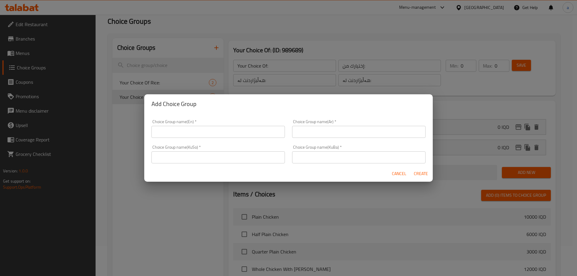
click at [197, 130] on input "text" at bounding box center [217, 132] width 133 height 12
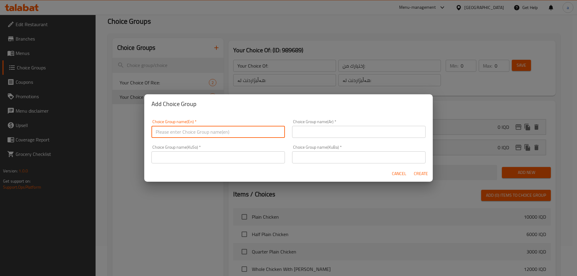
paste input "Your Choice Of Broth"
type input "Your Choice Of Broth:"
click at [343, 127] on input "text" at bounding box center [358, 132] width 133 height 12
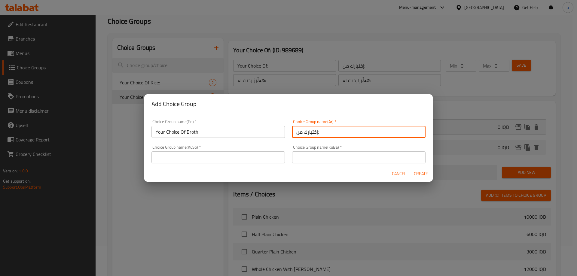
click at [312, 133] on input "إختيارك من:" at bounding box center [358, 132] width 133 height 12
type input "إختيارك من مرق:"
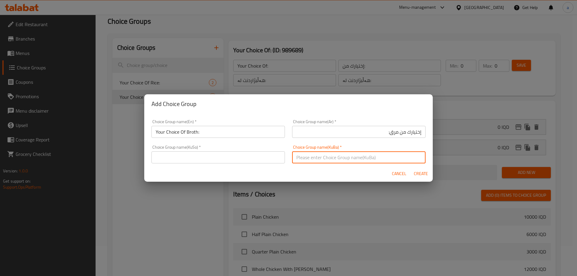
click at [377, 158] on input "text" at bounding box center [358, 157] width 133 height 12
type input "هەڵبژاردنت لە شلە:"
click at [252, 152] on input "text" at bounding box center [217, 157] width 133 height 12
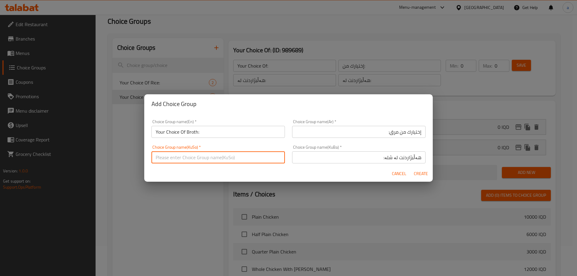
paste input "هەڵبژاردنت لە شلە:"
type input "هەڵبژاردنت لە شلە:"
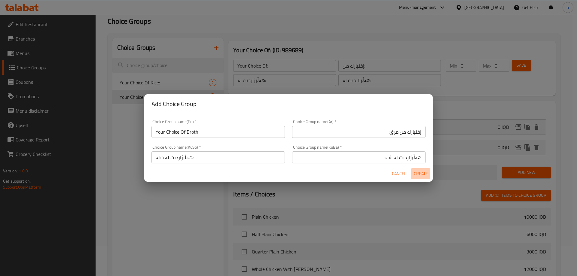
click at [425, 176] on span "Create" at bounding box center [421, 174] width 14 height 8
type input "Your Choice Of Broth:"
type input "إختيارك من مرق:"
type input "هەڵبژاردنت لە شلە:"
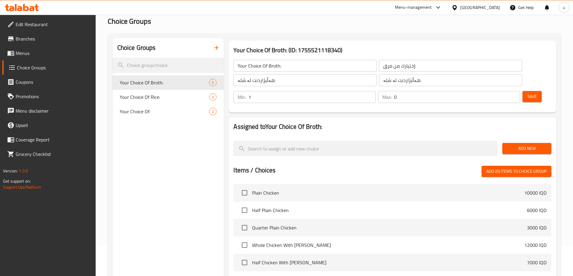
click at [375, 91] on input "1" at bounding box center [311, 97] width 127 height 12
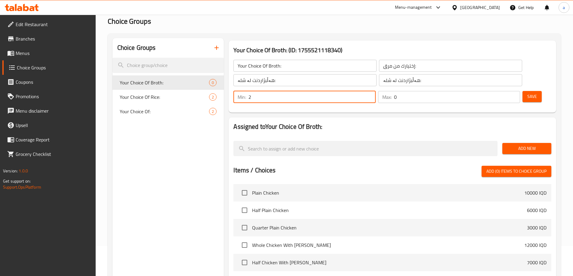
type input "2"
click at [375, 91] on input "2" at bounding box center [311, 97] width 127 height 12
click at [504, 91] on input "1" at bounding box center [457, 97] width 126 height 12
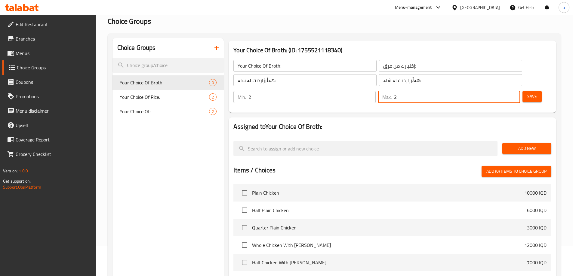
type input "2"
click at [504, 91] on input "2" at bounding box center [457, 97] width 126 height 12
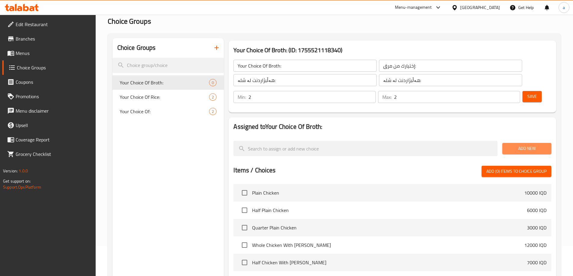
click at [519, 145] on span "Add New" at bounding box center [526, 149] width 39 height 8
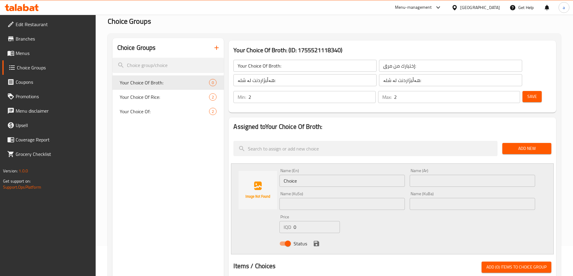
click at [307, 175] on input "Choice" at bounding box center [341, 181] width 125 height 12
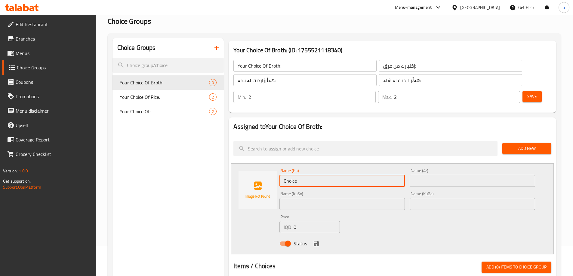
click at [307, 175] on input "Choice" at bounding box center [341, 181] width 125 height 12
paste input "Beans Broth"
type input "Beans Broth"
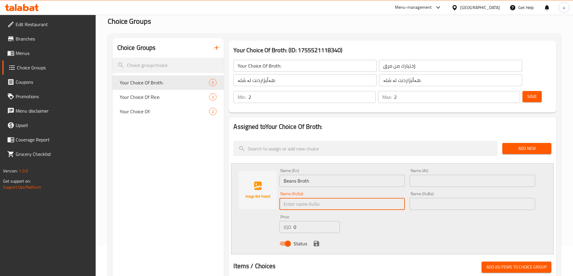
click at [299, 198] on input "text" at bounding box center [341, 204] width 125 height 12
paste input "شلەی فاسۆلیا"
type input "شلەی فاسۆلیا"
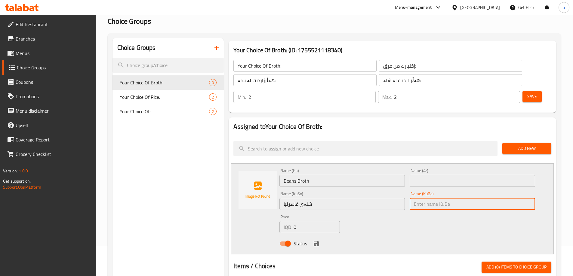
click at [424, 198] on input "text" at bounding box center [471, 204] width 125 height 12
paste input "شلەی فاسۆلیا"
type input "شلەی فاسۆلیا"
click at [424, 175] on input "text" at bounding box center [471, 181] width 125 height 12
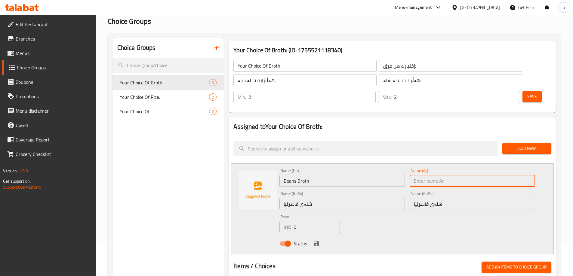
paste input "مرق فاصولياء"
type input "مرق فاصولياء"
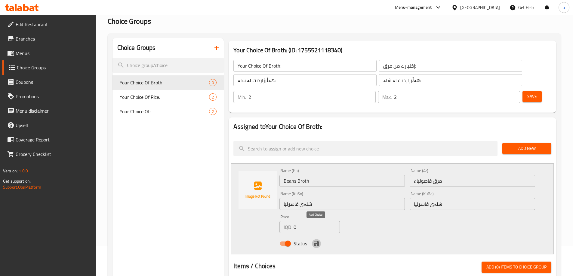
click at [317, 241] on icon "save" at bounding box center [315, 243] width 5 height 5
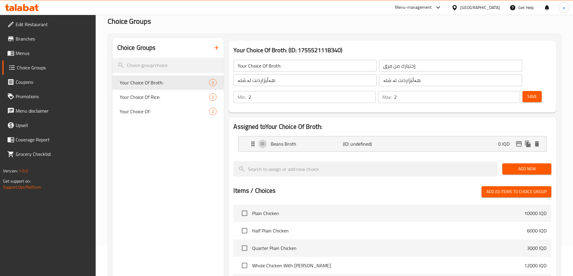
click at [527, 165] on span "Add New" at bounding box center [526, 169] width 39 height 8
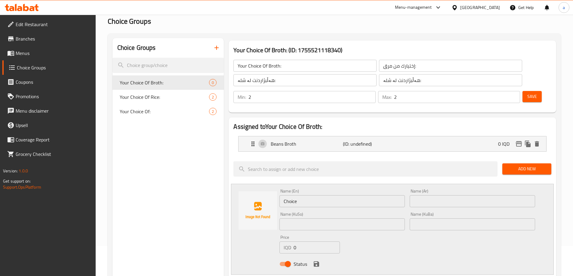
click at [303, 195] on input "Choice" at bounding box center [341, 201] width 125 height 12
paste input "Tabsi Broth"
type input "Tabsi Broth"
click at [427, 195] on input "text" at bounding box center [471, 201] width 125 height 12
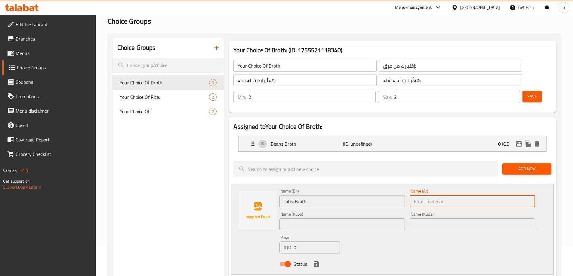
click at [343, 218] on input "text" at bounding box center [341, 224] width 125 height 12
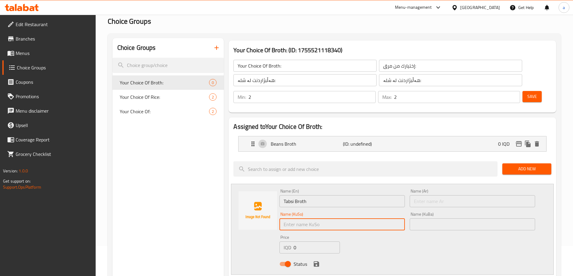
paste input "شلەی تەپسی"
type input "شلەی تەپسی"
click at [446, 218] on input "text" at bounding box center [471, 224] width 125 height 12
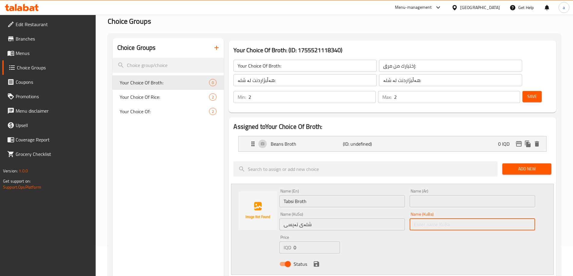
paste input "شلەی تەپسی"
type input "شلەی تەپسی"
click at [438, 195] on input "text" at bounding box center [471, 201] width 125 height 12
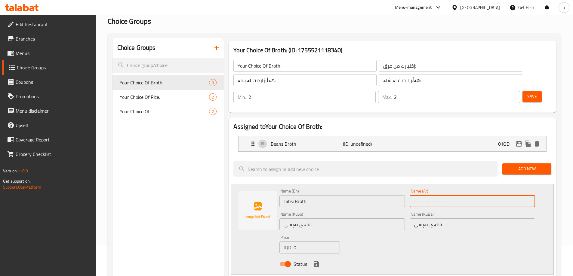
paste input "مرق تبسي"
type input "مرق تبسي"
click at [316, 261] on icon "save" at bounding box center [315, 263] width 5 height 5
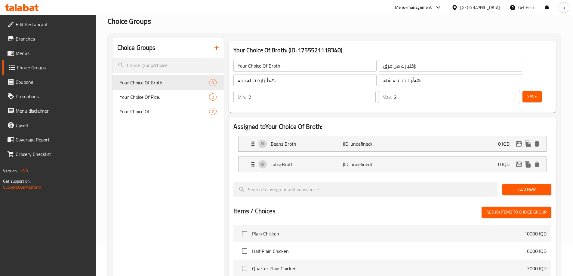
click at [527, 186] on span "Add New" at bounding box center [526, 190] width 39 height 8
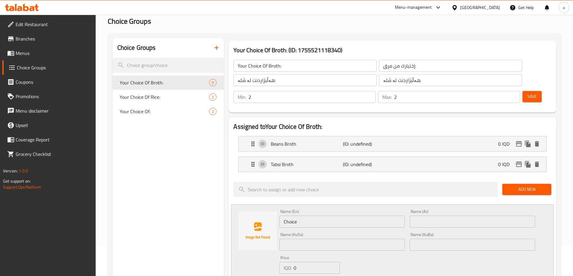
click at [294, 216] on input "Choice" at bounding box center [341, 222] width 125 height 12
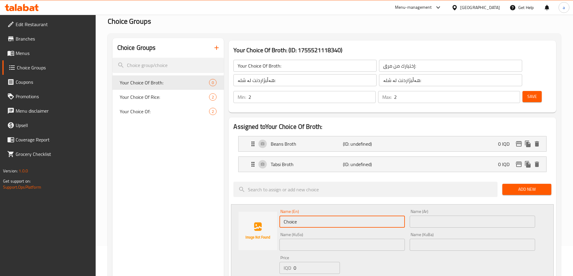
click at [294, 216] on input "Choice" at bounding box center [341, 222] width 125 height 12
paste input "Okra Broth"
type input "Okra Broth"
click at [419, 216] on input "text" at bounding box center [471, 222] width 125 height 12
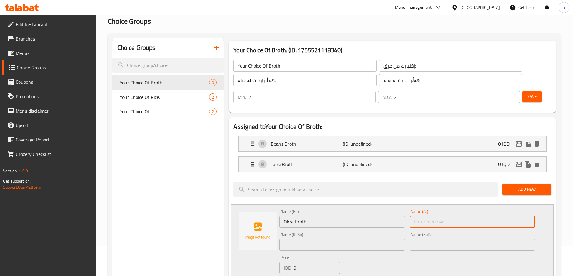
paste input "مرق بامية"
type input "مرق بامية"
click at [420, 239] on input "text" at bounding box center [471, 245] width 125 height 12
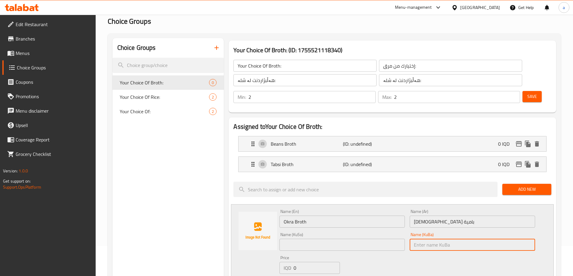
paste input "شلەی بامیە"
type input "شلەی بامیە"
click at [347, 239] on input "text" at bounding box center [341, 245] width 125 height 12
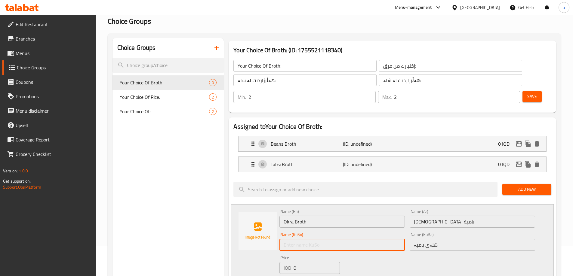
paste input "شلەی بامیە"
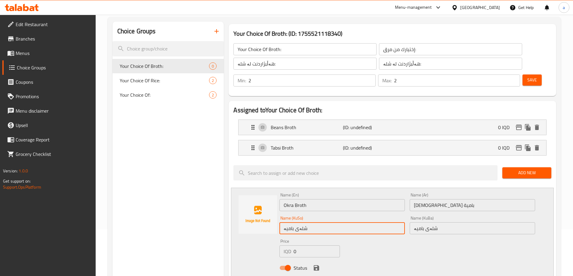
scroll to position [60, 0]
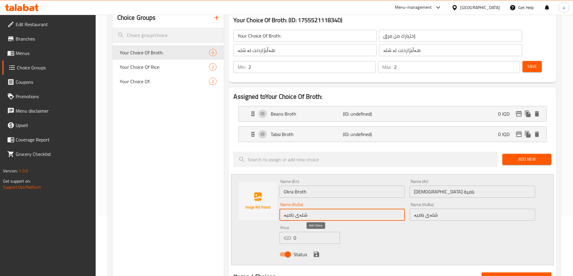
type input "شلەی بامیە"
click at [318, 252] on icon "save" at bounding box center [315, 254] width 5 height 5
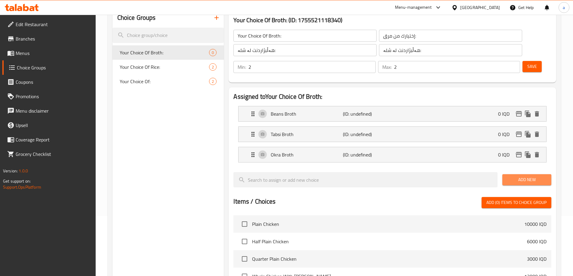
click at [508, 176] on span "Add New" at bounding box center [526, 180] width 39 height 8
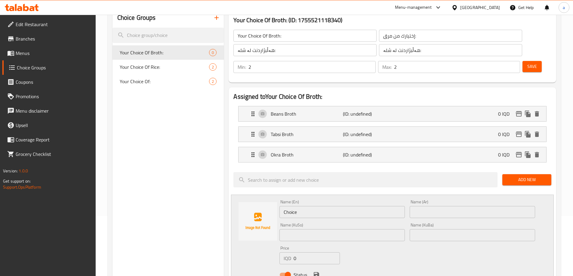
click at [296, 206] on input "Choice" at bounding box center [341, 212] width 125 height 12
paste input "Apricot Broth"
type input "Apricot Broth"
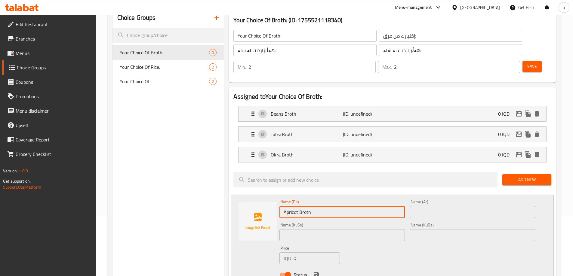
click at [425, 206] on input "text" at bounding box center [471, 212] width 125 height 12
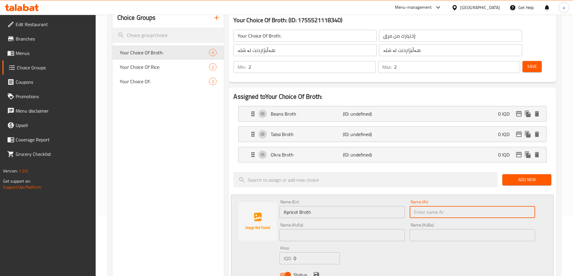
click at [424, 206] on input "text" at bounding box center [471, 212] width 125 height 12
paste input "مرقة مشمش"
click at [431, 206] on input "مرقة مشمش" at bounding box center [471, 212] width 125 height 12
type input "مرق مشمش"
click at [425, 223] on div "Name (KuBa) Name (KuBa)" at bounding box center [471, 232] width 125 height 18
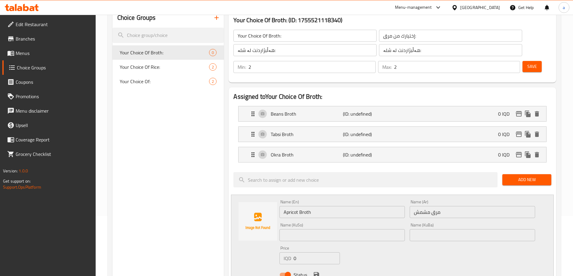
click at [425, 229] on input "text" at bounding box center [471, 235] width 125 height 12
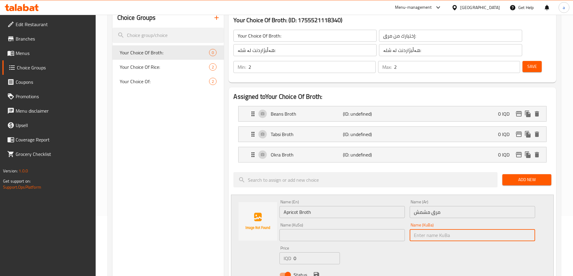
paste input "شلەی قەیسی"
type input "شلەی قەیسی"
drag, startPoint x: 385, startPoint y: 214, endPoint x: 385, endPoint y: 219, distance: 5.4
click at [385, 229] on input "text" at bounding box center [341, 235] width 125 height 12
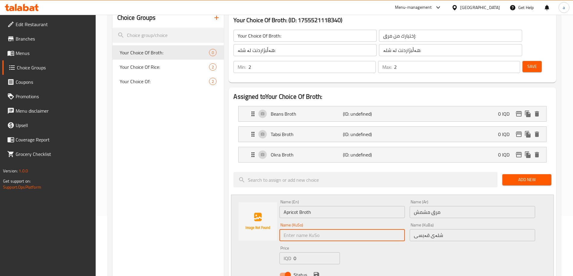
paste input "شلەی قەیسی"
type input "شلەی قەیسی"
click at [316, 271] on icon "save" at bounding box center [316, 274] width 7 height 7
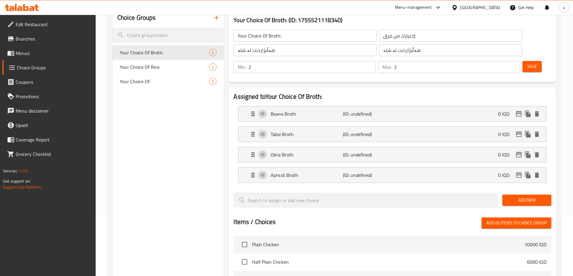
scroll to position [0, 0]
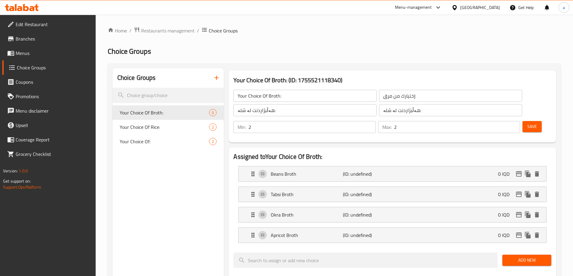
click at [527, 123] on span "Save" at bounding box center [532, 127] width 10 height 8
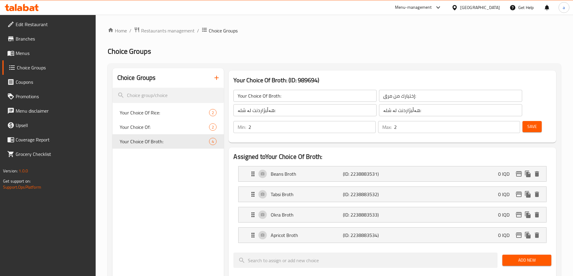
click at [23, 9] on icon at bounding box center [26, 7] width 6 height 7
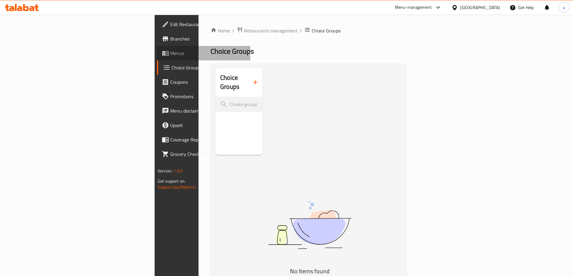
click at [170, 52] on span "Menus" at bounding box center [207, 53] width 75 height 7
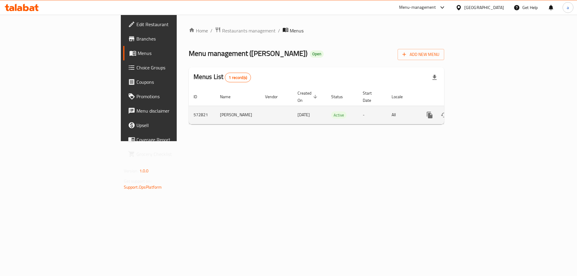
click at [477, 111] on icon "enhanced table" at bounding box center [472, 114] width 7 height 7
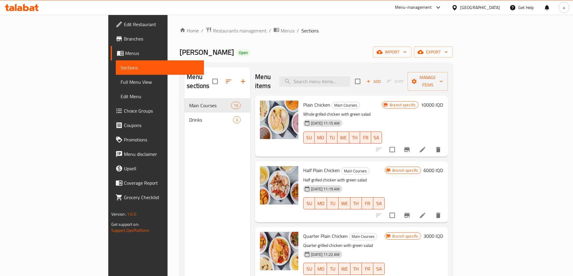
drag, startPoint x: 354, startPoint y: 94, endPoint x: 354, endPoint y: -2, distance: 96.2
click at [348, 79] on input "search" at bounding box center [314, 81] width 71 height 11
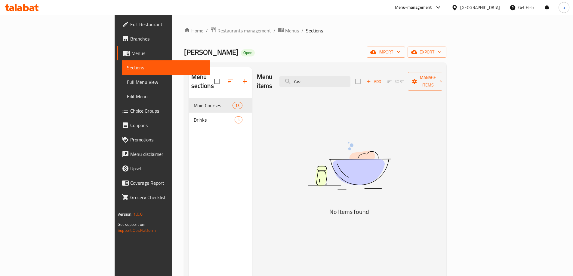
type input "A"
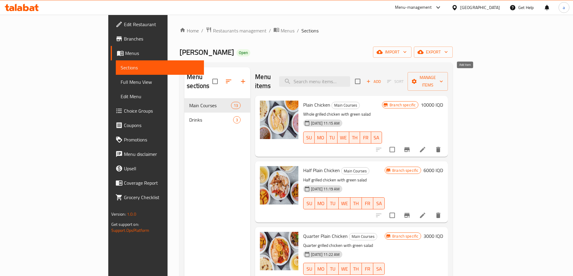
click at [381, 78] on span "Add" at bounding box center [373, 81] width 16 height 7
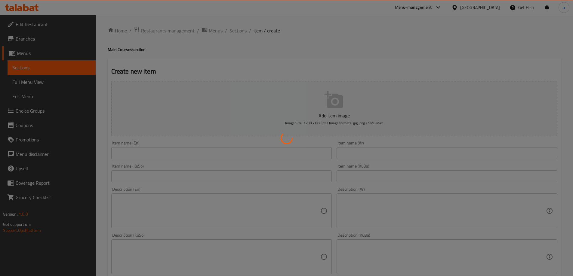
click at [139, 149] on div at bounding box center [286, 138] width 573 height 276
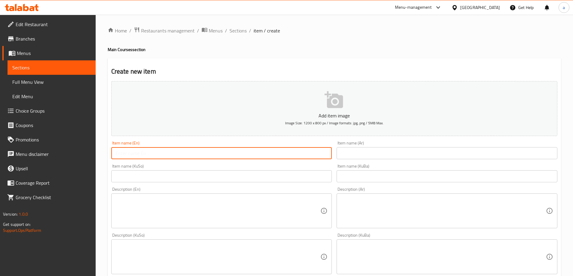
drag, startPoint x: 215, startPoint y: 149, endPoint x: 215, endPoint y: 153, distance: 3.9
click at [215, 153] on input "text" at bounding box center [221, 153] width 221 height 12
paste input "Awaza"
type input "Awaza Rice"
click at [392, 155] on input "text" at bounding box center [446, 153] width 221 height 12
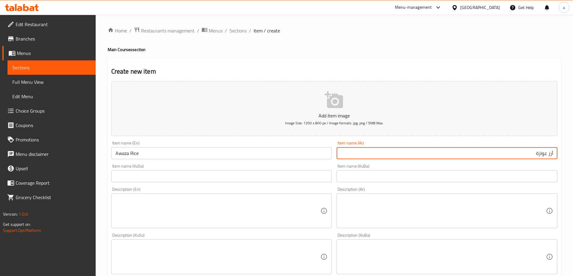
type input "أرز عوازة"
click at [445, 181] on input "text" at bounding box center [446, 176] width 221 height 12
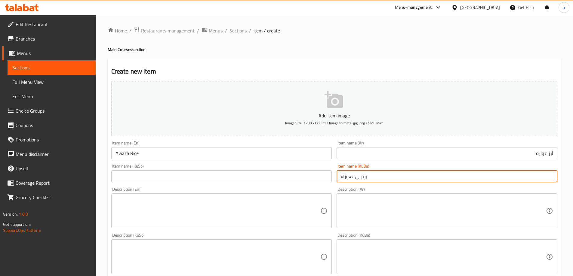
type input "برنجی عەوزاە"
click at [218, 174] on input "text" at bounding box center [221, 176] width 221 height 12
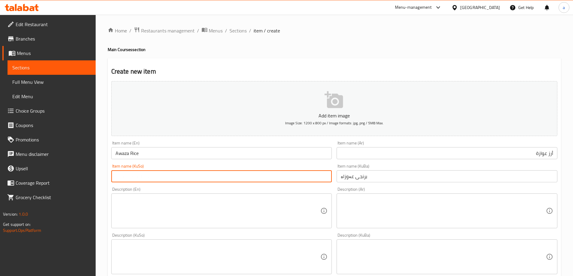
paste input "برنجی عەوزاە"
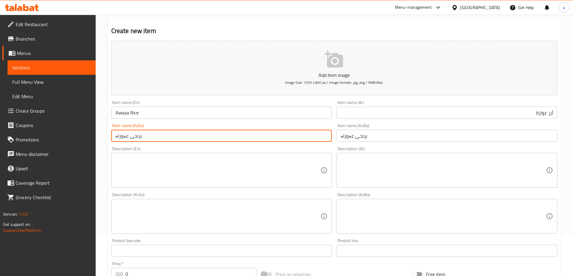
scroll to position [120, 0]
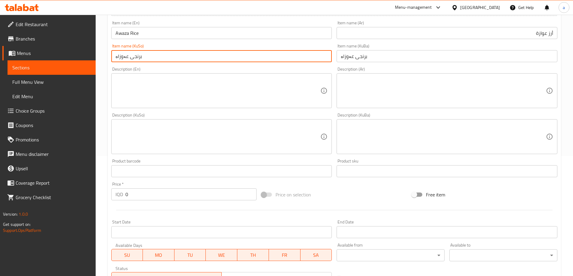
type input "برنجی عەوزاە"
click at [130, 197] on input "0" at bounding box center [190, 194] width 131 height 12
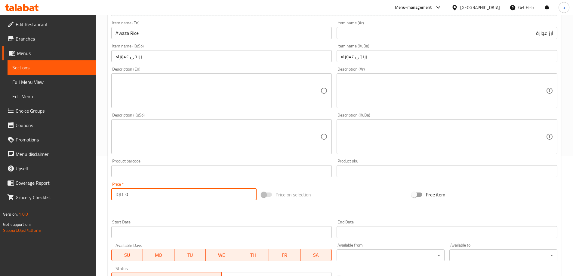
click at [130, 197] on input "0" at bounding box center [190, 194] width 131 height 12
type input "1500"
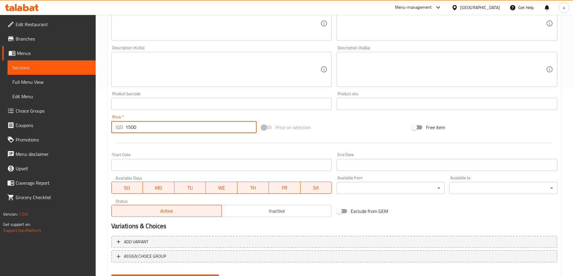
scroll to position [218, 0]
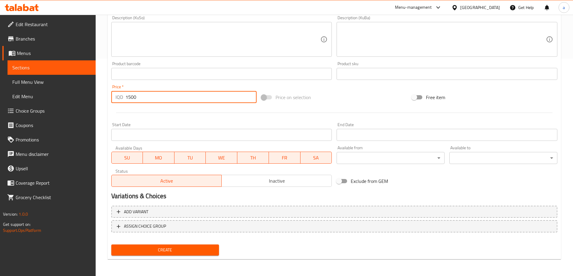
click at [176, 248] on span "Create" at bounding box center [165, 250] width 98 height 8
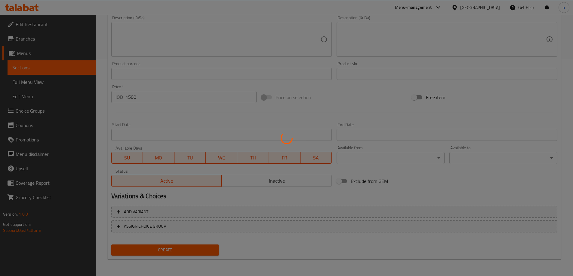
type input "0"
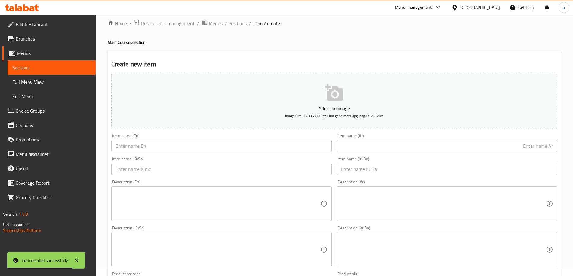
scroll to position [0, 0]
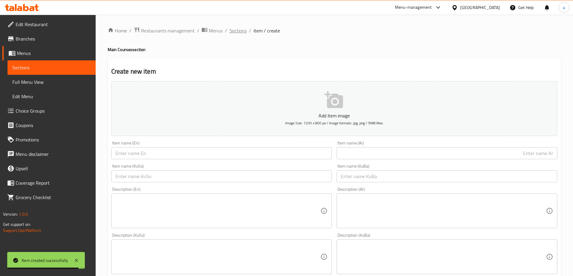
click at [236, 32] on span "Sections" at bounding box center [237, 30] width 17 height 7
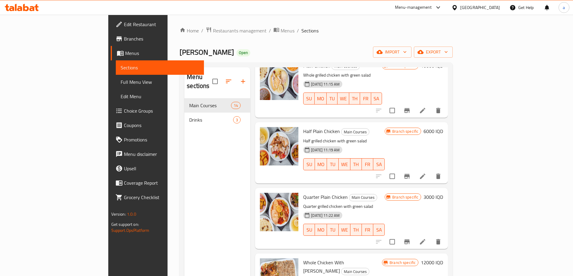
scroll to position [649, 0]
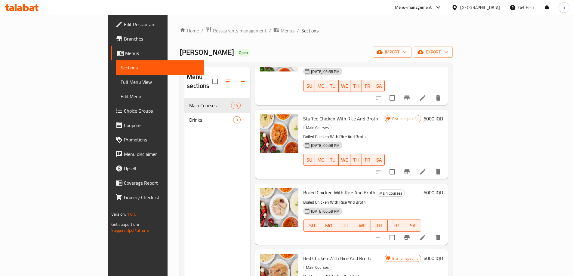
drag, startPoint x: 454, startPoint y: 133, endPoint x: 430, endPoint y: 259, distance: 128.2
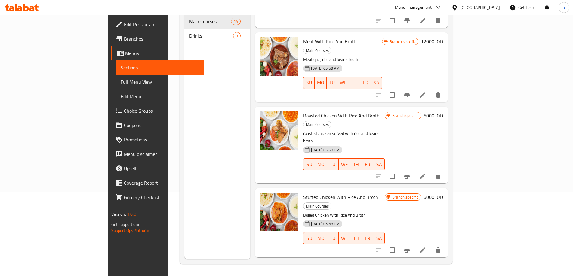
scroll to position [0, 0]
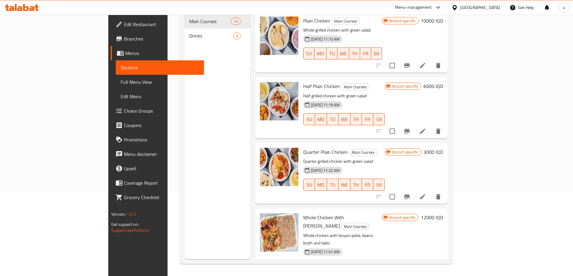
drag, startPoint x: 424, startPoint y: 194, endPoint x: 443, endPoint y: 68, distance: 127.9
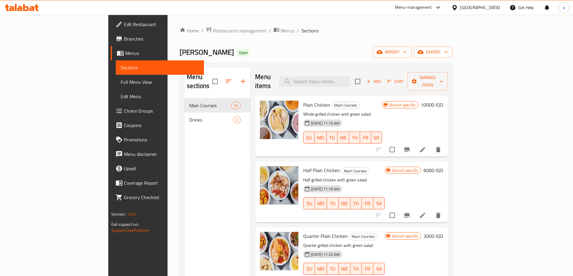
click at [121, 83] on span "Full Menu View" at bounding box center [160, 81] width 78 height 7
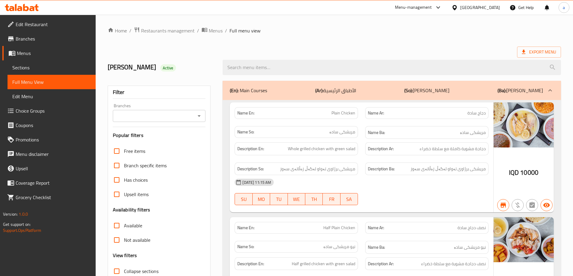
click at [199, 112] on div at bounding box center [199, 116] width 8 height 8
drag, startPoint x: 200, startPoint y: 116, endPoint x: 194, endPoint y: 120, distance: 7.9
click at [200, 116] on icon "Open" at bounding box center [198, 115] width 7 height 7
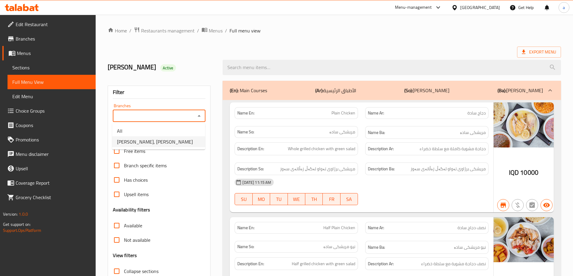
click at [139, 139] on span "[PERSON_NAME], [PERSON_NAME]" at bounding box center [155, 141] width 76 height 7
type input "[PERSON_NAME], [PERSON_NAME]"
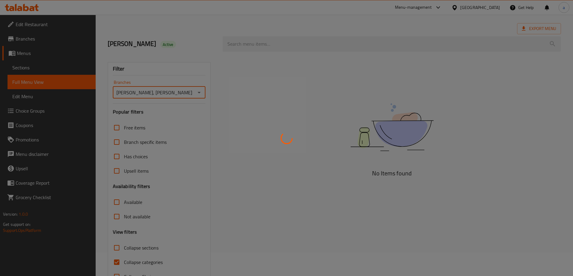
scroll to position [44, 0]
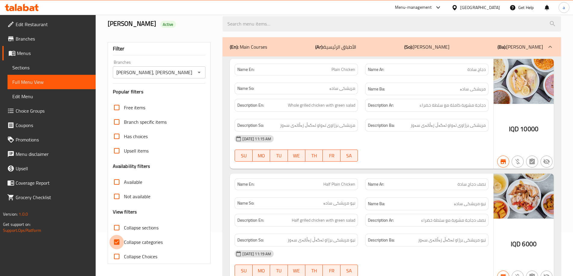
click at [122, 240] on input "Collapse categories" at bounding box center [116, 242] width 14 height 14
checkbox input "false"
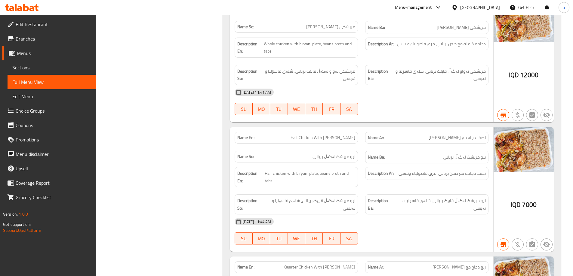
scroll to position [0, 0]
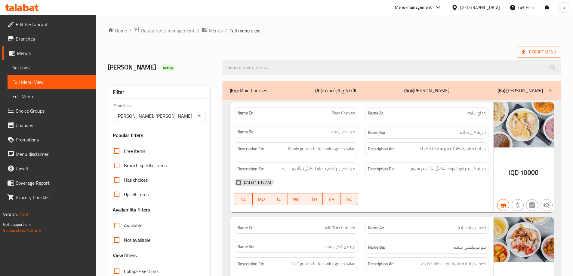
drag, startPoint x: 176, startPoint y: 54, endPoint x: 171, endPoint y: 13, distance: 41.1
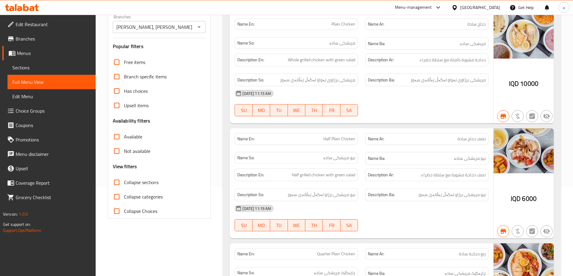
scroll to position [90, 0]
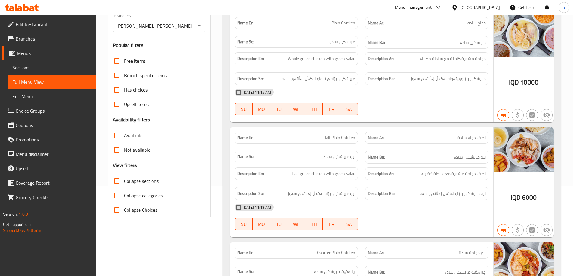
click at [118, 181] on input "Collapse sections" at bounding box center [116, 181] width 14 height 14
checkbox input "true"
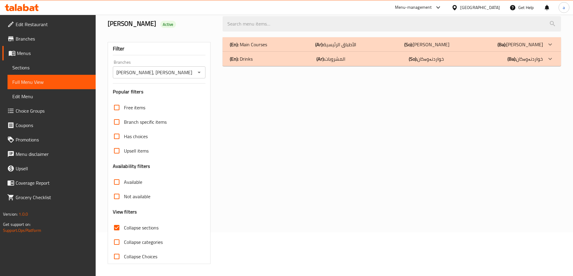
scroll to position [44, 0]
click at [276, 42] on div "(En): Main Courses (Ar): الأطباق الرئيسية (So): ژەمە سەرەکییەکان (Ba): ژەمە سەر…" at bounding box center [386, 44] width 313 height 7
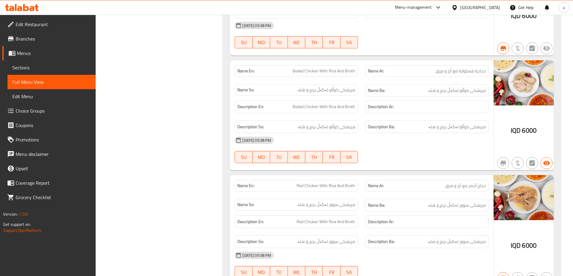
scroll to position [1533, 0]
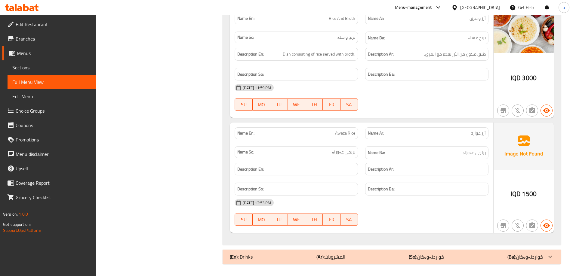
drag, startPoint x: 466, startPoint y: 179, endPoint x: 462, endPoint y: 225, distance: 45.6
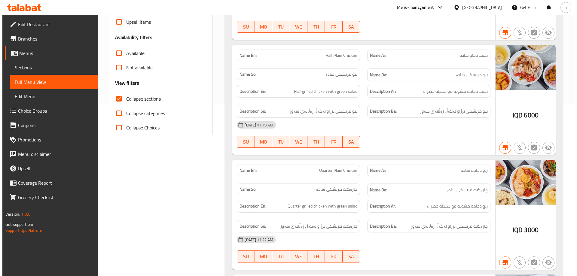
scroll to position [0, 0]
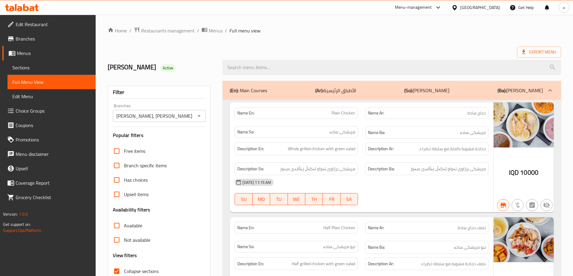
drag, startPoint x: 153, startPoint y: 78, endPoint x: 154, endPoint y: 16, distance: 61.9
click at [24, 51] on span "Menus" at bounding box center [54, 53] width 74 height 7
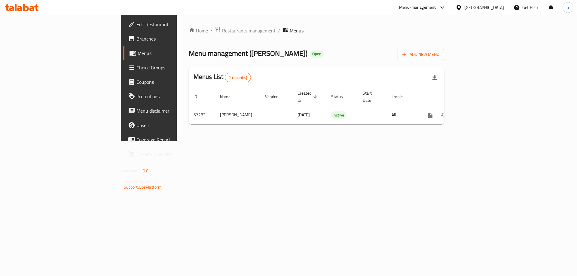
click at [123, 43] on link "Branches" at bounding box center [170, 39] width 94 height 14
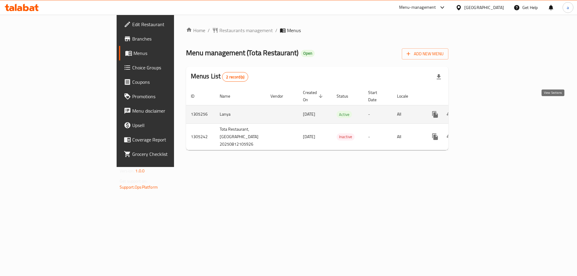
click at [482, 111] on icon "enhanced table" at bounding box center [478, 114] width 7 height 7
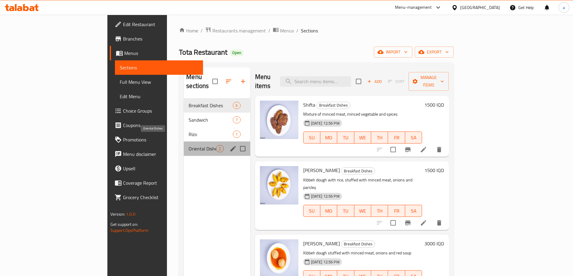
click at [188, 145] on span "Oriental Dishes" at bounding box center [201, 148] width 27 height 7
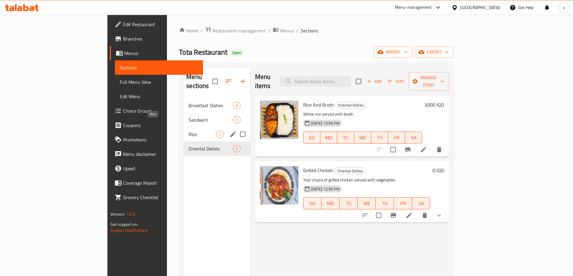
click at [188, 131] on span "Rizo" at bounding box center [201, 134] width 27 height 7
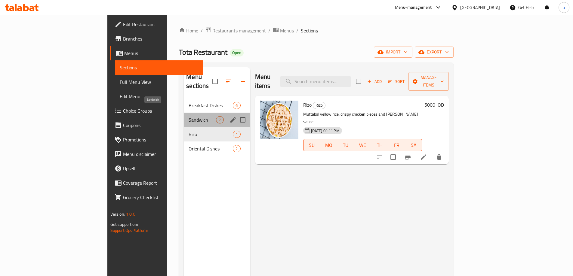
click at [188, 116] on span "Sandwich" at bounding box center [201, 119] width 27 height 7
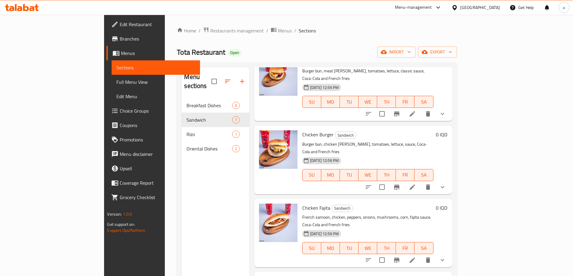
scroll to position [120, 0]
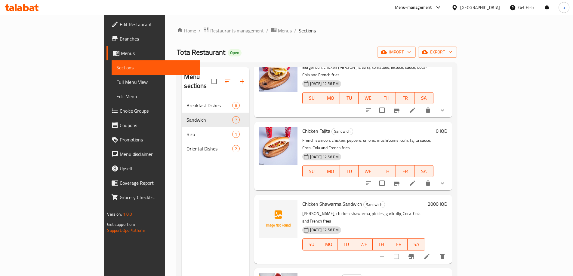
click at [116, 82] on span "Full Menu View" at bounding box center [155, 81] width 78 height 7
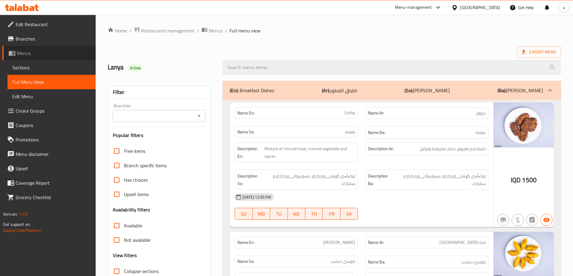
click at [40, 52] on span "Menus" at bounding box center [54, 53] width 74 height 7
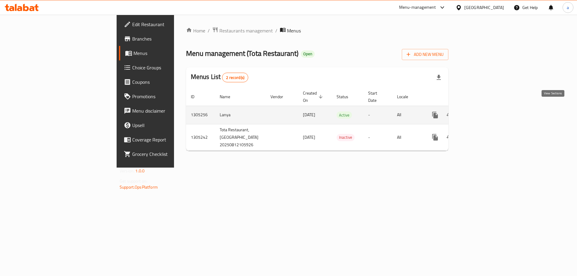
click at [482, 111] on icon "enhanced table" at bounding box center [478, 114] width 7 height 7
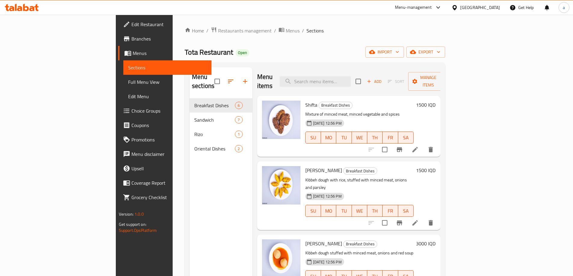
click at [124, 51] on span at bounding box center [128, 53] width 8 height 7
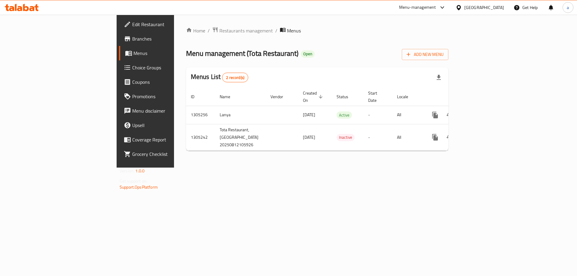
click at [408, 168] on div "Home / Restaurants management / Menus Menu management ( Tota Restaurant ) Open …" at bounding box center [317, 91] width 286 height 153
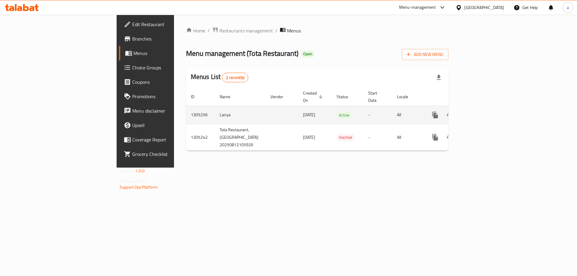
click at [439, 111] on icon "more" at bounding box center [435, 114] width 7 height 7
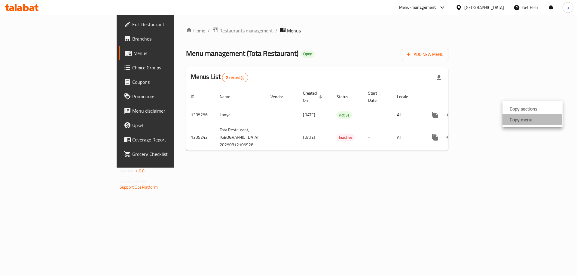
click at [531, 119] on strong "Copy menu" at bounding box center [521, 119] width 23 height 7
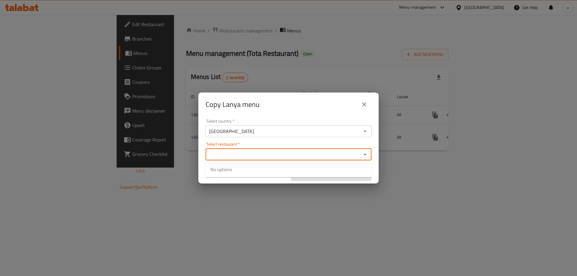
click at [208, 153] on input "Select restaurant   *" at bounding box center [283, 154] width 152 height 8
paste input "703652"
click at [238, 121] on div "Select country   * [GEOGRAPHIC_DATA] Select country *" at bounding box center [289, 128] width 166 height 18
type input "703652"
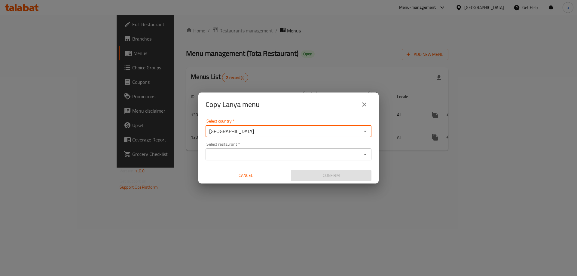
click at [237, 155] on input "Select restaurant   *" at bounding box center [283, 154] width 152 height 8
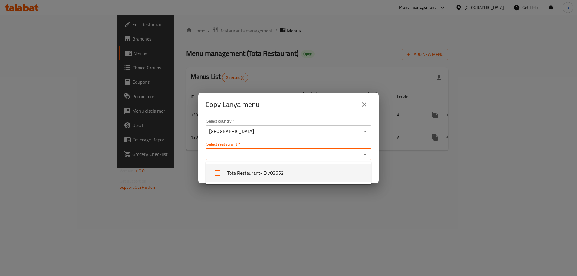
click at [248, 174] on li "Tota Restaurant - ID: 703652" at bounding box center [289, 173] width 166 height 18
checkbox input "true"
drag, startPoint x: 263, startPoint y: 215, endPoint x: 274, endPoint y: 203, distance: 16.6
click at [263, 215] on div "Copy Lanya menu Select country   * [GEOGRAPHIC_DATA] Select country * Select re…" at bounding box center [288, 138] width 577 height 276
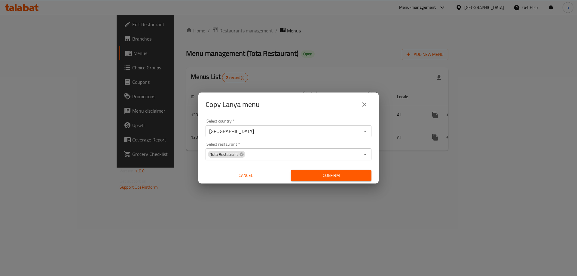
click at [324, 173] on span "Confirm" at bounding box center [331, 176] width 71 height 8
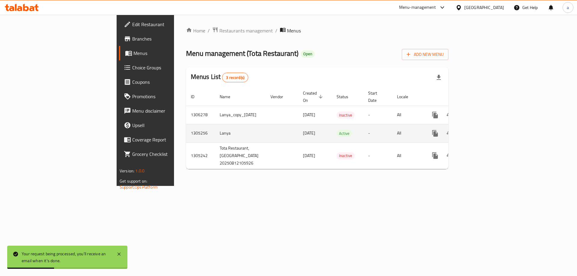
click at [482, 130] on icon "enhanced table" at bounding box center [478, 133] width 7 height 7
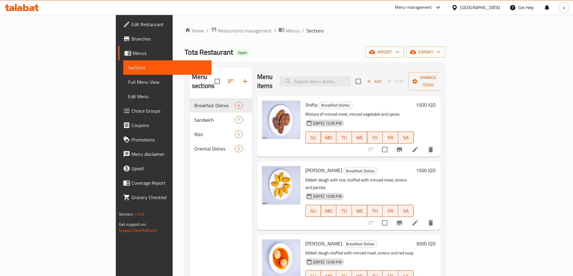
drag, startPoint x: 35, startPoint y: 50, endPoint x: 45, endPoint y: 58, distance: 12.9
click at [133, 50] on span "Menus" at bounding box center [170, 53] width 74 height 7
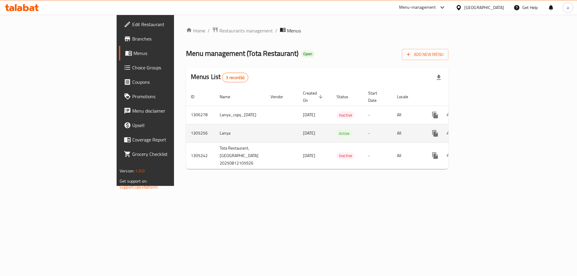
click at [482, 130] on icon "enhanced table" at bounding box center [478, 133] width 7 height 7
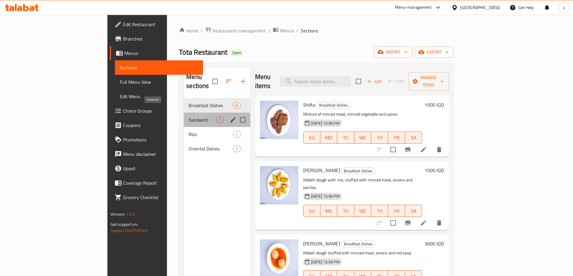
click at [188, 116] on span "Sandwich" at bounding box center [201, 119] width 27 height 7
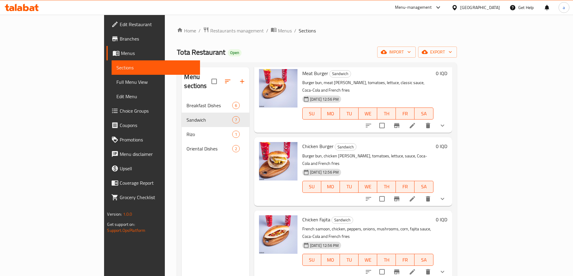
scroll to position [120, 0]
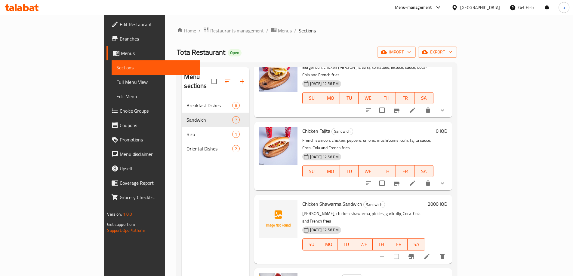
click at [449, 176] on button "show more" at bounding box center [442, 183] width 14 height 14
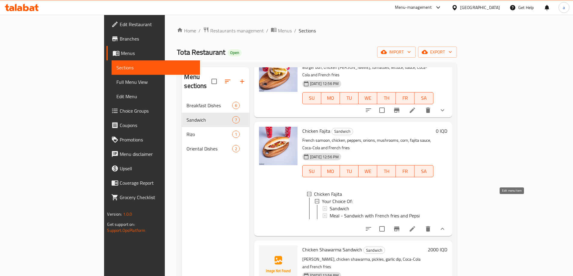
click at [416, 225] on icon at bounding box center [411, 228] width 7 height 7
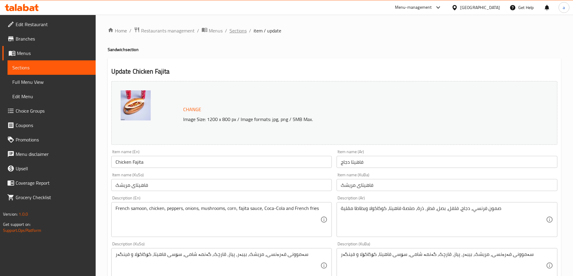
click at [237, 30] on span "Sections" at bounding box center [237, 30] width 17 height 7
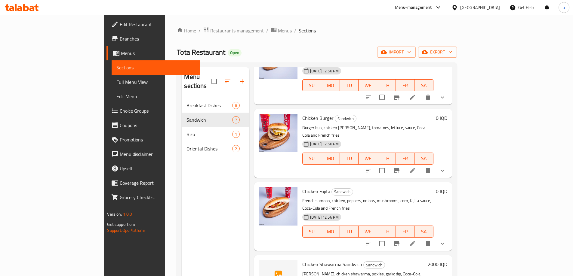
scroll to position [60, 0]
click at [446, 240] on icon "show more" at bounding box center [441, 243] width 7 height 7
click at [329, 265] on span "Sandwich" at bounding box center [339, 268] width 20 height 7
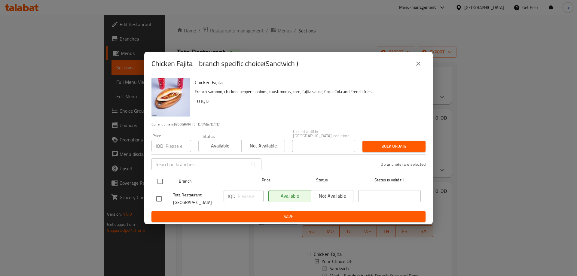
click at [162, 181] on input "checkbox" at bounding box center [160, 181] width 13 height 13
checkbox input "true"
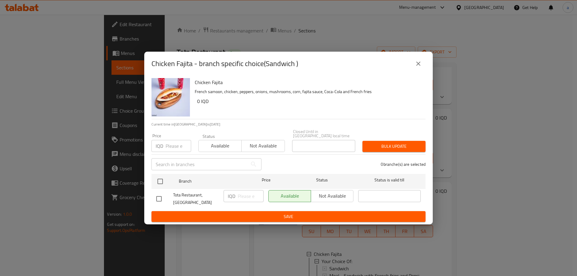
checkbox input "true"
click at [249, 193] on input "number" at bounding box center [251, 196] width 26 height 12
paste input "3000"
type input "3000"
click at [255, 211] on button "Save" at bounding box center [288, 216] width 274 height 11
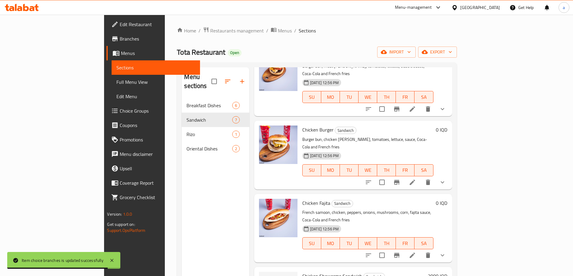
scroll to position [0, 0]
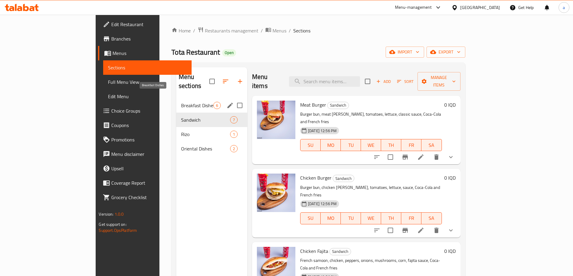
click at [181, 102] on span "Breakfast Dishes" at bounding box center [197, 105] width 32 height 7
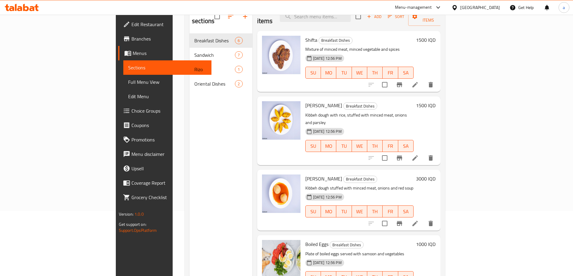
scroll to position [54, 0]
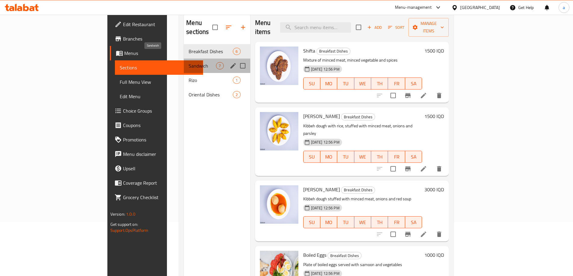
click at [188, 62] on span "Sandwich" at bounding box center [201, 65] width 27 height 7
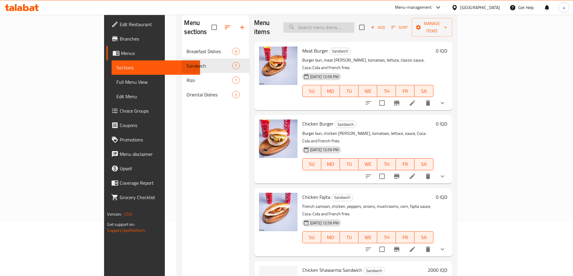
click at [351, 23] on input "search" at bounding box center [318, 27] width 71 height 11
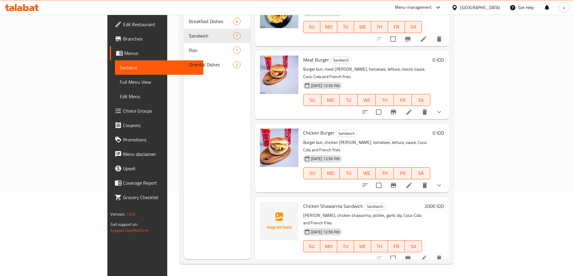
scroll to position [346, 0]
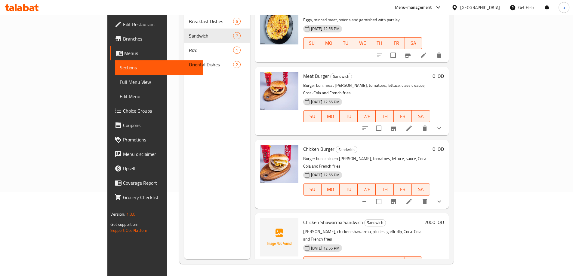
type input "G"
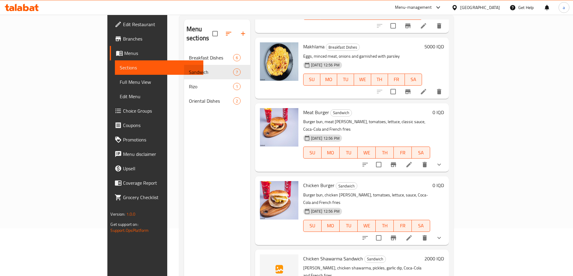
scroll to position [0, 0]
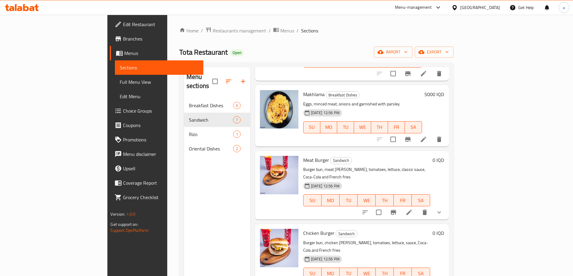
drag, startPoint x: 179, startPoint y: 274, endPoint x: 172, endPoint y: 260, distance: 16.1
click at [184, 264] on div "Menu sections Breakfast Dishes 6 Sandwich 7 [PERSON_NAME] 1 Oriental Dishes 2" at bounding box center [217, 205] width 66 height 276
drag, startPoint x: 229, startPoint y: 46, endPoint x: 233, endPoint y: 40, distance: 7.3
click at [229, 46] on div "Home / Restaurants management / Menus / Sections Tota Restaurant Open import ex…" at bounding box center [316, 188] width 274 height 322
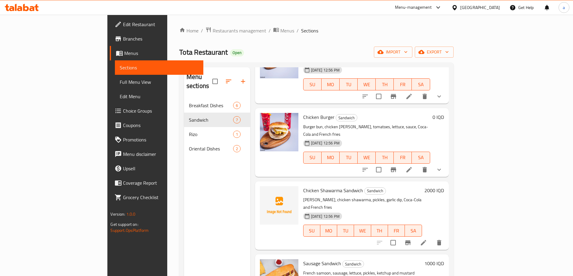
scroll to position [466, 0]
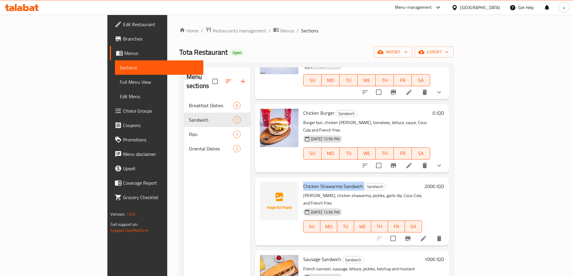
drag, startPoint x: 276, startPoint y: 155, endPoint x: 336, endPoint y: 157, distance: 59.8
click at [336, 182] on h6 "Chicken Shawarma Sandwich Sandwich" at bounding box center [362, 186] width 119 height 8
copy span "Chicken Shawarma Sandwich"
click at [184, 224] on div "Menu sections Breakfast Dishes 6 Sandwich 7 Rizo 1 Oriental Dishes 2" at bounding box center [217, 205] width 66 height 276
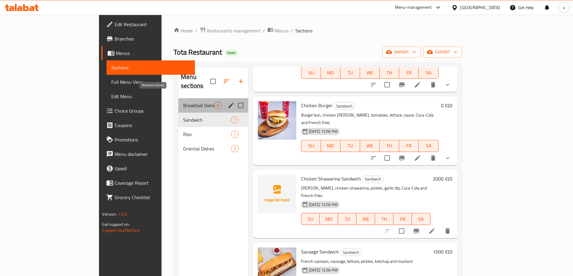
click at [183, 102] on span "Breakfast Dishes" at bounding box center [198, 105] width 31 height 7
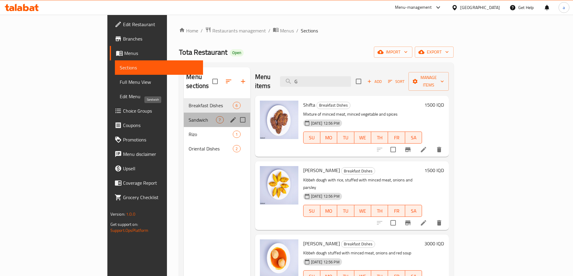
click at [188, 116] on span "Sandwich" at bounding box center [201, 119] width 27 height 7
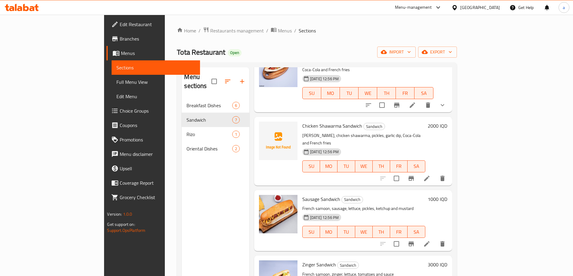
scroll to position [84, 0]
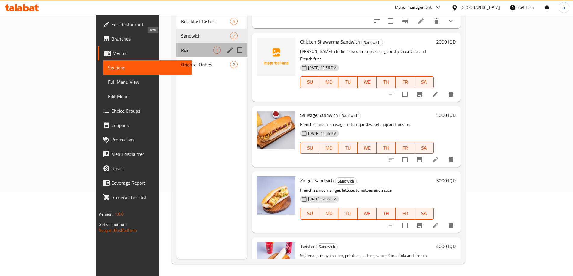
click at [181, 47] on span "Rizo" at bounding box center [197, 50] width 32 height 7
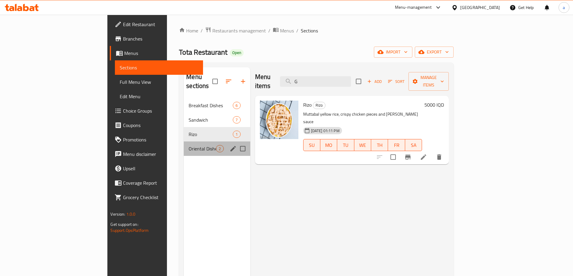
click at [184, 142] on div "Oriental Dishes 2" at bounding box center [217, 149] width 66 height 14
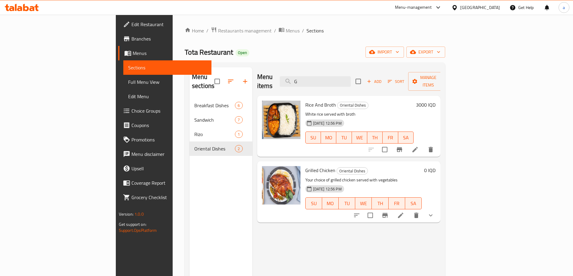
drag, startPoint x: 539, startPoint y: 205, endPoint x: 545, endPoint y: 206, distance: 5.7
click at [438, 208] on button "show more" at bounding box center [430, 215] width 14 height 14
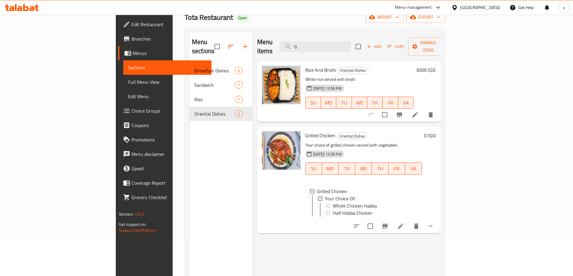
scroll to position [84, 0]
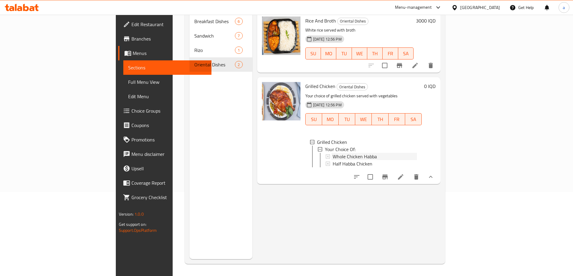
click at [332, 153] on span "Whole Chicken Habba" at bounding box center [354, 156] width 44 height 7
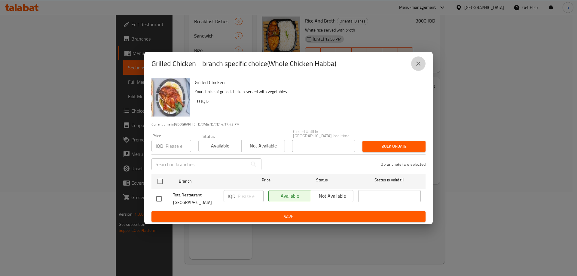
click at [420, 63] on icon "close" at bounding box center [418, 63] width 7 height 7
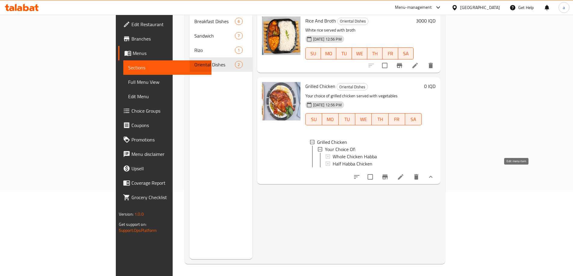
click at [404, 173] on icon at bounding box center [400, 176] width 7 height 7
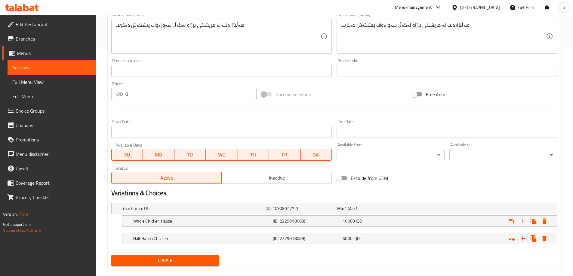
scroll to position [240, 0]
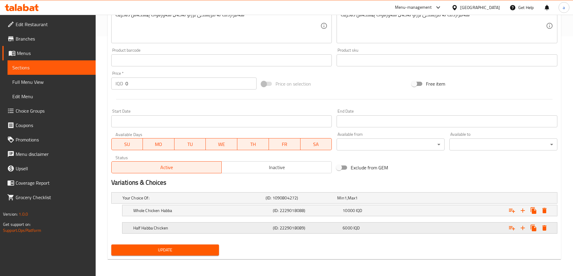
click at [236, 201] on h5 "Half Habba Chicken" at bounding box center [192, 198] width 141 height 6
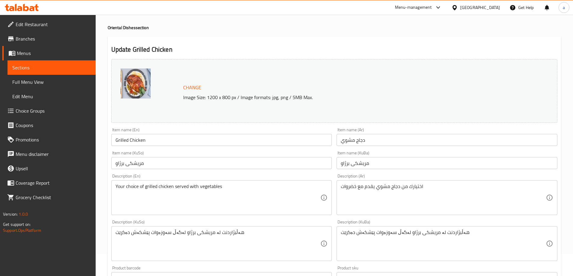
scroll to position [0, 0]
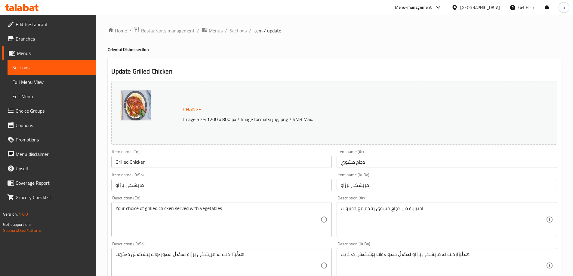
click at [237, 28] on span "Sections" at bounding box center [237, 30] width 17 height 7
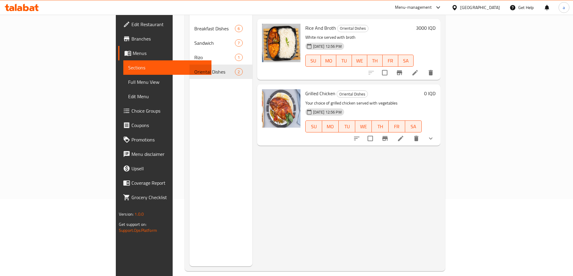
scroll to position [84, 0]
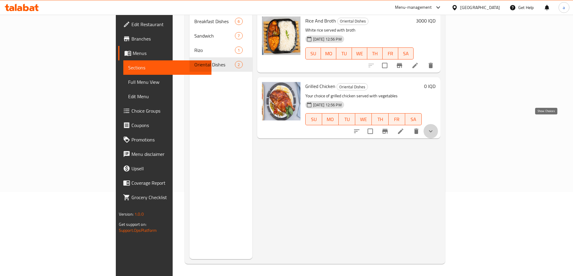
click at [434, 128] on icon "show more" at bounding box center [430, 131] width 7 height 7
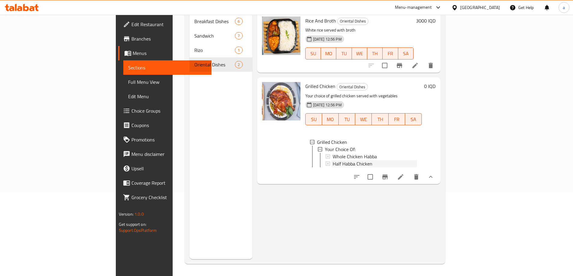
click at [332, 160] on span "Half Habba Chicken" at bounding box center [352, 163] width 40 height 7
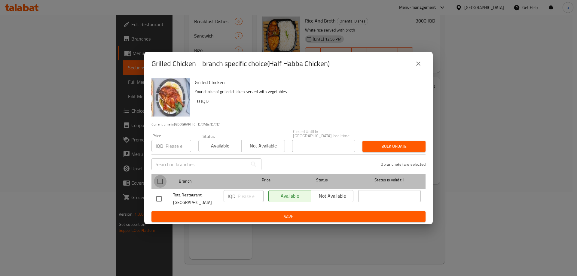
click at [160, 181] on input "checkbox" at bounding box center [160, 181] width 13 height 13
checkbox input "true"
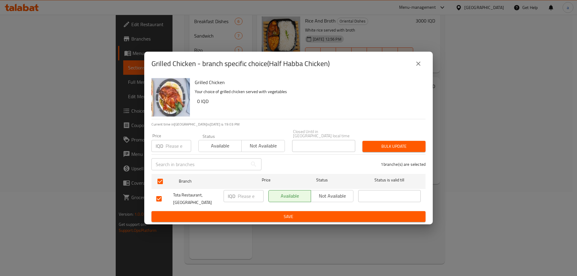
click at [247, 193] on input "number" at bounding box center [251, 196] width 26 height 12
paste input "8000"
type input "8000"
click at [263, 213] on span "Save" at bounding box center [288, 217] width 264 height 8
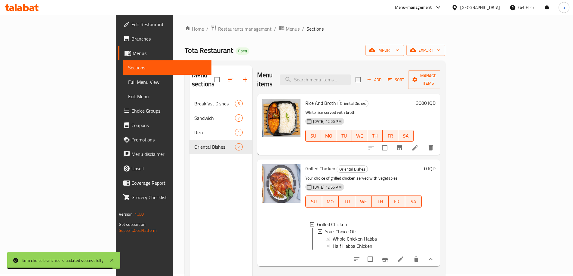
scroll to position [0, 0]
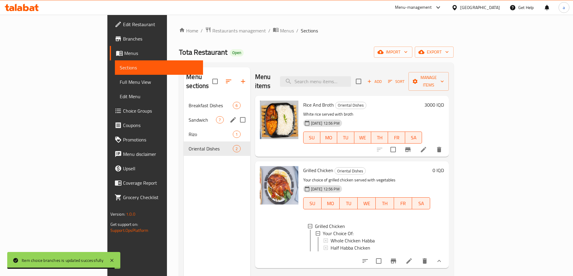
click at [188, 116] on span "Sandwich" at bounding box center [201, 119] width 27 height 7
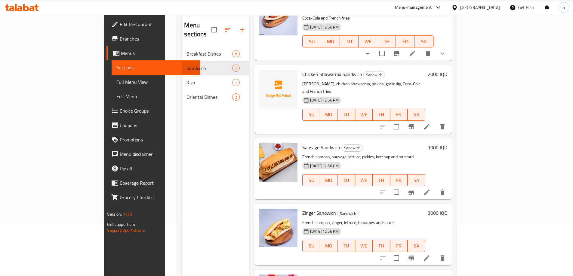
scroll to position [84, 0]
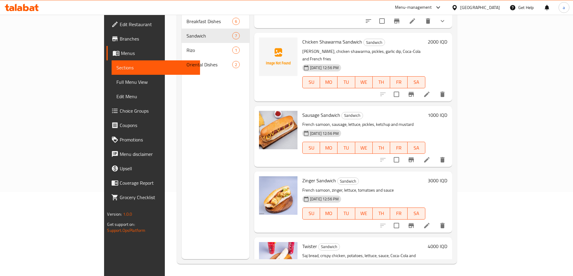
click at [447, 176] on h6 "3000 IQD" at bounding box center [437, 180] width 20 height 8
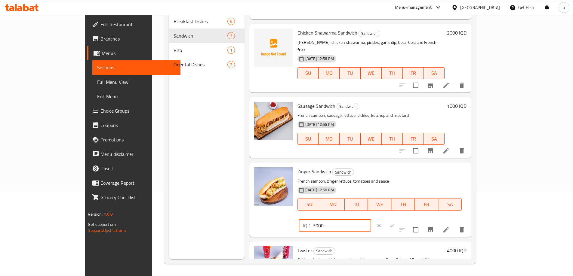
click at [371, 220] on input "3000" at bounding box center [342, 226] width 58 height 12
paste input "5"
type input "5000"
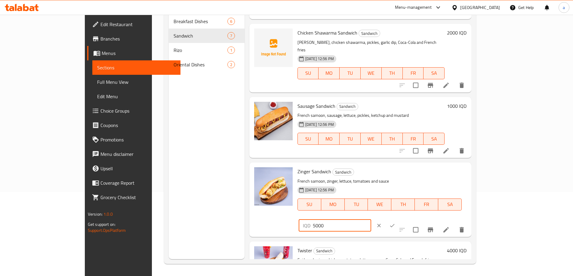
click at [395, 223] on icon "ok" at bounding box center [392, 226] width 6 height 6
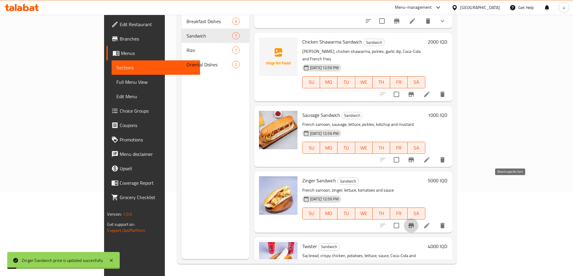
click at [414, 222] on icon "Branch-specific-item" at bounding box center [410, 225] width 7 height 7
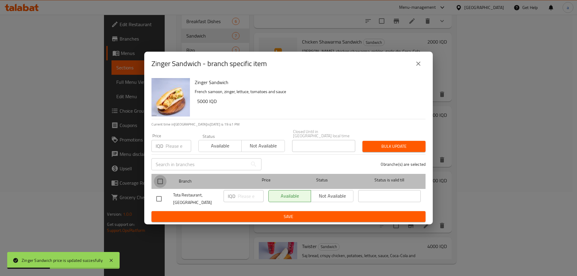
click at [160, 179] on input "checkbox" at bounding box center [160, 181] width 13 height 13
checkbox input "true"
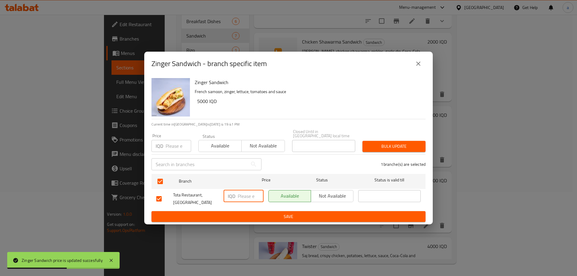
click at [238, 195] on input "number" at bounding box center [251, 196] width 26 height 12
paste input "5000"
type input "5000"
click at [259, 211] on button "Save" at bounding box center [288, 216] width 274 height 11
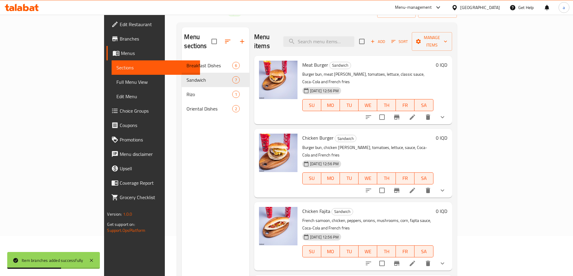
scroll to position [0, 0]
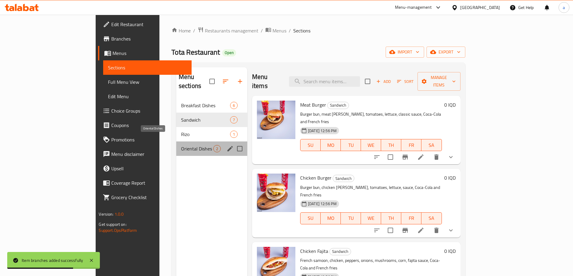
click at [181, 145] on span "Oriental Dishes" at bounding box center [197, 148] width 32 height 7
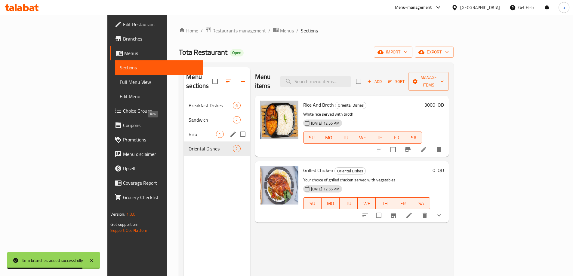
click at [188, 131] on span "Rizo" at bounding box center [201, 134] width 27 height 7
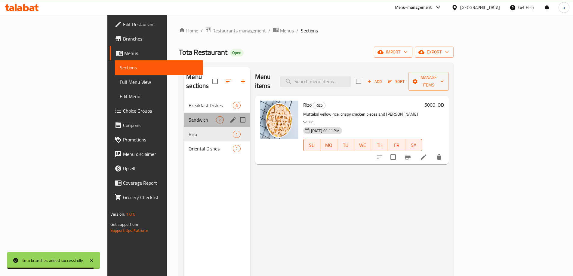
click at [184, 113] on div "Sandwich 7" at bounding box center [217, 120] width 66 height 14
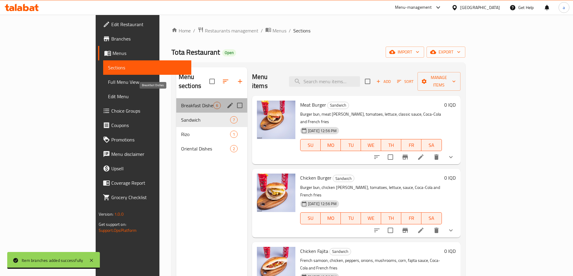
click at [181, 102] on span "Breakfast Dishes" at bounding box center [197, 105] width 32 height 7
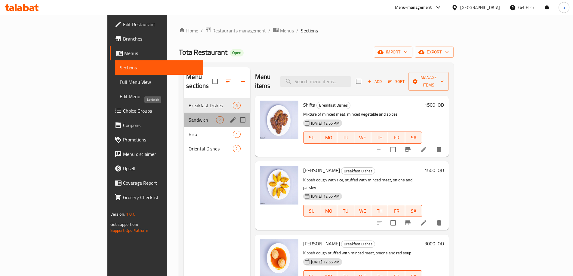
click at [188, 116] on span "Sandwich" at bounding box center [201, 119] width 27 height 7
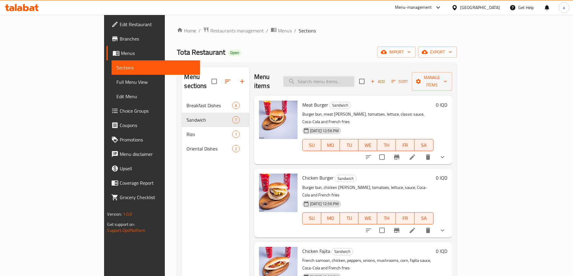
click at [354, 77] on input "search" at bounding box center [318, 81] width 71 height 11
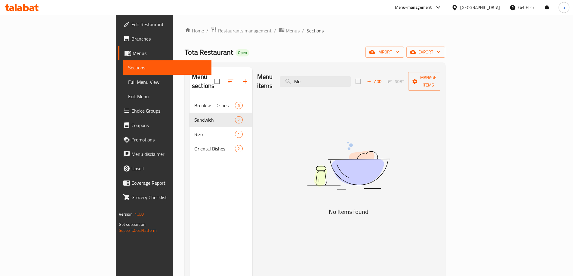
type input "M"
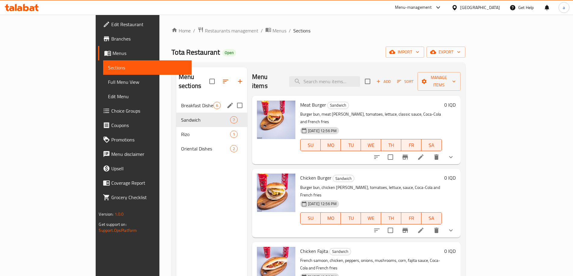
drag, startPoint x: 142, startPoint y: 101, endPoint x: 150, endPoint y: 98, distance: 8.4
click at [176, 101] on div "Breakfast Dishes 6" at bounding box center [211, 105] width 71 height 14
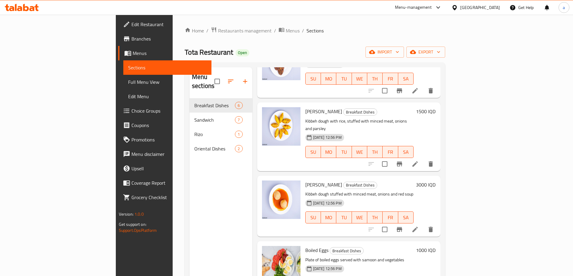
scroll to position [60, 0]
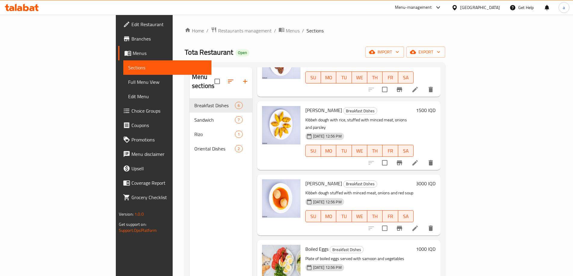
click at [435, 179] on h6 "3000 IQD" at bounding box center [426, 183] width 20 height 8
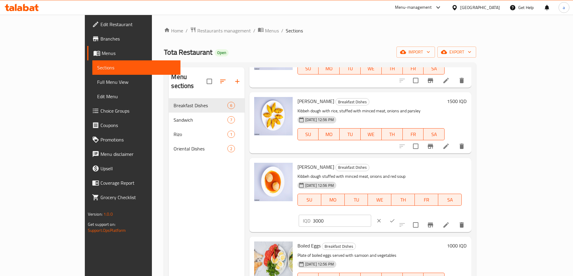
click at [371, 215] on input "3000" at bounding box center [342, 221] width 58 height 12
paste input "5"
type input "5000"
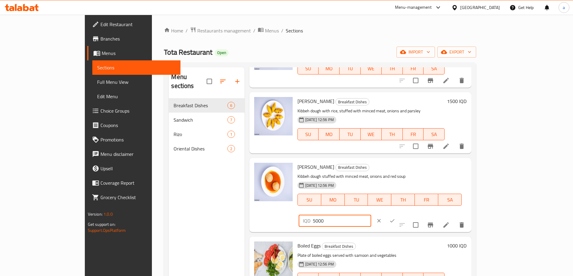
click at [399, 214] on button "ok" at bounding box center [391, 220] width 13 height 13
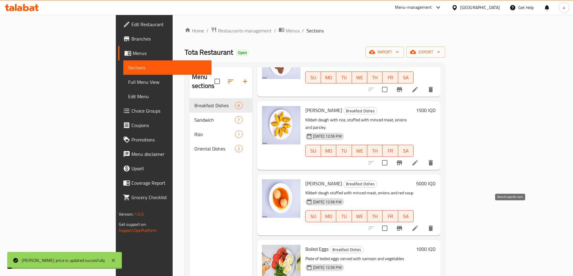
click at [402, 226] on icon "Branch-specific-item" at bounding box center [398, 228] width 5 height 5
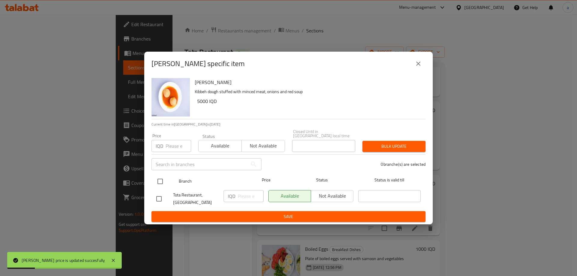
click at [165, 178] on input "checkbox" at bounding box center [160, 181] width 13 height 13
checkbox input "true"
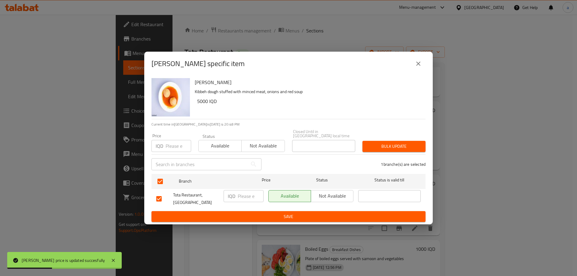
click at [248, 194] on input "number" at bounding box center [251, 196] width 26 height 12
paste input "5000"
type input "5000"
click at [256, 208] on ul "Branch Price Status Status is valid till Tota Restaurant, Al Ghazaliya IQD 5000…" at bounding box center [288, 192] width 274 height 40
click at [257, 213] on span "Save" at bounding box center [288, 217] width 264 height 8
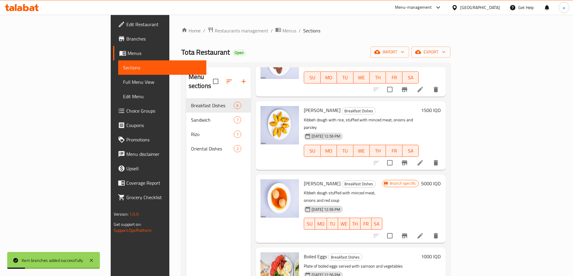
click at [127, 53] on span "Menus" at bounding box center [164, 53] width 74 height 7
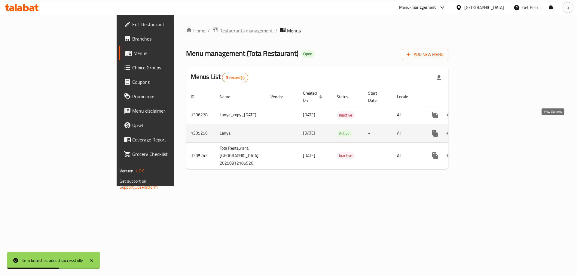
click at [481, 131] on icon "enhanced table" at bounding box center [478, 133] width 5 height 5
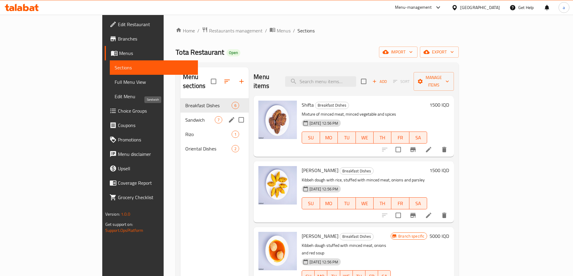
drag, startPoint x: 126, startPoint y: 112, endPoint x: 142, endPoint y: 115, distance: 15.9
click at [185, 116] on span "Sandwich" at bounding box center [199, 119] width 29 height 7
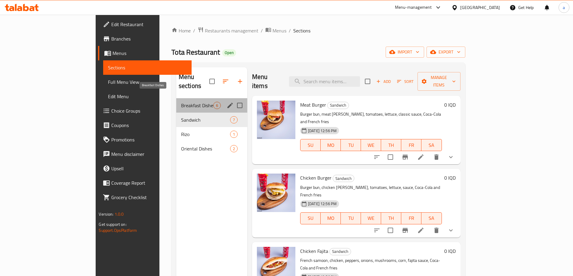
click at [181, 102] on span "Breakfast Dishes" at bounding box center [197, 105] width 32 height 7
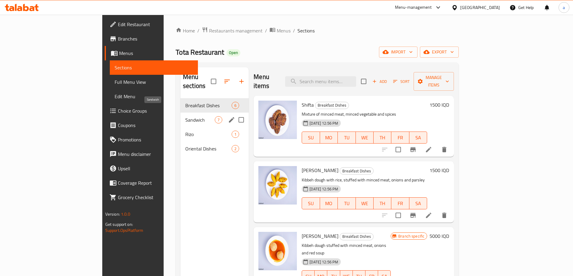
click at [185, 116] on span "Sandwich" at bounding box center [199, 119] width 29 height 7
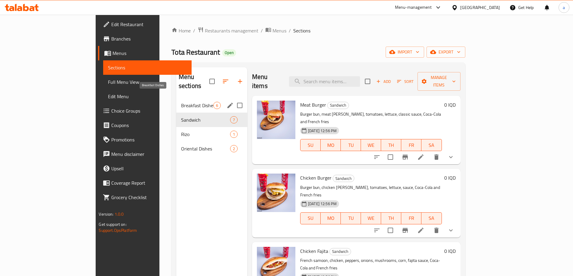
drag, startPoint x: 132, startPoint y: 97, endPoint x: 139, endPoint y: 100, distance: 8.5
click at [181, 102] on span "Breakfast Dishes" at bounding box center [197, 105] width 32 height 7
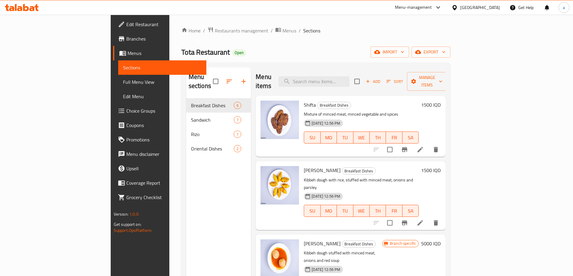
click at [186, 232] on div "Menu sections Breakfast Dishes 6 Sandwich 7 Rizo 1 Oriental Dishes 2" at bounding box center [218, 205] width 65 height 276
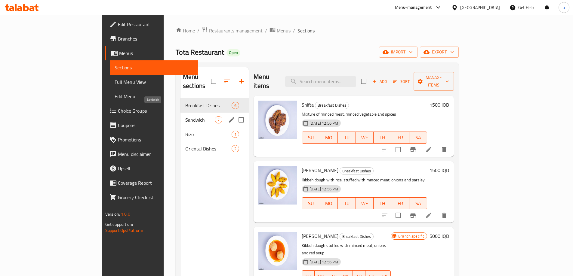
click at [185, 116] on span "Sandwich" at bounding box center [199, 119] width 29 height 7
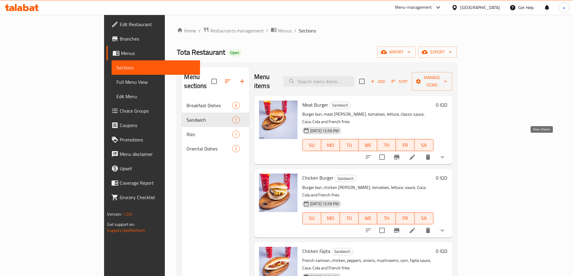
click at [444, 156] on icon "show more" at bounding box center [442, 157] width 4 height 2
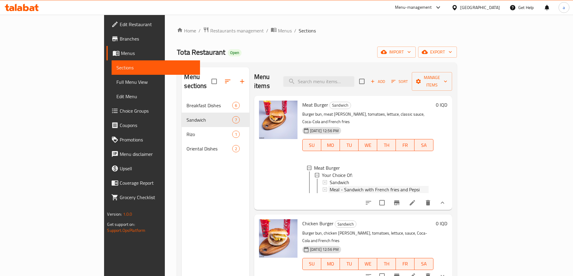
click at [329, 186] on span "Meal - Sandwich with French fries and Pepsi" at bounding box center [374, 189] width 90 height 7
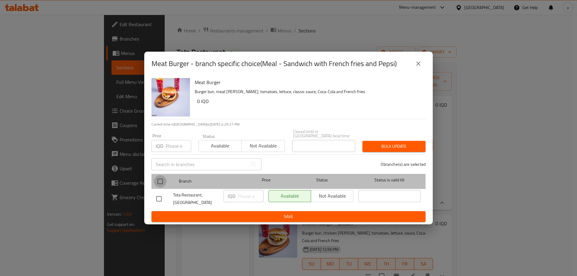
click at [160, 176] on input "checkbox" at bounding box center [160, 181] width 13 height 13
checkbox input "true"
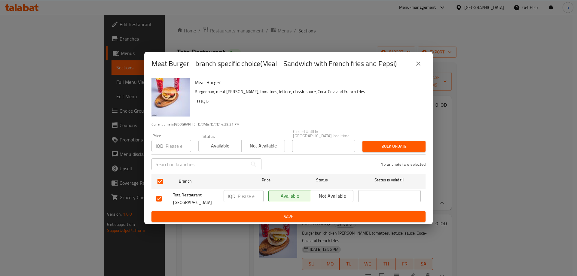
click at [248, 197] on input "number" at bounding box center [251, 196] width 26 height 12
paste input "6000"
type input "6000"
click at [264, 214] on span "Save" at bounding box center [288, 217] width 264 height 8
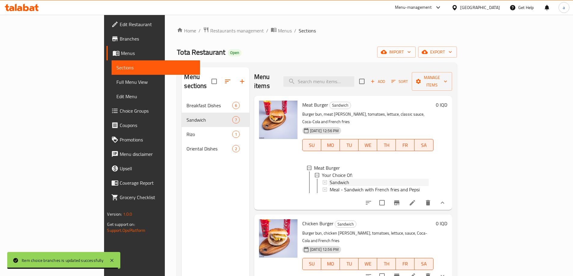
click at [329, 179] on span "Sandwich" at bounding box center [339, 182] width 20 height 7
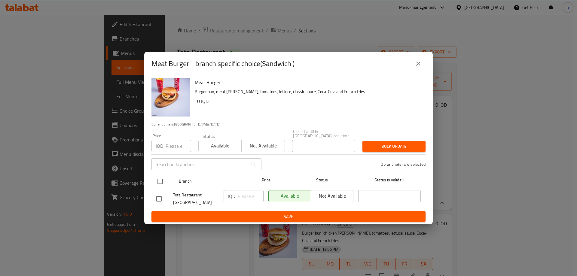
click at [160, 178] on input "checkbox" at bounding box center [160, 181] width 13 height 13
checkbox input "true"
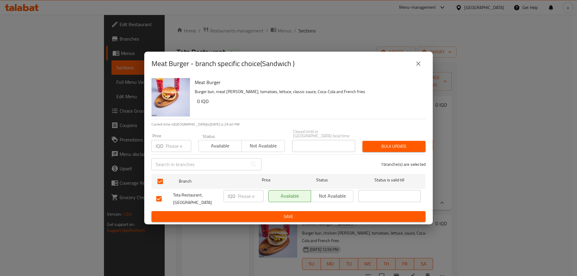
click at [245, 193] on input "number" at bounding box center [251, 196] width 26 height 12
paste input "4500"
type input "4500"
click at [259, 215] on span "Save" at bounding box center [288, 217] width 264 height 8
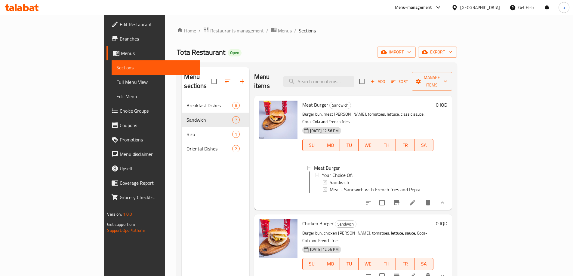
click at [329, 179] on span "Sandwich" at bounding box center [339, 182] width 20 height 7
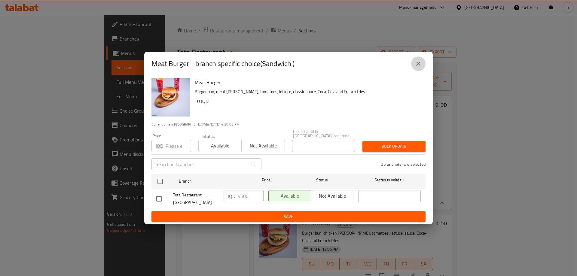
click at [417, 63] on icon "close" at bounding box center [418, 63] width 7 height 7
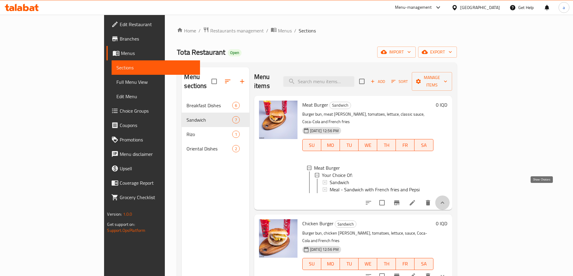
click at [446, 199] on icon "show more" at bounding box center [441, 202] width 7 height 7
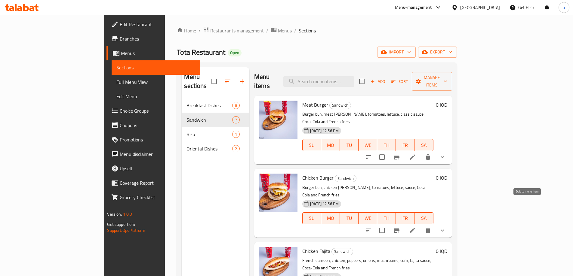
click at [446, 227] on icon "show more" at bounding box center [441, 230] width 7 height 7
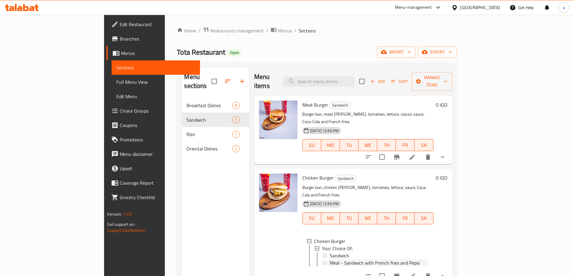
click at [329, 259] on span "Meal - Sandwich with French fries and Pepsi" at bounding box center [374, 262] width 90 height 7
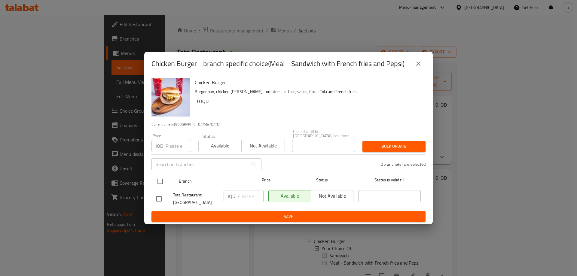
click at [158, 183] on input "checkbox" at bounding box center [160, 181] width 13 height 13
checkbox input "true"
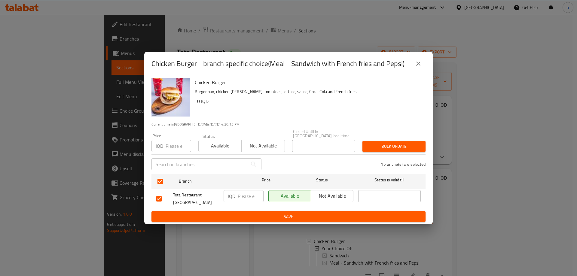
click at [242, 194] on input "number" at bounding box center [251, 196] width 26 height 12
paste input "5000"
type input "5000"
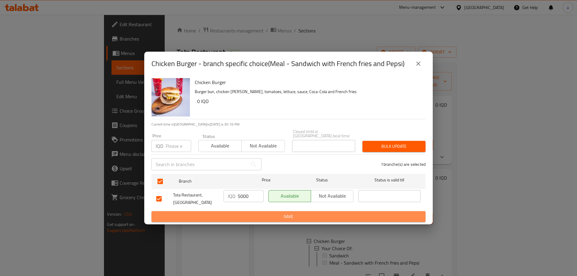
click at [253, 213] on span "Save" at bounding box center [288, 217] width 264 height 8
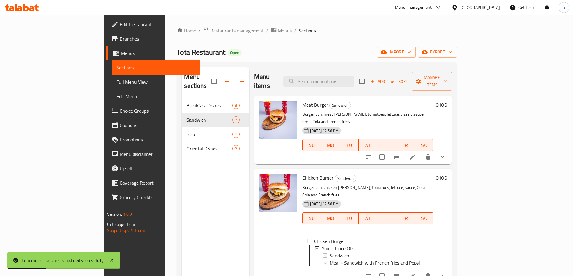
click at [420, 271] on li at bounding box center [412, 276] width 17 height 11
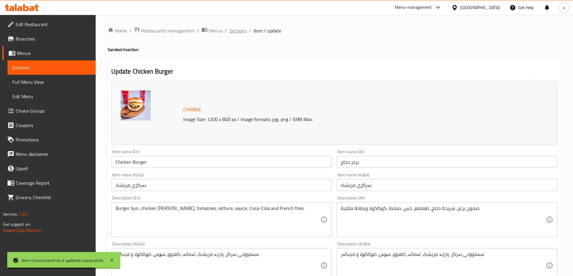
click at [241, 31] on span "Sections" at bounding box center [237, 30] width 17 height 7
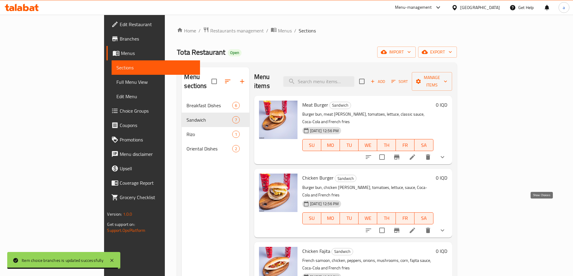
click at [446, 227] on icon "show more" at bounding box center [441, 230] width 7 height 7
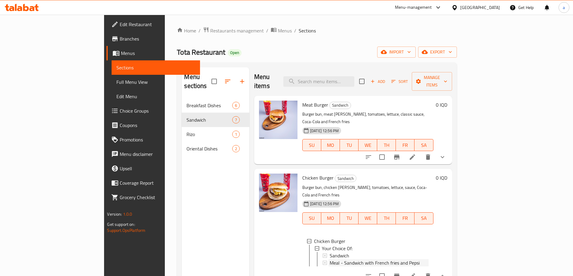
click at [329, 259] on span "Meal - Sandwich with French fries and Pepsi" at bounding box center [374, 262] width 90 height 7
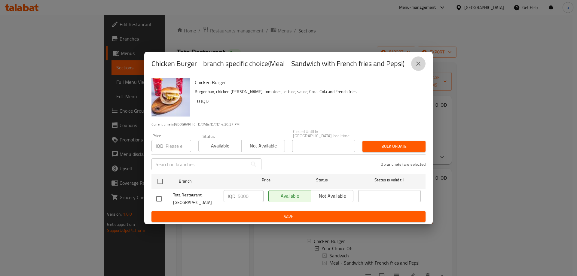
click at [422, 66] on icon "close" at bounding box center [418, 63] width 7 height 7
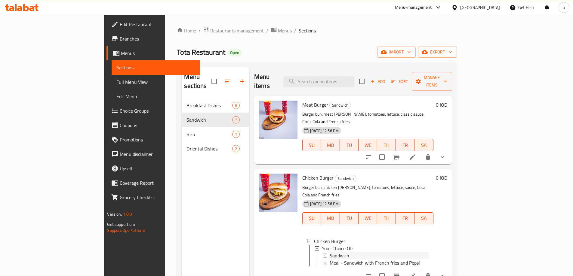
click at [329, 252] on span "Sandwich" at bounding box center [339, 255] width 20 height 7
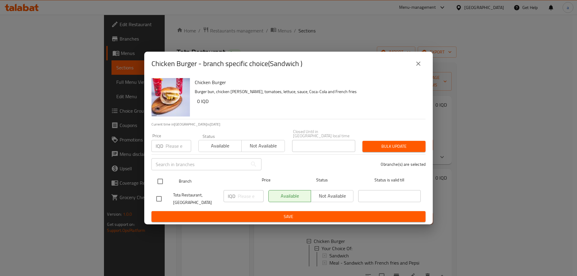
click at [154, 179] on div "Branch Price Status Status is valid till" at bounding box center [288, 181] width 274 height 15
click at [166, 175] on input "checkbox" at bounding box center [160, 181] width 13 height 13
checkbox input "true"
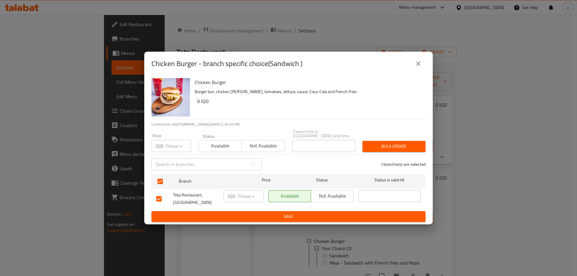
click at [249, 199] on input "number" at bounding box center [251, 196] width 26 height 12
paste input "3000"
type input "3000"
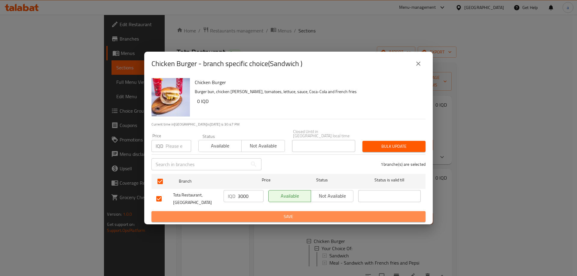
click at [248, 211] on button "Save" at bounding box center [288, 216] width 274 height 11
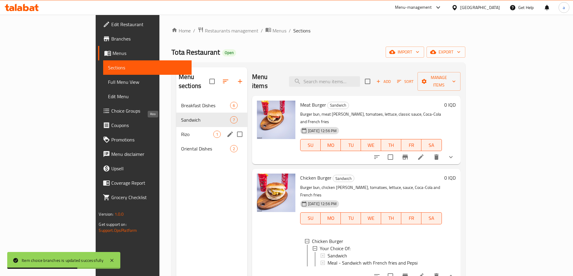
drag, startPoint x: 125, startPoint y: 125, endPoint x: 151, endPoint y: 128, distance: 26.7
click at [181, 131] on span "Rizo" at bounding box center [197, 134] width 32 height 7
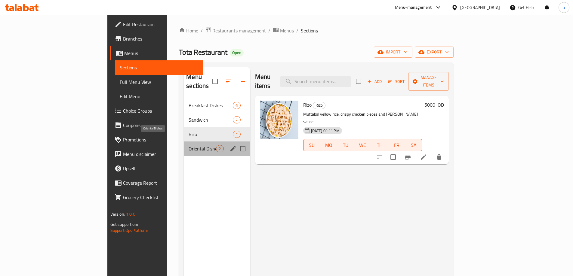
click at [188, 145] on span "Oriental Dishes" at bounding box center [201, 148] width 27 height 7
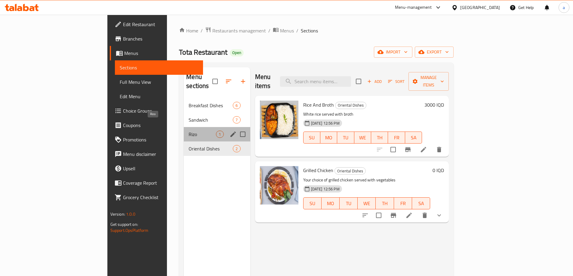
click at [188, 131] on span "Rizo" at bounding box center [201, 134] width 27 height 7
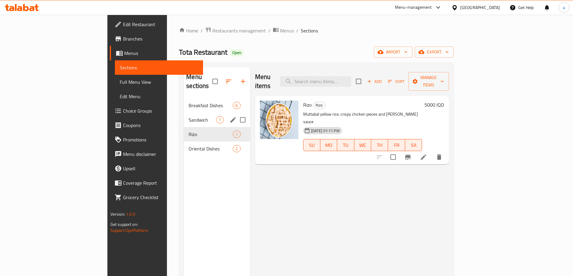
click at [184, 113] on div "Sandwich 7" at bounding box center [217, 120] width 66 height 14
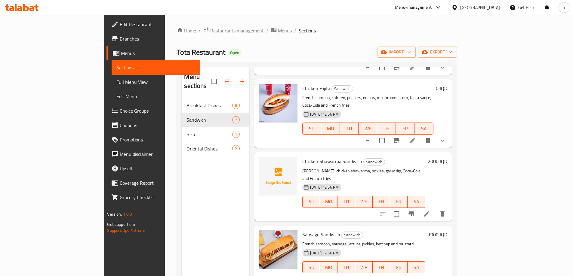
scroll to position [198, 0]
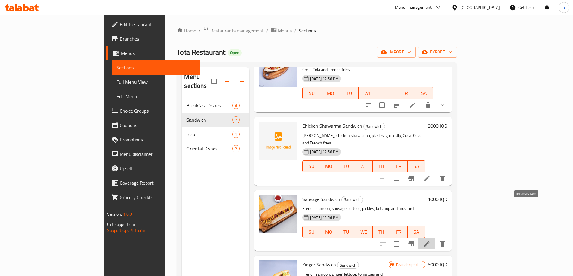
click at [430, 240] on icon at bounding box center [426, 243] width 7 height 7
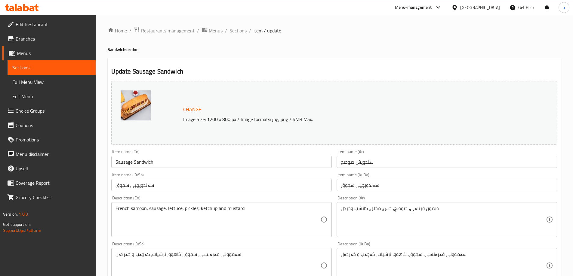
drag, startPoint x: 236, startPoint y: 30, endPoint x: 241, endPoint y: 40, distance: 11.2
click at [236, 30] on span "Sections" at bounding box center [237, 30] width 17 height 7
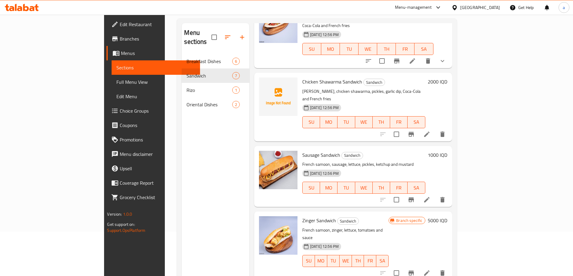
scroll to position [84, 0]
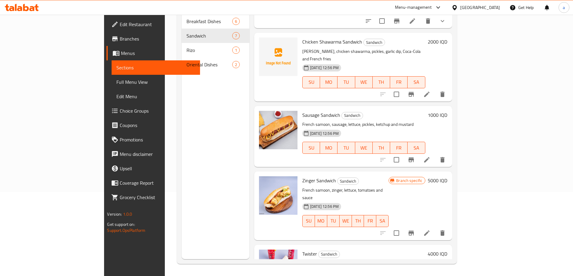
click at [182, 247] on div "Menu sections Breakfast Dishes 6 Sandwich 7 Rizo 1 Oriental Dishes 2" at bounding box center [216, 121] width 68 height 276
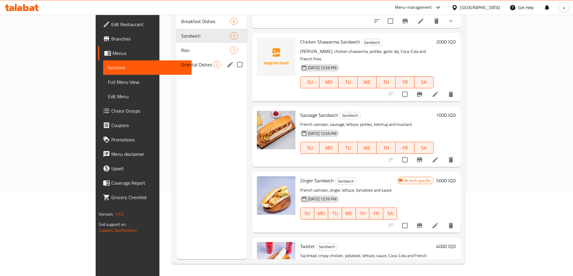
click at [181, 61] on span "Oriental Dishes" at bounding box center [197, 64] width 32 height 7
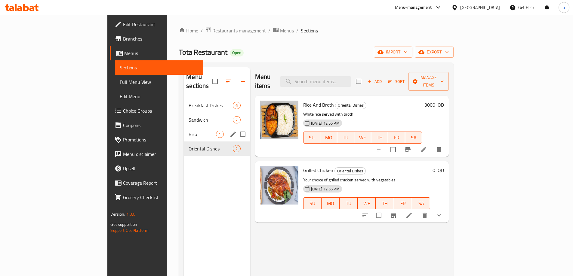
click at [184, 130] on div "Rizo 1" at bounding box center [217, 134] width 66 height 14
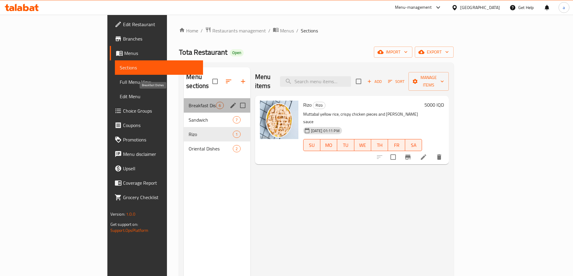
click at [188, 102] on span "Breakfast Dishes" at bounding box center [201, 105] width 27 height 7
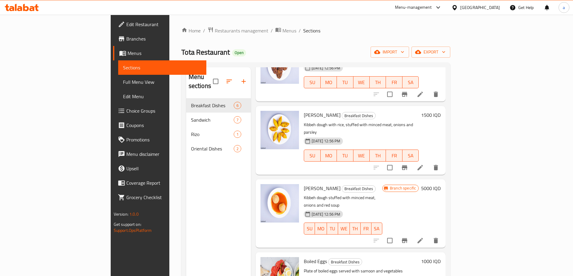
scroll to position [120, 0]
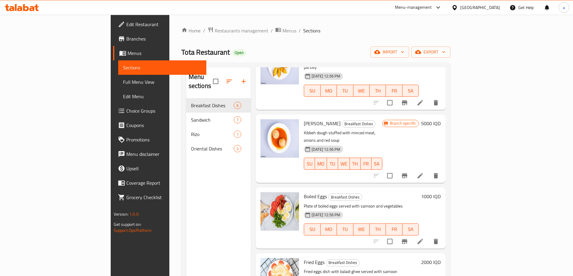
drag, startPoint x: 30, startPoint y: 79, endPoint x: 102, endPoint y: 115, distance: 80.5
click at [123, 79] on span "Full Menu View" at bounding box center [162, 81] width 78 height 7
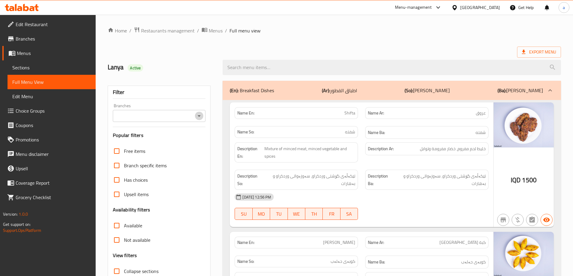
click at [199, 116] on icon "Open" at bounding box center [198, 116] width 3 height 2
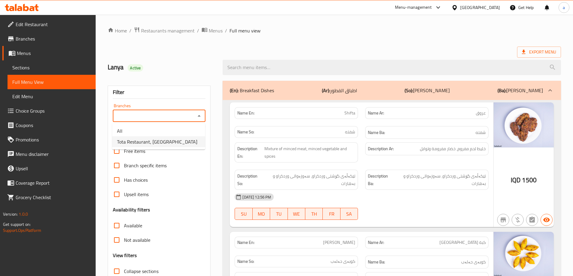
click at [137, 142] on span "Tota Restaurant, Al Ghazaliya" at bounding box center [157, 141] width 80 height 7
type input "Tota Restaurant, Al Ghazaliya"
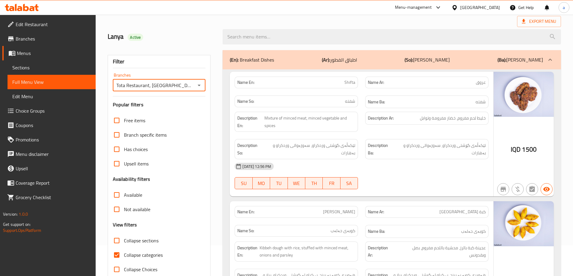
scroll to position [60, 0]
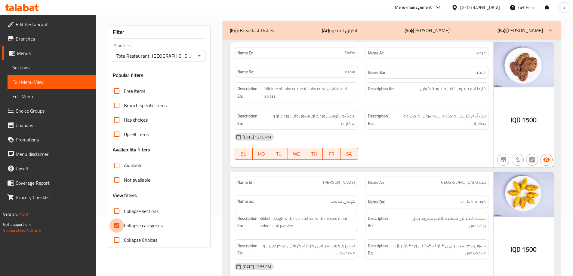
click at [116, 223] on input "Collapse categories" at bounding box center [116, 225] width 14 height 14
checkbox input "false"
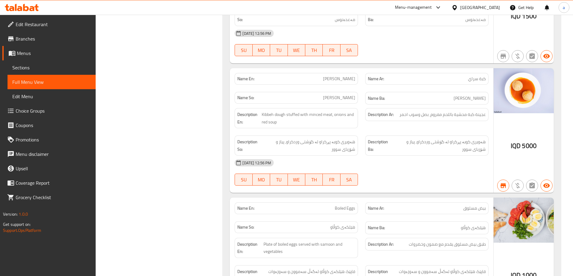
scroll to position [0, 0]
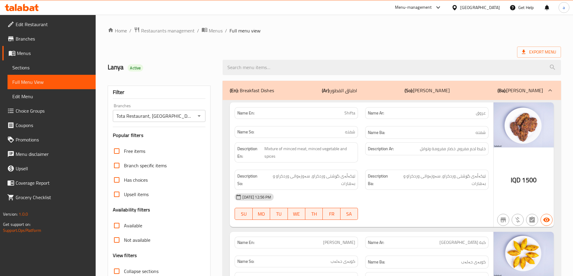
drag, startPoint x: 179, startPoint y: 119, endPoint x: 176, endPoint y: 10, distance: 109.1
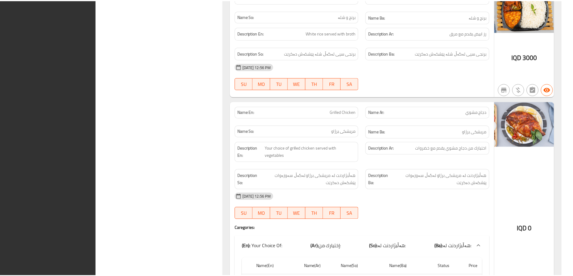
scroll to position [2425, 0]
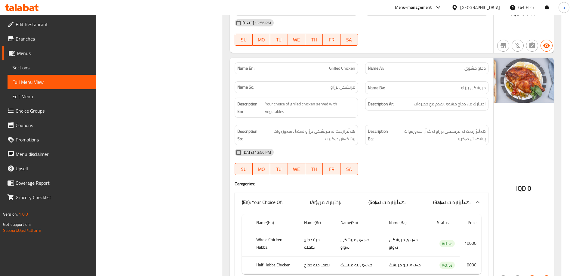
click at [26, 35] on span "Branches" at bounding box center [53, 38] width 75 height 7
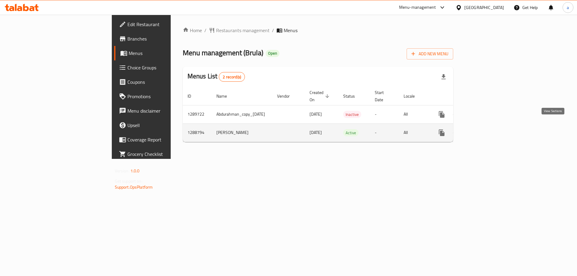
click at [488, 130] on icon "enhanced table" at bounding box center [484, 132] width 5 height 5
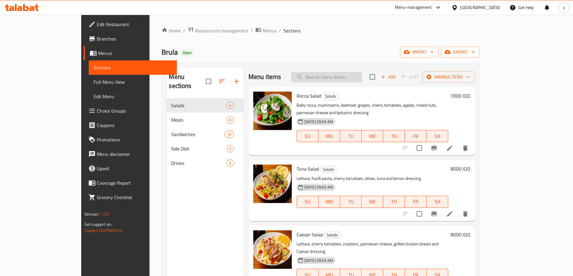
click at [345, 73] on input "search" at bounding box center [326, 77] width 71 height 11
paste input "Mixed Nuts and parmesan cheese"
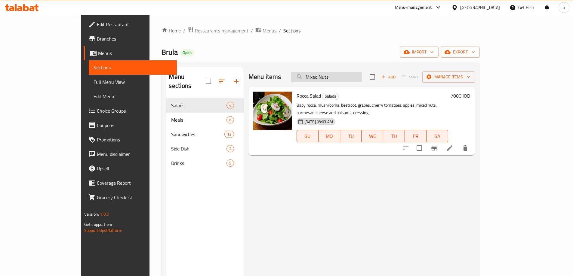
click at [354, 76] on input "Mixed Nuts" at bounding box center [326, 77] width 71 height 11
paste input "Rocca salad"
type input "Rocca salad"
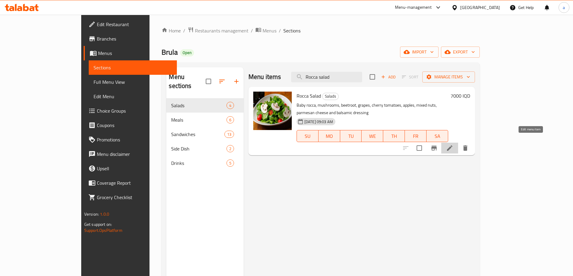
click at [453, 145] on icon at bounding box center [449, 148] width 7 height 7
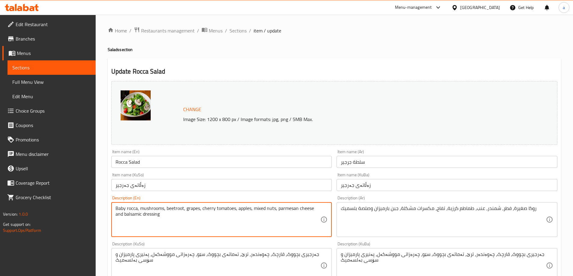
drag, startPoint x: 252, startPoint y: 206, endPoint x: 316, endPoint y: 210, distance: 63.6
type textarea "Baby rocca, mushrooms, beetroot, grapes, cherry tomatoes, apples and balsamic d…"
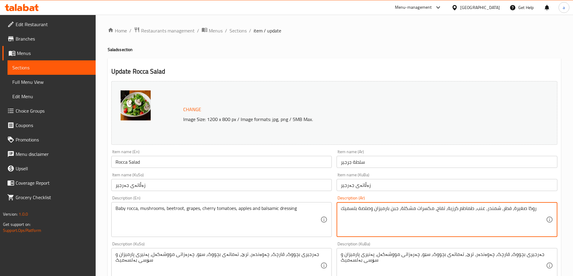
drag, startPoint x: 374, startPoint y: 208, endPoint x: 435, endPoint y: 219, distance: 61.4
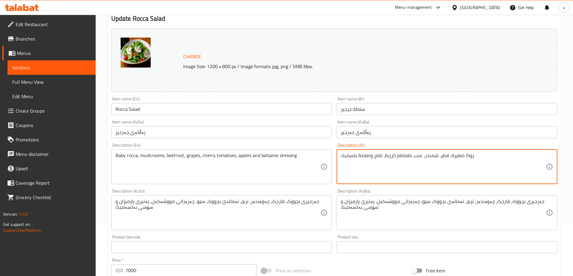
scroll to position [120, 0]
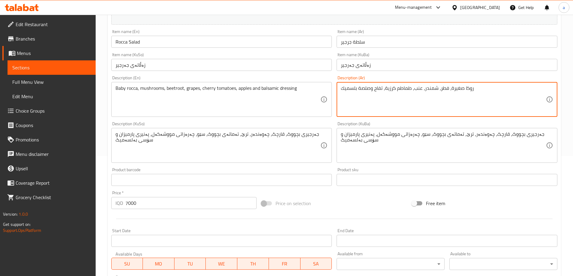
type textarea "روكا صغيرة، فطر، شمندر، عنب، طماطم كرزية، تفاح وصلصة بلسميك"
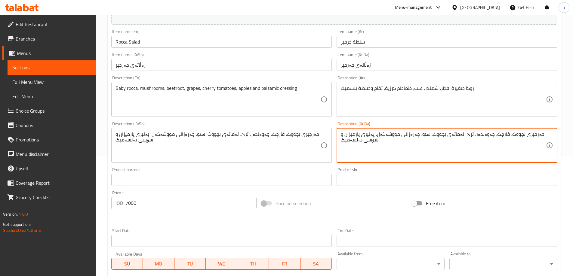
drag, startPoint x: 359, startPoint y: 136, endPoint x: 442, endPoint y: 174, distance: 91.2
type textarea "جەرجیری بچووک، قارچک، چەوەندەر، ترێ، تەماتەی بچووک، سێو و سۆسی بەلسەمیک"
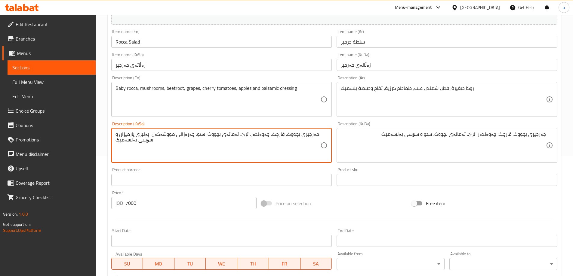
click at [246, 131] on textarea "جەرجیری بچووک، قارچک، چەوەندەر، ترێ، تەماتەی بچووک، سێو، چەرەزاتی مووشەکەل، پەن…" at bounding box center [217, 145] width 205 height 29
paste textarea
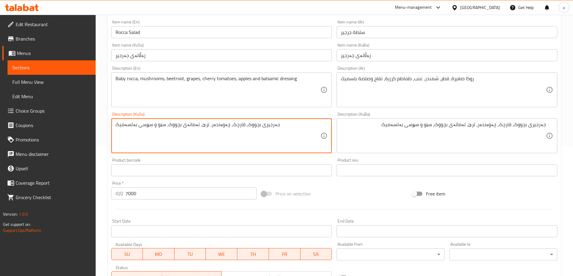
scroll to position [226, 0]
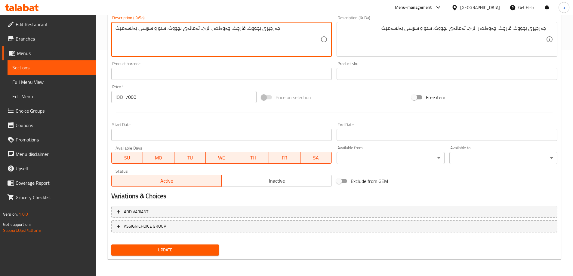
type textarea "جەرجیری بچووک، قارچک، چەوەندەر، ترێ، تەماتەی بچووک، سێو و سۆسی بەلسەمیک"
click at [146, 250] on span "Update" at bounding box center [165, 250] width 98 height 8
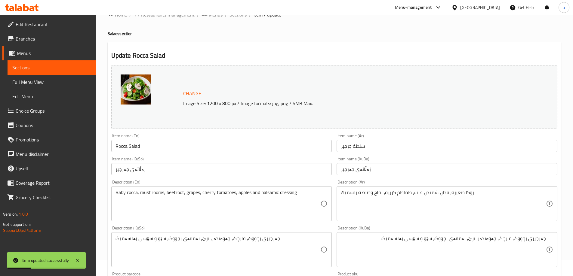
scroll to position [0, 0]
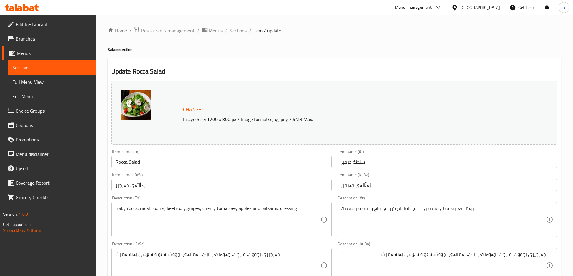
click at [358, 63] on div "Update Rocca Salad Change Image Size: 1200 x 800 px / Image formats: jpg, png /…" at bounding box center [334, 272] width 453 height 428
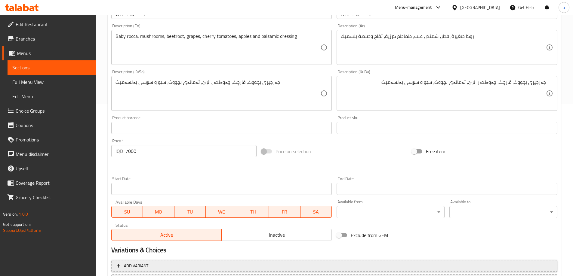
scroll to position [226, 0]
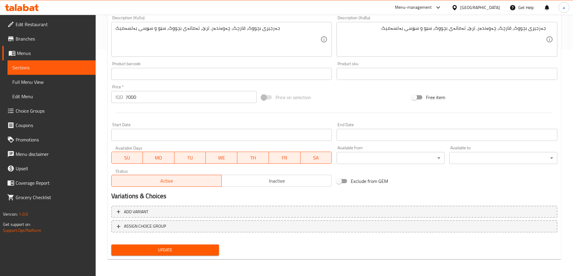
drag, startPoint x: 154, startPoint y: 249, endPoint x: 160, endPoint y: 231, distance: 19.5
click at [154, 249] on span "Update" at bounding box center [165, 250] width 98 height 8
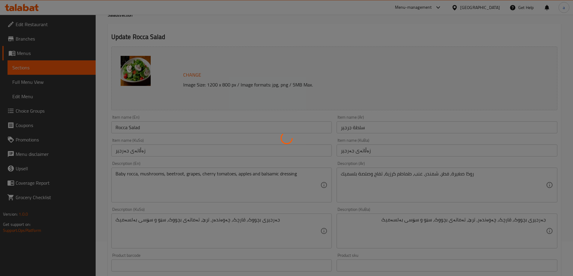
scroll to position [0, 0]
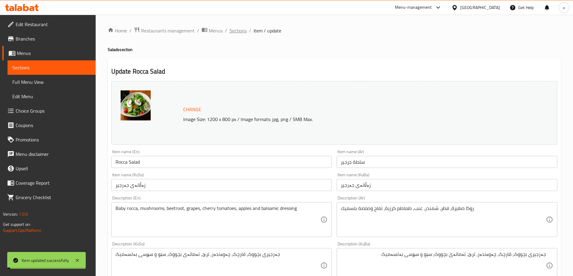
click at [235, 32] on span "Sections" at bounding box center [237, 30] width 17 height 7
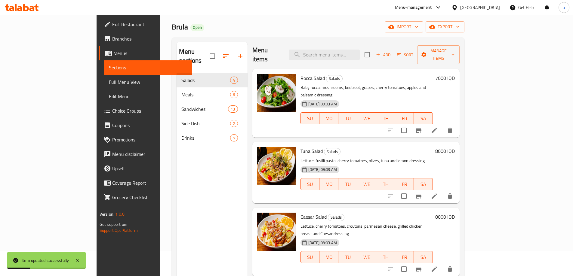
scroll to position [84, 0]
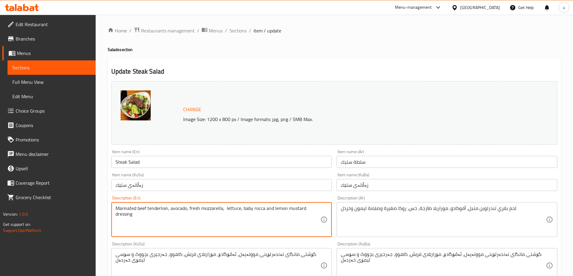
drag, startPoint x: 223, startPoint y: 211, endPoint x: 215, endPoint y: 212, distance: 8.7
click at [191, 211] on textarea "Marinated beef tenderloin, avocado, fresh mozzarella, lettuce, baby rocca and l…" at bounding box center [217, 220] width 205 height 29
drag, startPoint x: 188, startPoint y: 209, endPoint x: 237, endPoint y: 228, distance: 52.7
click at [225, 215] on textarea "Marinated beef tenderloin, avocado, fresh mozzarella, lettuce, baby rocca and l…" at bounding box center [217, 220] width 205 height 29
type textarea "Marinated beef tenderloin, avocado, lettuce, baby rocca and lemon mustard dress…"
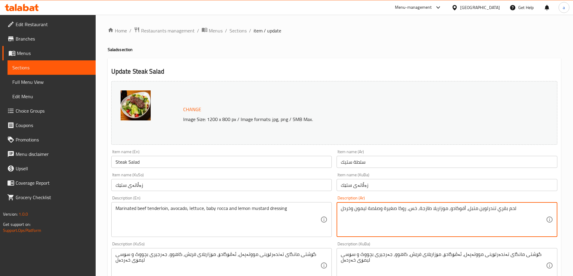
click at [463, 209] on textarea "لحم بقري تندرلوين متبل، أفوكادو، موزاريلا طازجة، خس، روكا صغيرة وصلصة ليمون وخر…" at bounding box center [443, 220] width 205 height 29
type textarea "لحم بقري تندرلوين متبل، أفوكادو، خس، روكا صغيرة وصلصة ليمون وخردل"
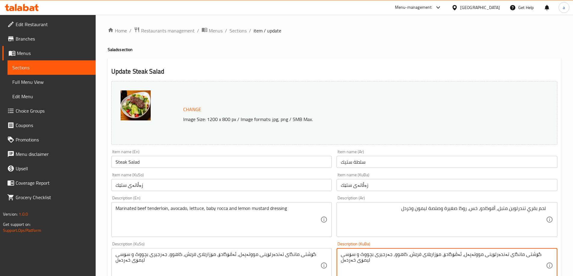
click at [422, 253] on textarea "گۆشتی مانگای تەندەرلۆینی مووتەپەل، ئەڤۆگادۆ، مۆزارێلای فرێش، کاهوو، جەرجیری بچو…" at bounding box center [443, 266] width 205 height 29
click at [424, 254] on textarea "گۆشتی مانگای تەندەرلۆینی مووتەپەل، ئەڤۆگادۆ، مۆزارێلای فرێش، کاهوو، جەرجیری بچو…" at bounding box center [443, 266] width 205 height 29
type textarea "گۆشتی مانگای تەندەرلۆینی مووتەپەل، ئەڤۆگادۆ، کاهوو، جەرجیری بچووک و سۆسی لیمۆی …"
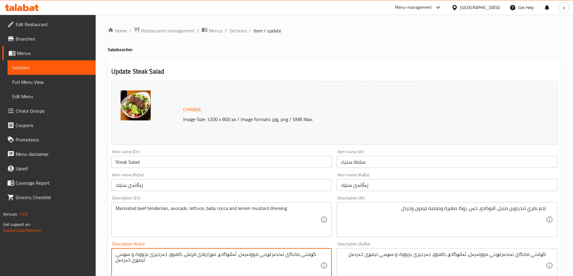
click at [247, 256] on textarea "گۆشتی مانگای تەندەرلۆینی مووتەپەل، ئەڤۆگادۆ، مۆزارێلای فرێش، کاهوو، جەرجیری بچو…" at bounding box center [217, 266] width 205 height 29
paste textarea
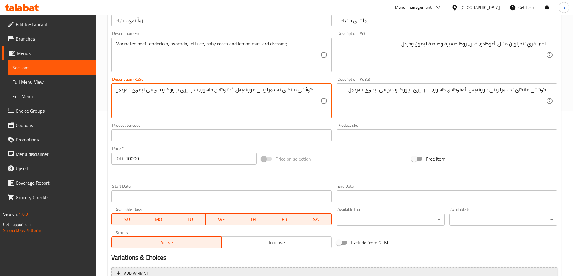
scroll to position [226, 0]
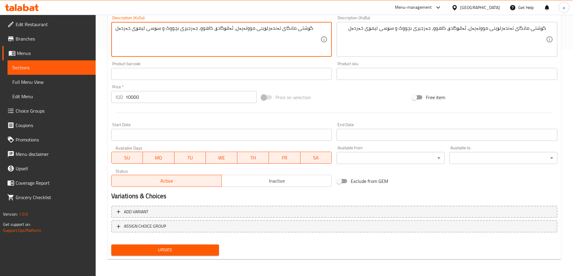
type textarea "گۆشتی مانگای تەندەرلۆینی مووتەپەل، ئەڤۆگادۆ، کاهوو، جەرجیری بچووک و سۆسی لیمۆی …"
click at [166, 251] on span "Update" at bounding box center [165, 250] width 98 height 8
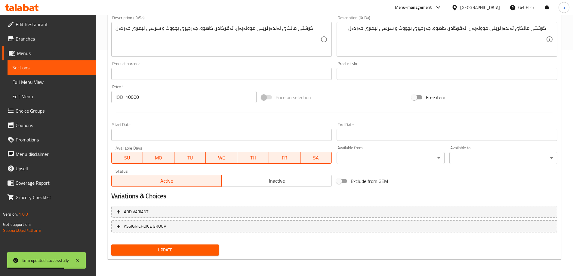
click at [179, 248] on span "Update" at bounding box center [165, 250] width 98 height 8
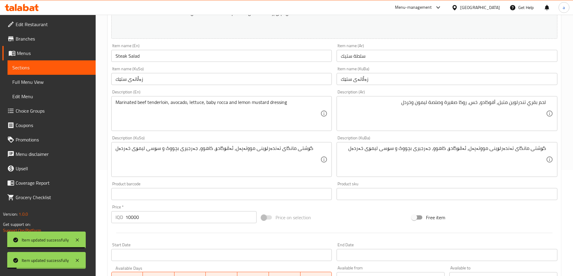
scroll to position [0, 0]
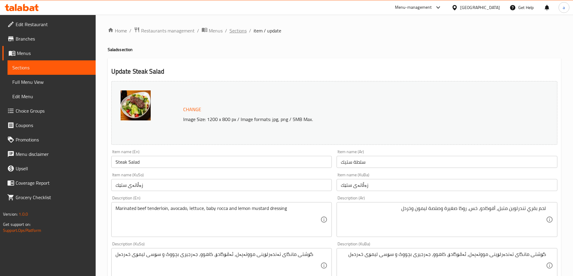
click at [238, 28] on span "Sections" at bounding box center [237, 30] width 17 height 7
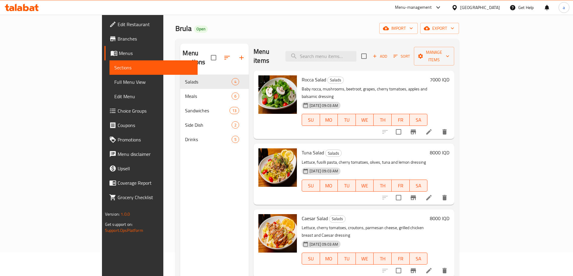
scroll to position [84, 0]
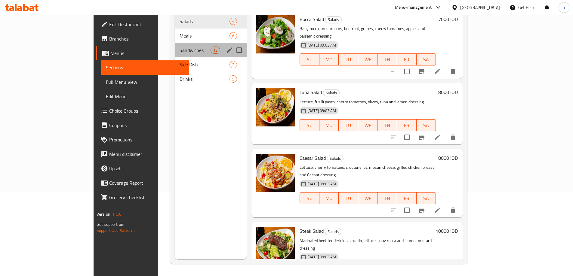
click at [175, 43] on div "Sandwiches 13" at bounding box center [211, 50] width 72 height 14
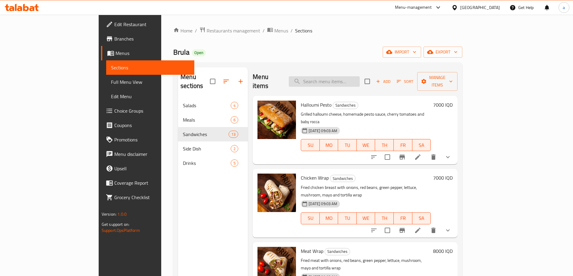
click at [348, 76] on input "search" at bounding box center [324, 81] width 71 height 11
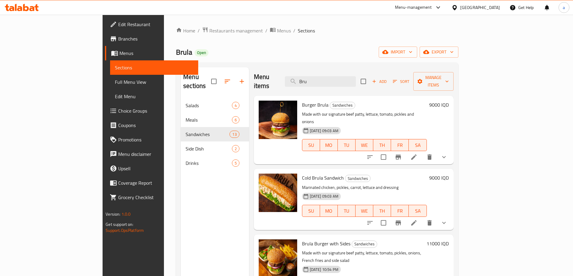
type input "Bru"
click at [447, 154] on icon "show more" at bounding box center [443, 157] width 7 height 7
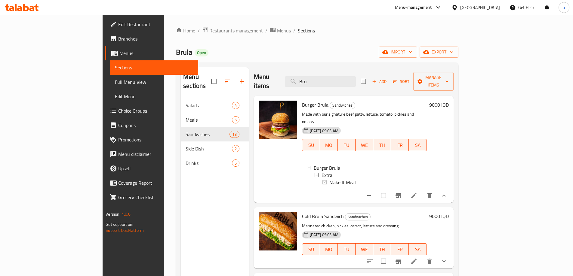
click at [417, 192] on icon at bounding box center [413, 195] width 7 height 7
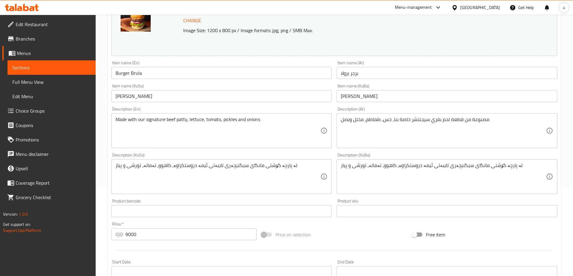
scroll to position [90, 0]
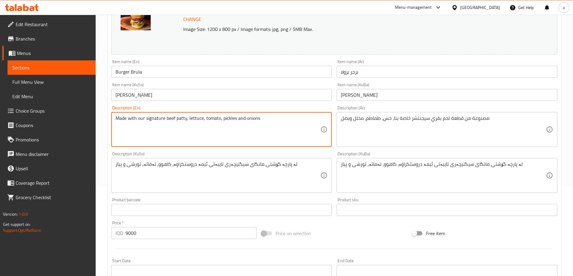
drag, startPoint x: 221, startPoint y: 120, endPoint x: 236, endPoint y: 123, distance: 15.1
type textarea "Made with our signature beef patty, lettuce, tomato and onions"
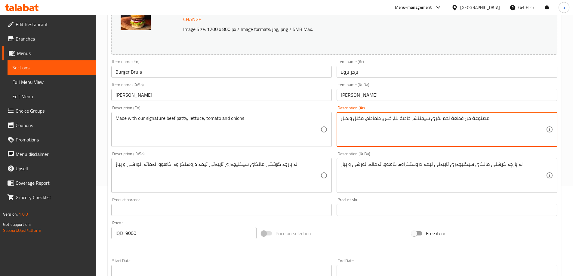
click at [357, 120] on textarea "مصنوعة من قطعة لحم بقري سيجنتشر خاصة بنا، خس، طماطم، مخلل وبصل" at bounding box center [443, 129] width 205 height 29
type textarea "مصنوعة من قطعة لحم بقري سيجنتشر خاصة بنا، خس، طماطم وبصل"
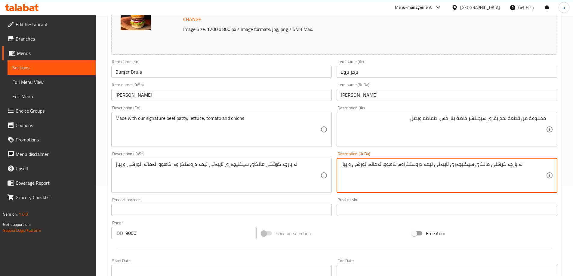
drag, startPoint x: 351, startPoint y: 165, endPoint x: 368, endPoint y: 170, distance: 17.9
type textarea "لە پارچە گۆشتی مانگای سیگنیچەری تایبەتی ئیمە دروستکراوە، کاهوو، تەماتە و پیاز"
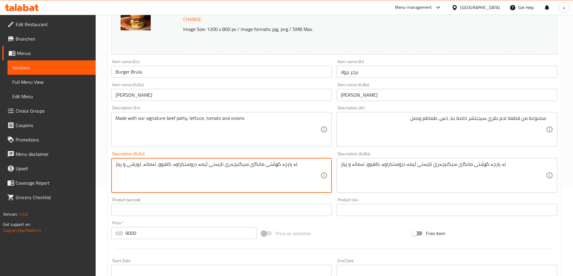
click at [240, 166] on textarea "لە پارچە گۆشتی مانگای سیگنیچەری تایبەتی ئیمە دروستکراوە، کاهوو، تەماتە، تورشی و…" at bounding box center [217, 175] width 205 height 29
paste textarea
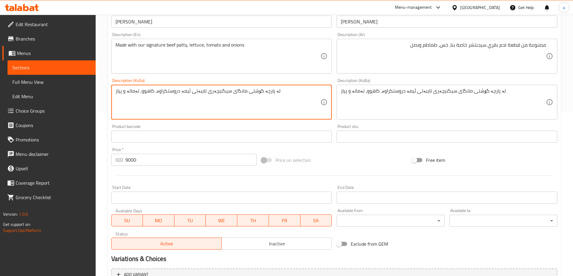
scroll to position [251, 0]
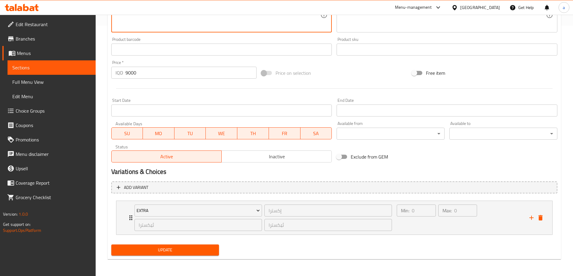
type textarea "لە پارچە گۆشتی مانگای سیگنیچەری تایبەتی ئیمە دروستکراوە، کاهوو، تەماتە و پیاز"
click at [155, 249] on span "Update" at bounding box center [165, 250] width 98 height 8
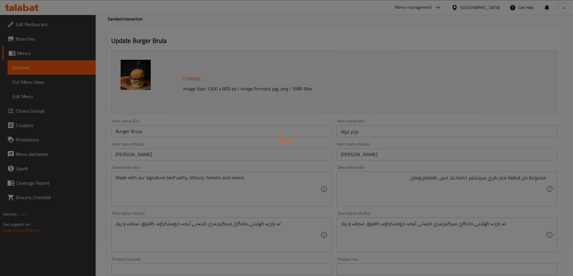
scroll to position [0, 0]
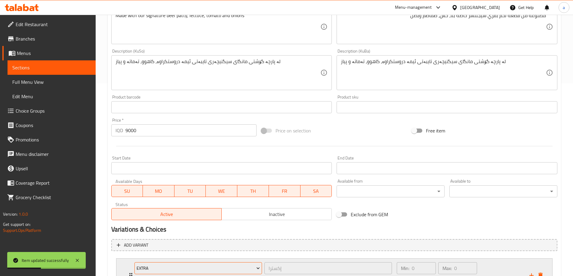
scroll to position [251, 0]
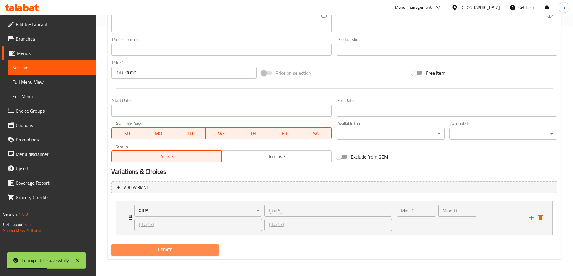
click at [162, 251] on span "Update" at bounding box center [165, 250] width 98 height 8
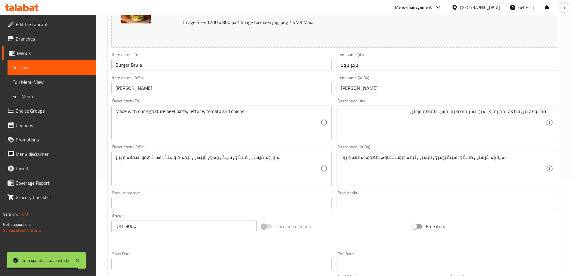
scroll to position [0, 0]
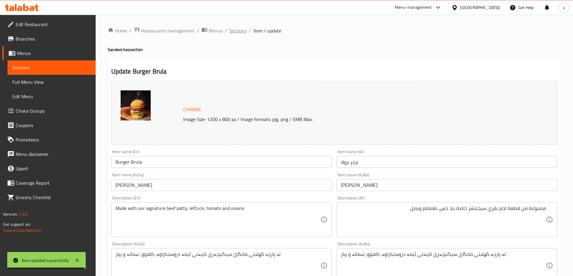
click at [233, 33] on span "Sections" at bounding box center [237, 30] width 17 height 7
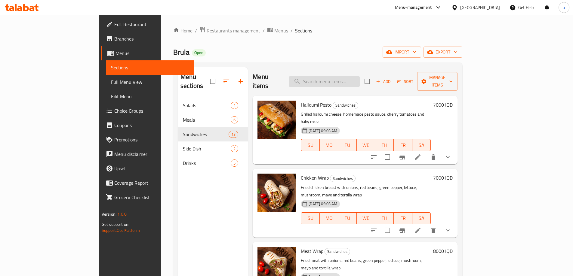
click at [345, 76] on input "search" at bounding box center [324, 81] width 71 height 11
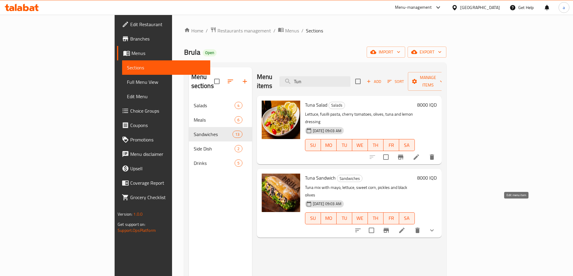
type input "Tun"
click at [404, 228] on icon at bounding box center [401, 230] width 5 height 5
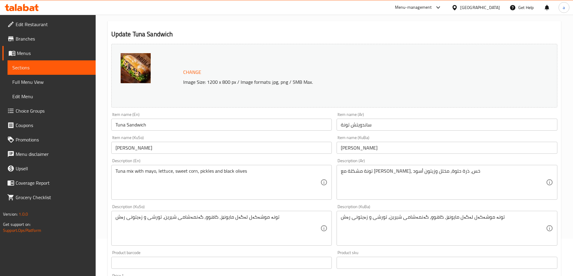
scroll to position [90, 0]
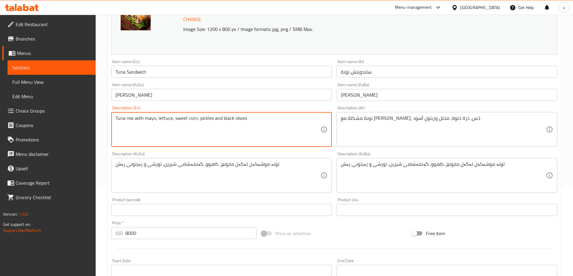
drag, startPoint x: 198, startPoint y: 119, endPoint x: 213, endPoint y: 125, distance: 16.0
click at [213, 125] on textarea "Tuna mix with mayo, lettuce, sweet corn, pickles and black olives" at bounding box center [217, 129] width 205 height 29
drag, startPoint x: 211, startPoint y: 118, endPoint x: 195, endPoint y: 120, distance: 16.0
click at [195, 120] on textarea "Tuna mix with mayo, lettuce, sweet corn, pickles and black olives" at bounding box center [217, 129] width 205 height 29
type textarea "Tuna mix with mayo, lettuce, sweet corn and black olives"
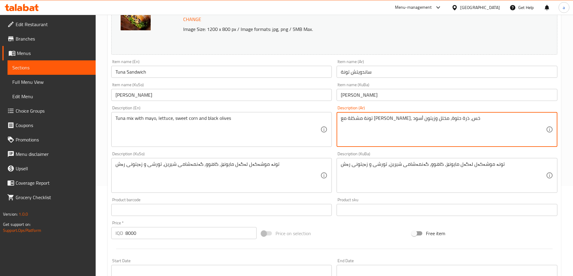
click at [370, 118] on textarea "تونة مشكلة مع [PERSON_NAME]، خس، ذرة حلوة، مخلل وزيتون أسود" at bounding box center [443, 129] width 205 height 29
type textarea "تونة مشكلة مع [PERSON_NAME]، خس، ذرة حلوة وزيتون أسود"
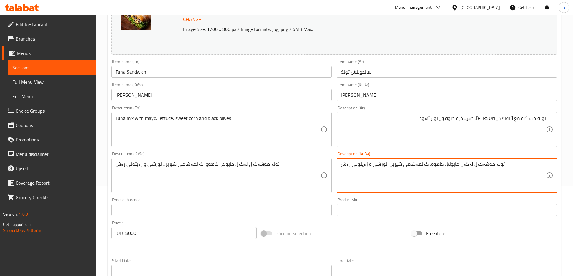
click at [394, 165] on textarea "تونە موشەکەل لەگەل مایونێز، کاهوو، گەنمەشامی شیرین، تورشی و زەیتونی رەش" at bounding box center [443, 175] width 205 height 29
type textarea "تونە موشەکەل لەگەل مایونێز، کاهوو، گەنمەشامی شیرین و زەیتونی رەش"
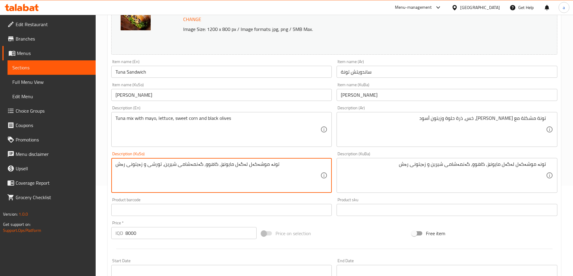
click at [217, 169] on textarea "تونە موشەکەل لەگەل مایونێز، کاهوو، گەنمەشامی شیرین، تورشی و زەیتونی رەش" at bounding box center [217, 175] width 205 height 29
paste textarea
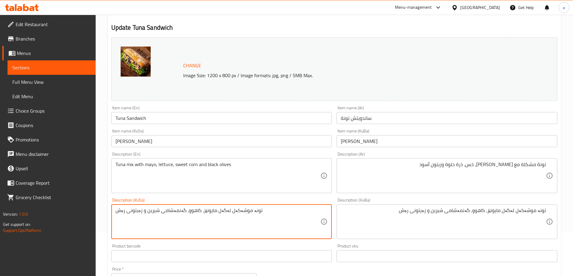
scroll to position [0, 0]
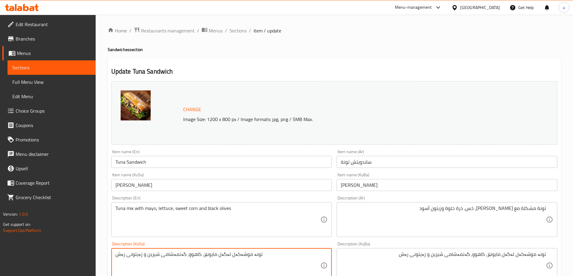
type textarea "تونە موشەکەل لەگەل مایونێز، کاهوو، گەنمەشامی شیرین و زەیتونی رەش"
click at [131, 162] on input "Tuna Sandwich" at bounding box center [221, 162] width 221 height 12
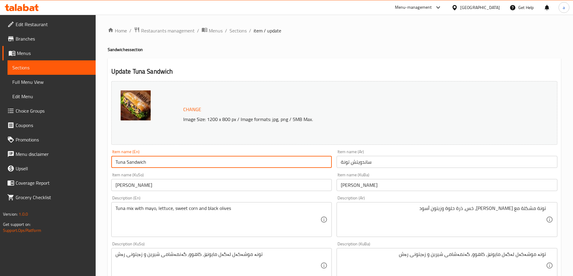
click at [131, 162] on input "Tuna Sandwich" at bounding box center [221, 162] width 221 height 12
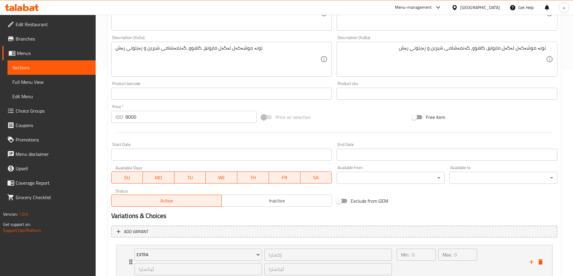
scroll to position [251, 0]
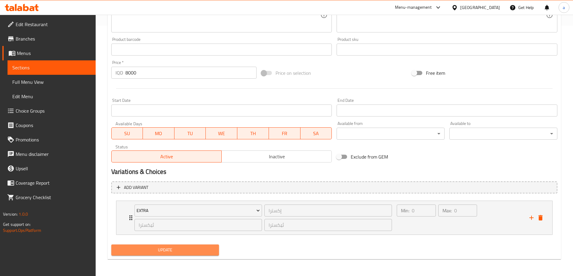
click at [151, 249] on span "Update" at bounding box center [165, 250] width 98 height 8
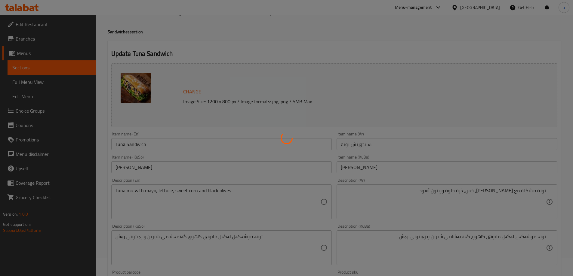
scroll to position [0, 0]
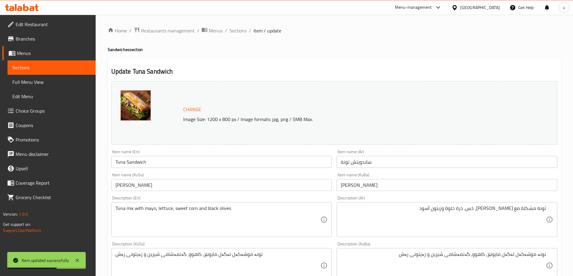
click at [236, 30] on span "Sections" at bounding box center [237, 30] width 17 height 7
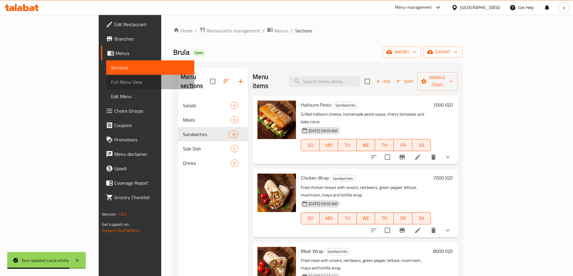
click at [111, 80] on span "Full Menu View" at bounding box center [150, 81] width 78 height 7
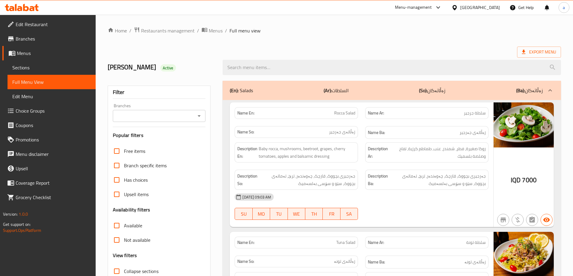
click at [198, 117] on icon "Open" at bounding box center [198, 115] width 7 height 7
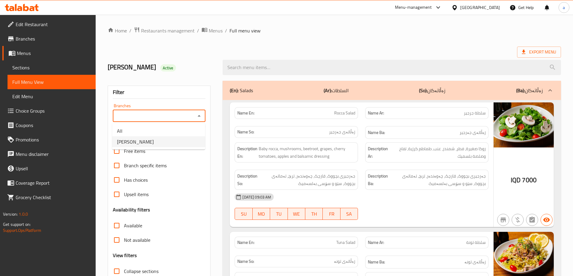
click at [139, 140] on span "[PERSON_NAME]" at bounding box center [135, 141] width 37 height 7
type input "[PERSON_NAME]"
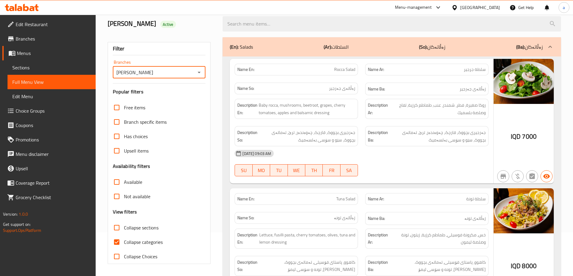
click at [116, 242] on input "Collapse categories" at bounding box center [116, 242] width 14 height 14
checkbox input "false"
click at [117, 223] on input "Collapse sections" at bounding box center [116, 228] width 14 height 14
checkbox input "true"
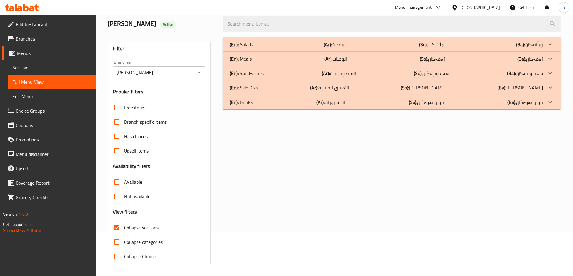
click at [258, 44] on div "(En): Salads (Ar): السلطات (So): زەڵاتەکان (Ba): زەڵاتەکان" at bounding box center [386, 44] width 313 height 7
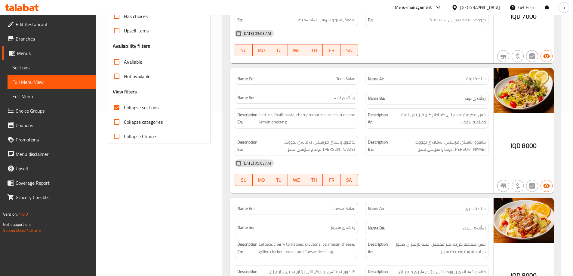
scroll to position [427, 0]
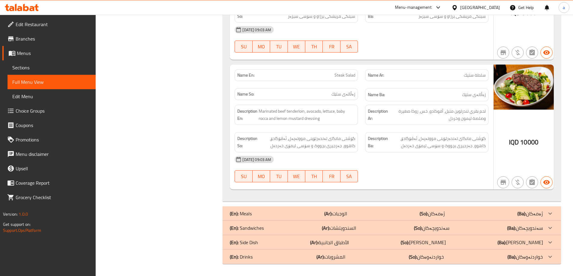
drag, startPoint x: 290, startPoint y: 173, endPoint x: 287, endPoint y: 209, distance: 35.8
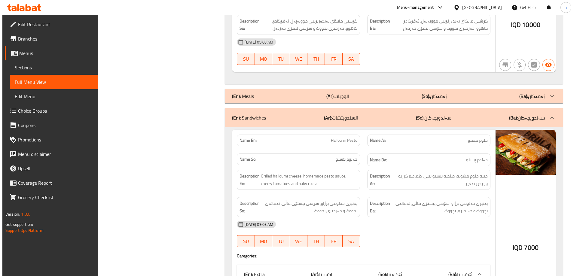
scroll to position [0, 0]
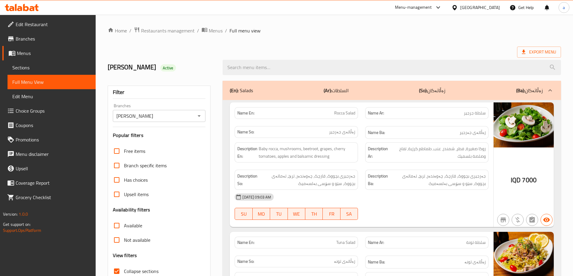
drag, startPoint x: 395, startPoint y: 197, endPoint x: 403, endPoint y: 44, distance: 153.5
drag, startPoint x: 145, startPoint y: 130, endPoint x: 192, endPoint y: 25, distance: 115.2
click at [30, 41] on span "Branches" at bounding box center [53, 38] width 75 height 7
